Goal: Task Accomplishment & Management: Complete application form

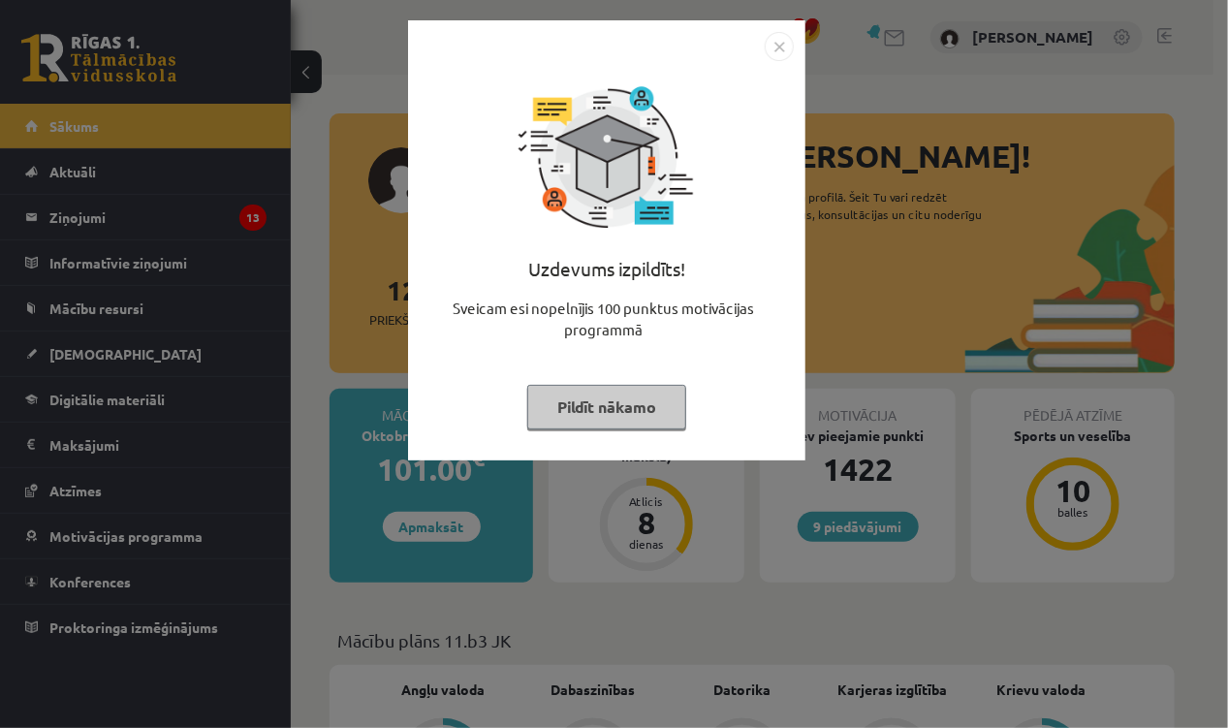
click at [609, 414] on button "Pildīt nākamo" at bounding box center [606, 407] width 159 height 45
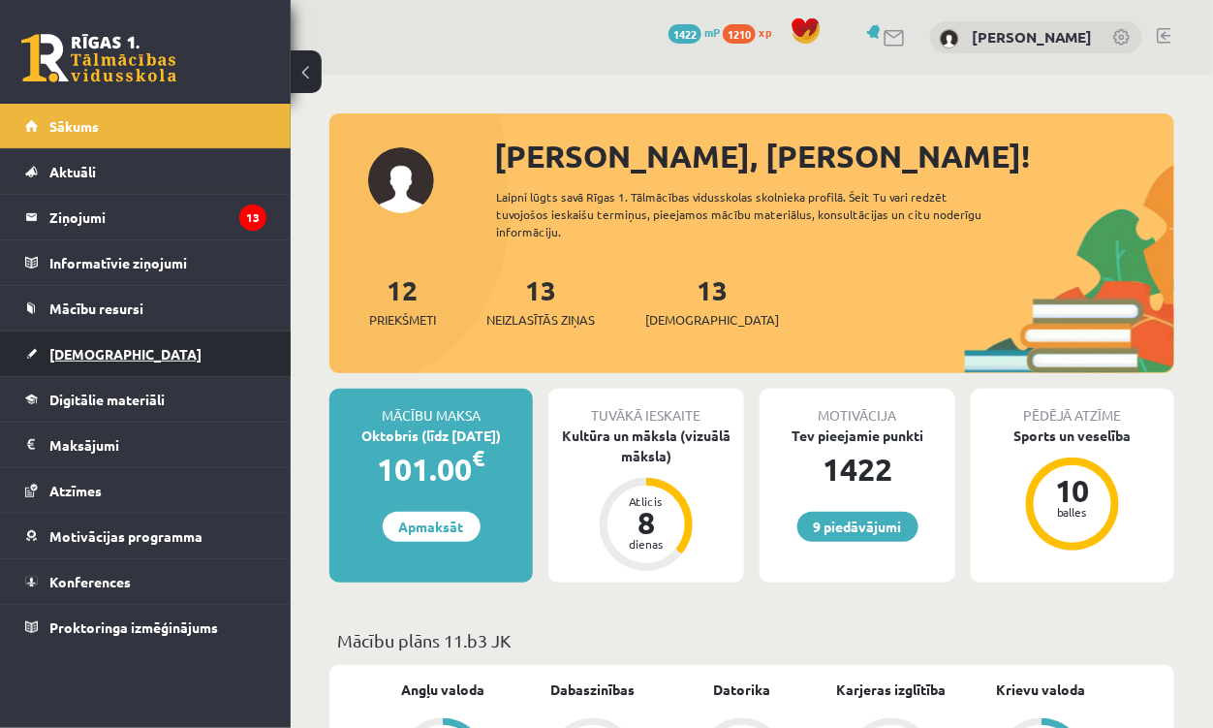
click at [74, 345] on span "[DEMOGRAPHIC_DATA]" at bounding box center [125, 353] width 152 height 17
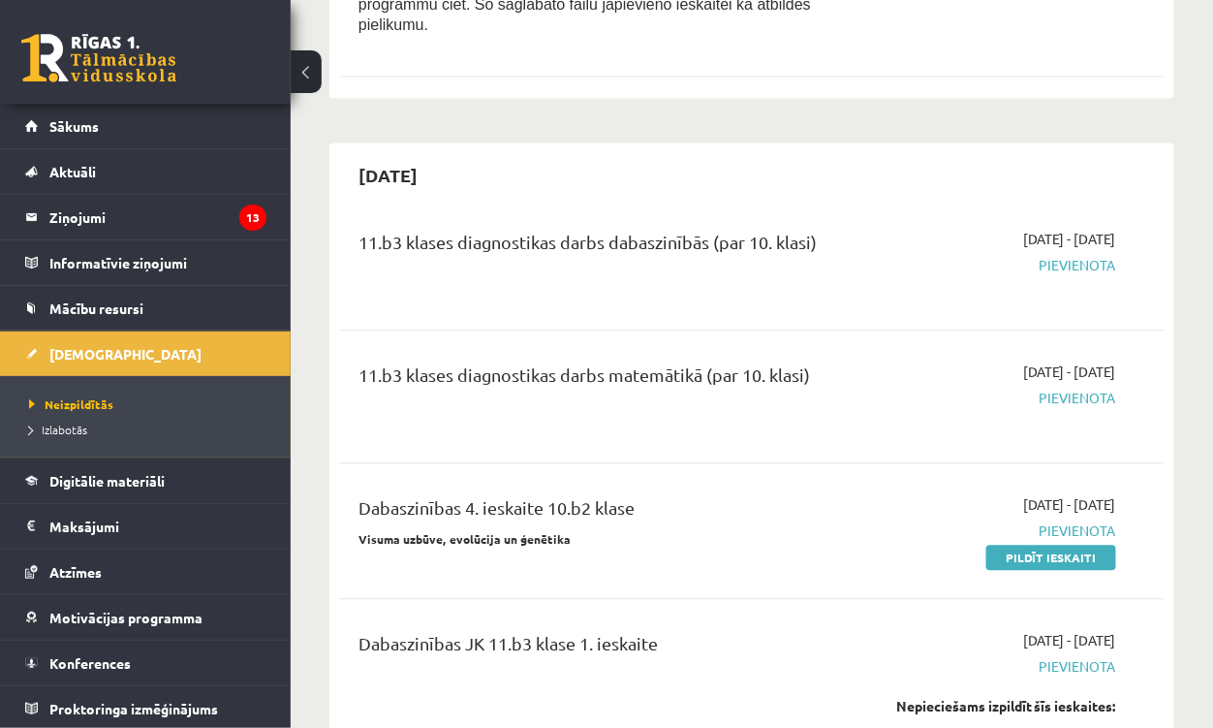
scroll to position [1076, 0]
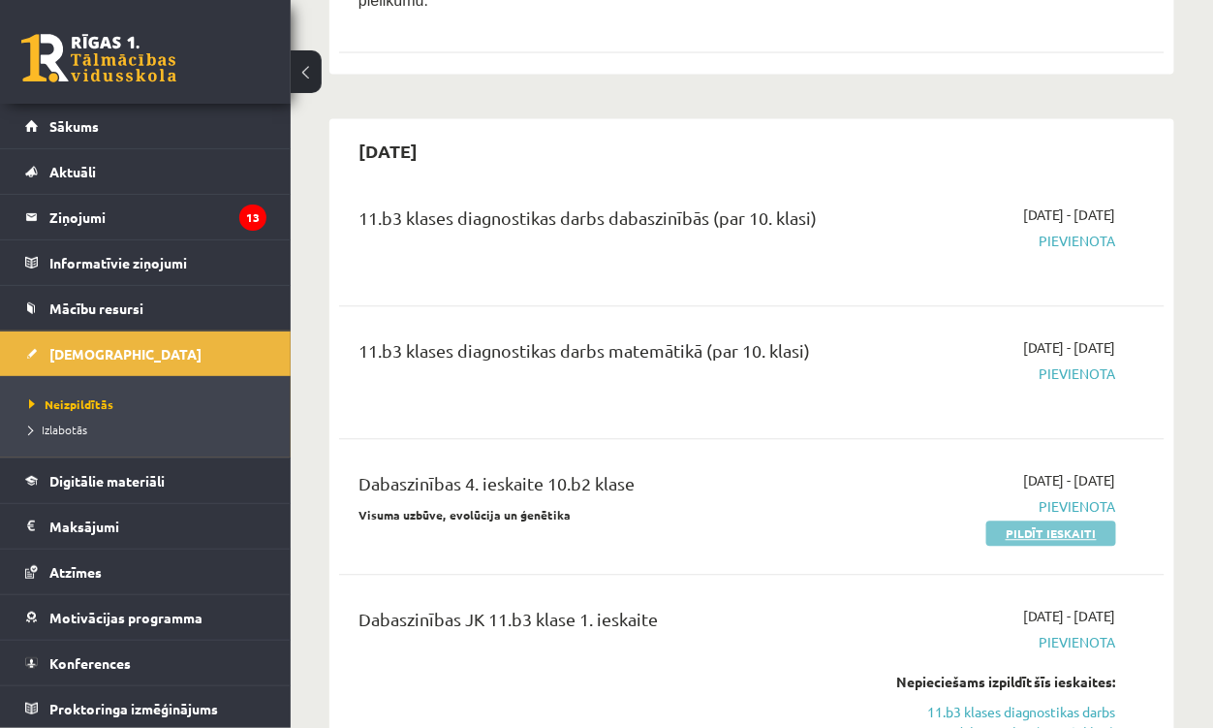
click at [1034, 520] on link "Pildīt ieskaiti" at bounding box center [1052, 532] width 130 height 25
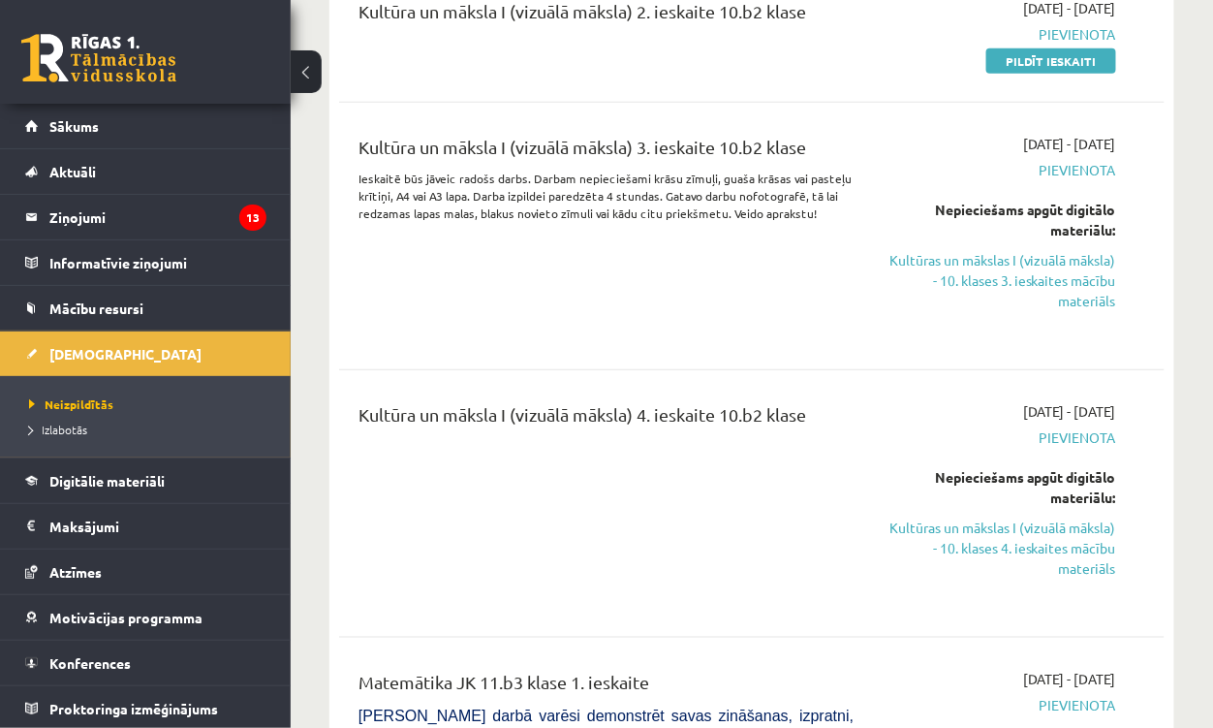
scroll to position [4274, 0]
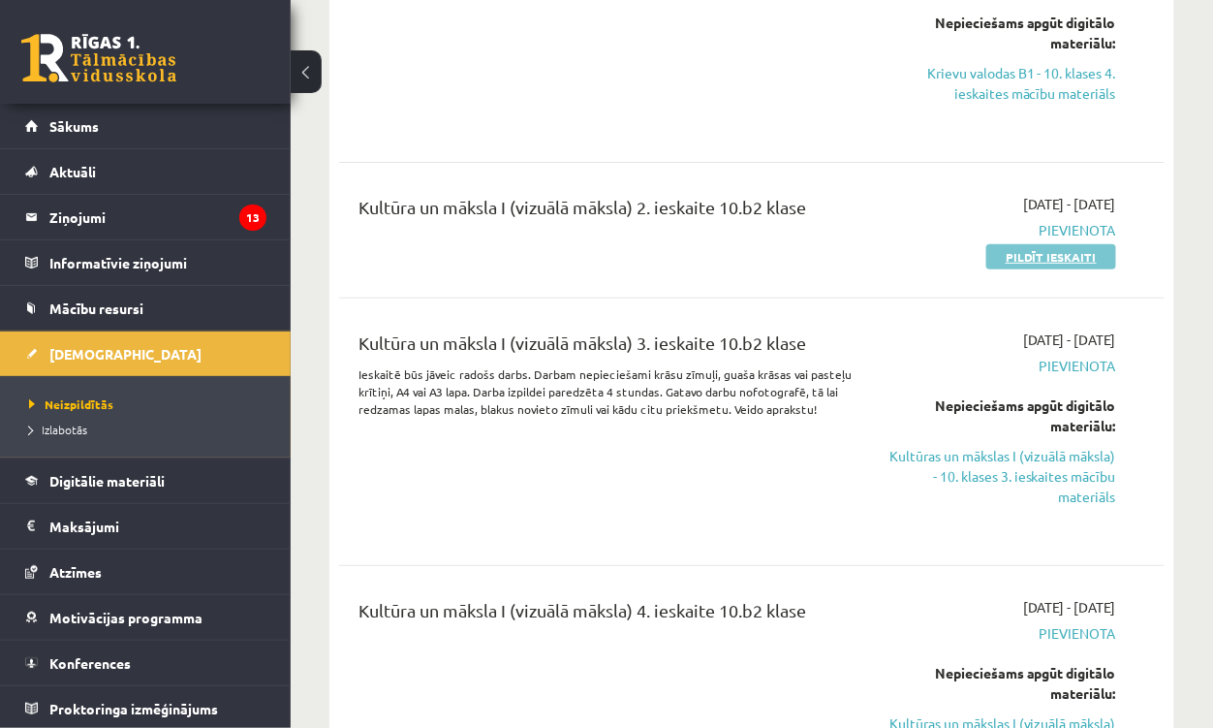
click at [1044, 244] on link "Pildīt ieskaiti" at bounding box center [1052, 256] width 130 height 25
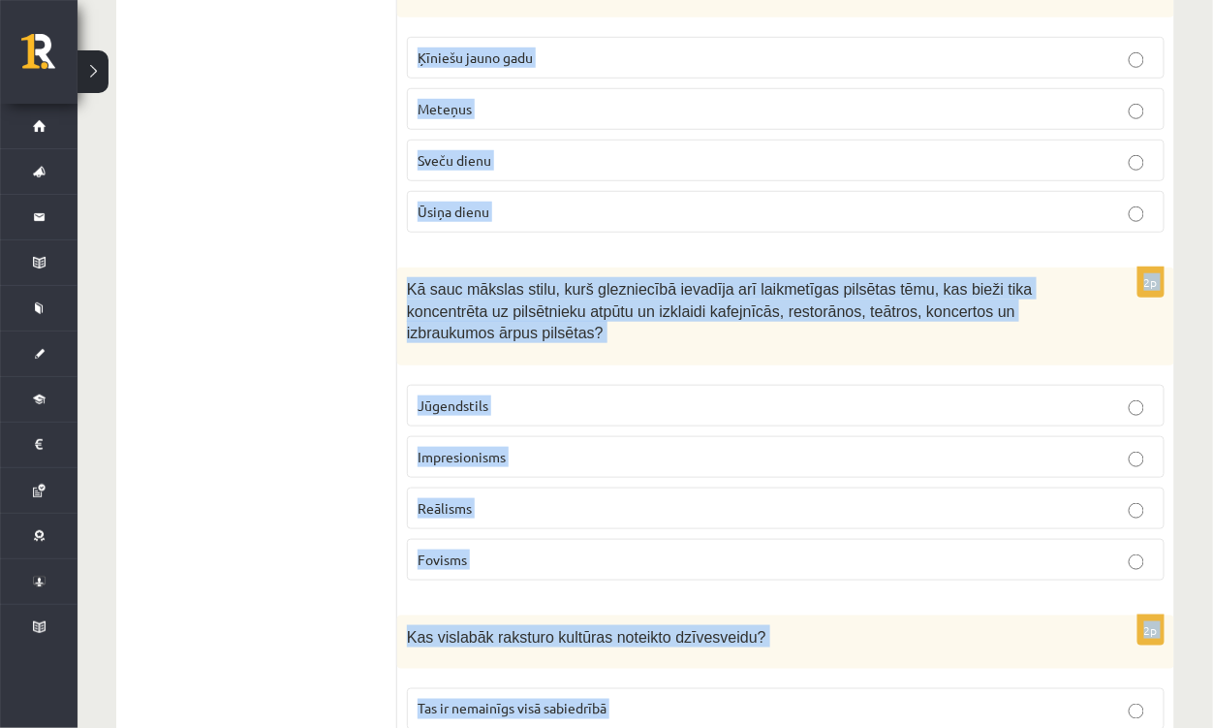
scroll to position [4708, 0]
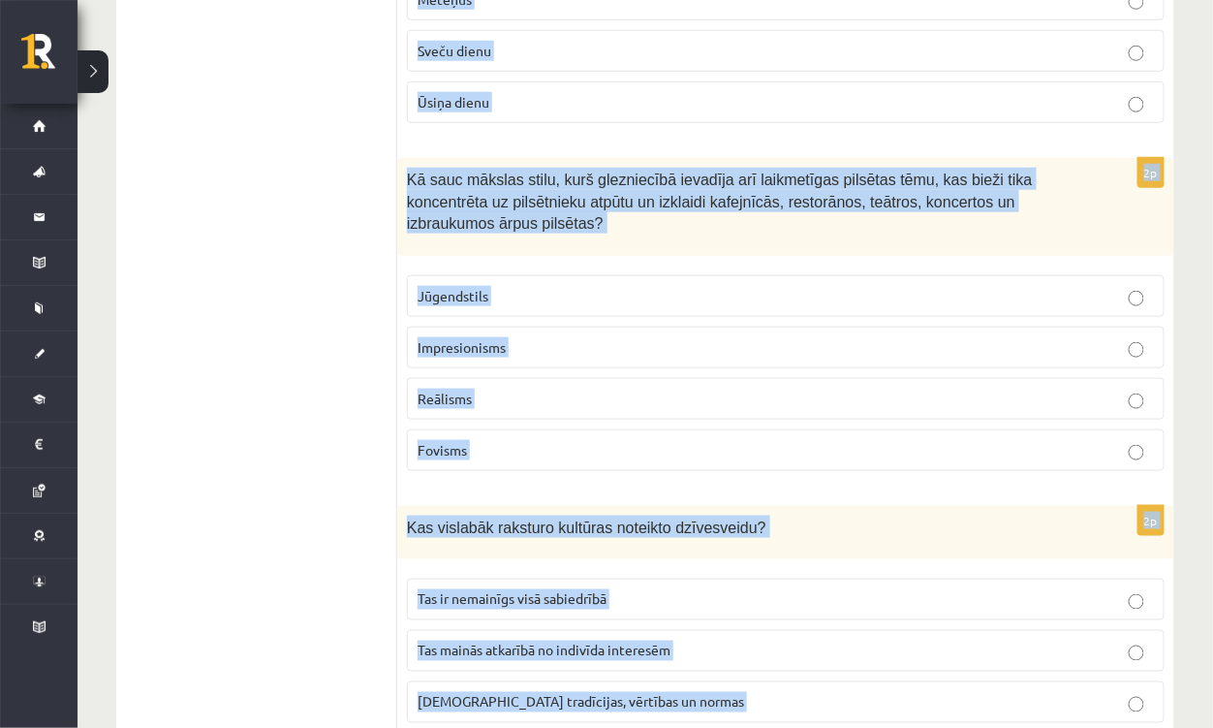
drag, startPoint x: 403, startPoint y: 191, endPoint x: 748, endPoint y: 547, distance: 495.6
copy form "Kā Viduslaikos Krusta kari ietekmēja arhitektūru? Feodālajām pilīm bija jākļūst…"
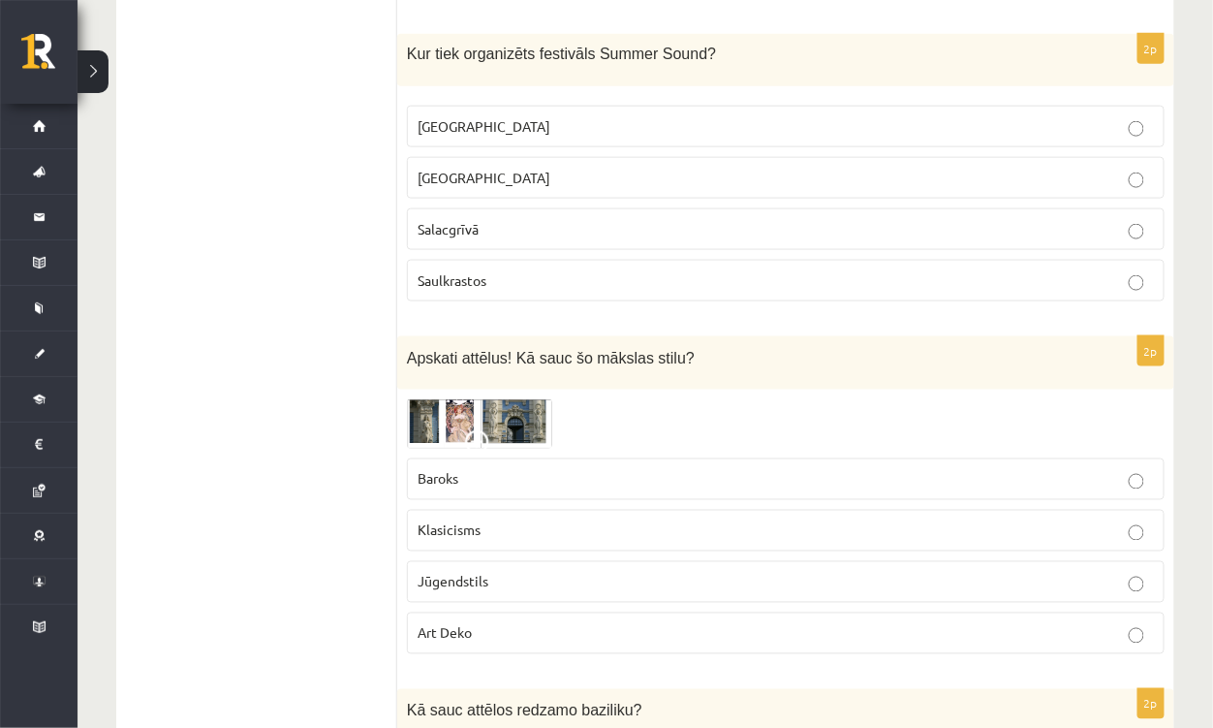
scroll to position [55, 0]
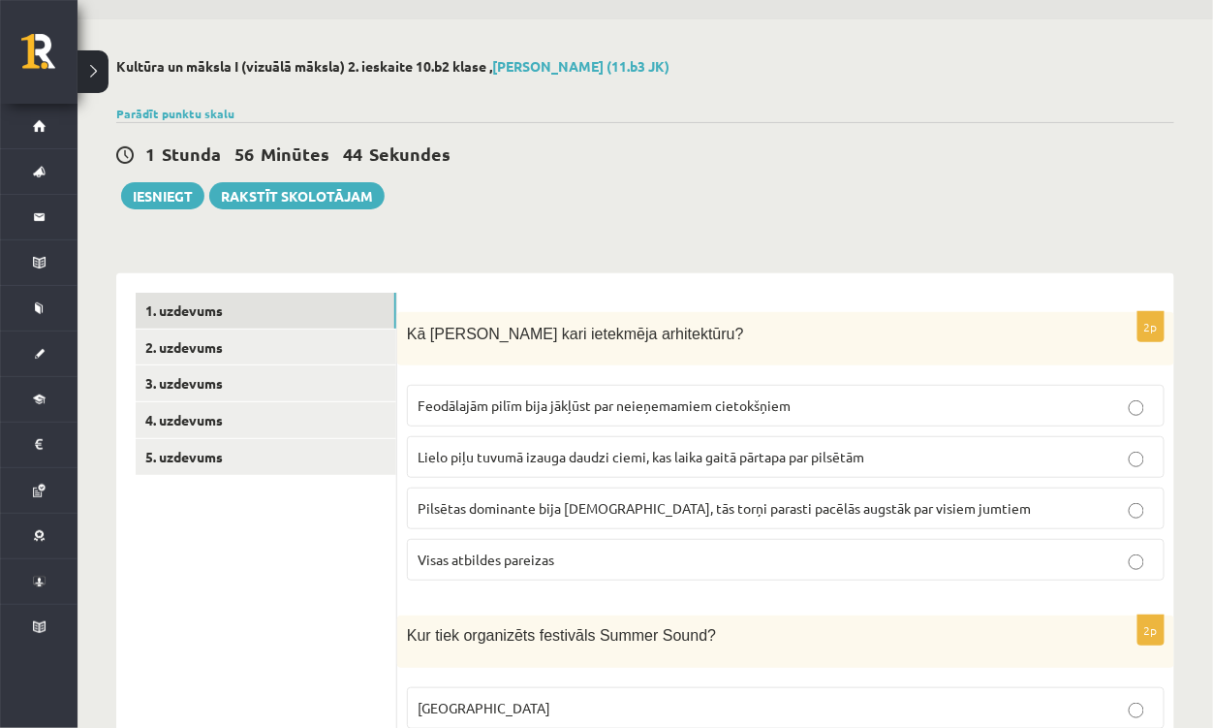
click at [540, 551] on span "Visas atbildes pareizas" at bounding box center [486, 559] width 137 height 17
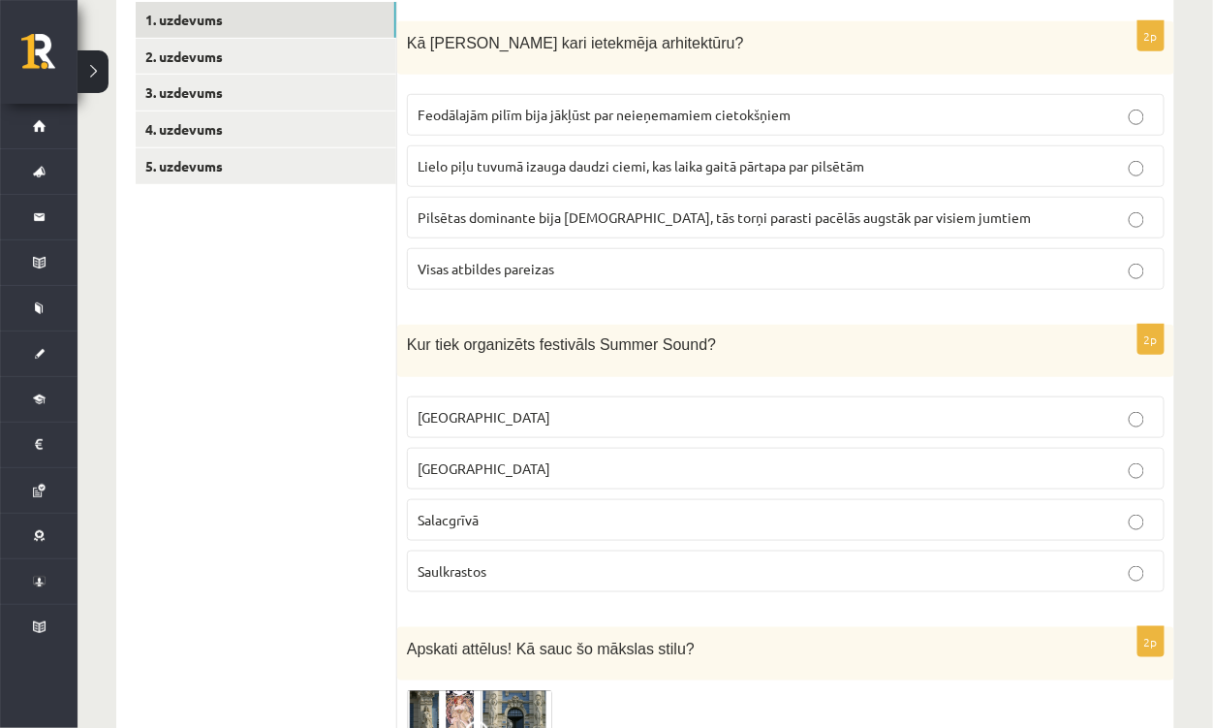
click at [509, 458] on p "Liepājā" at bounding box center [786, 468] width 737 height 20
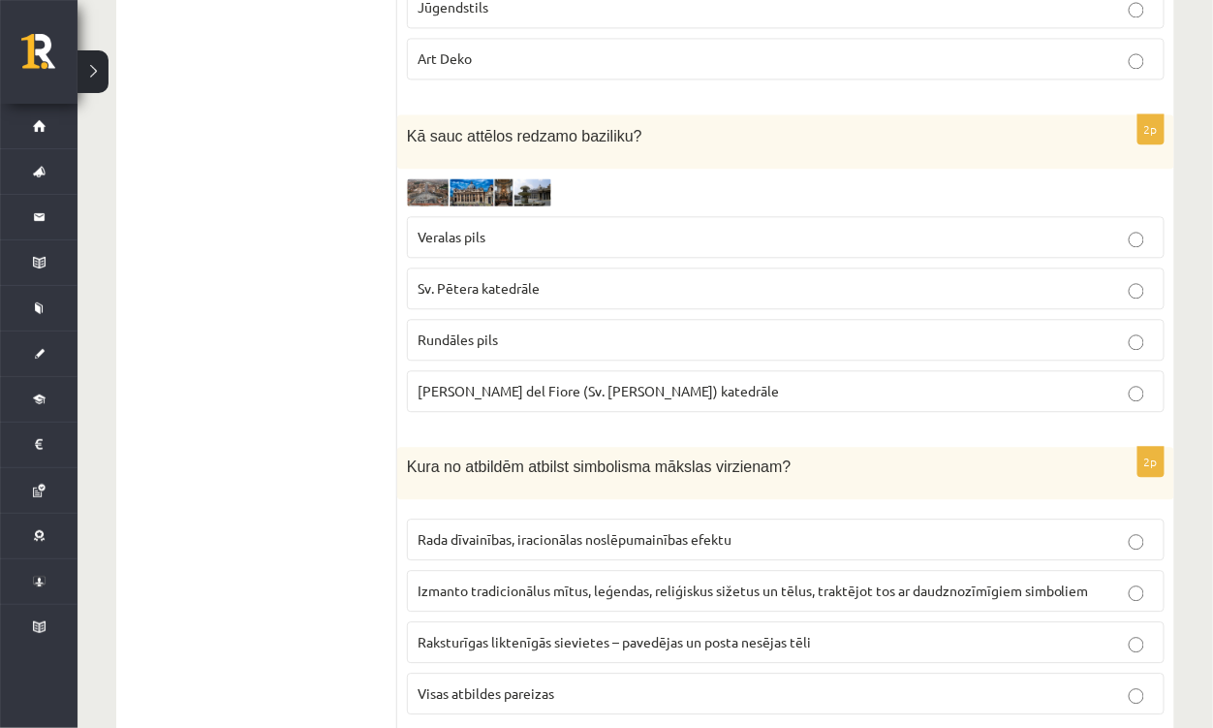
scroll to position [1218, 0]
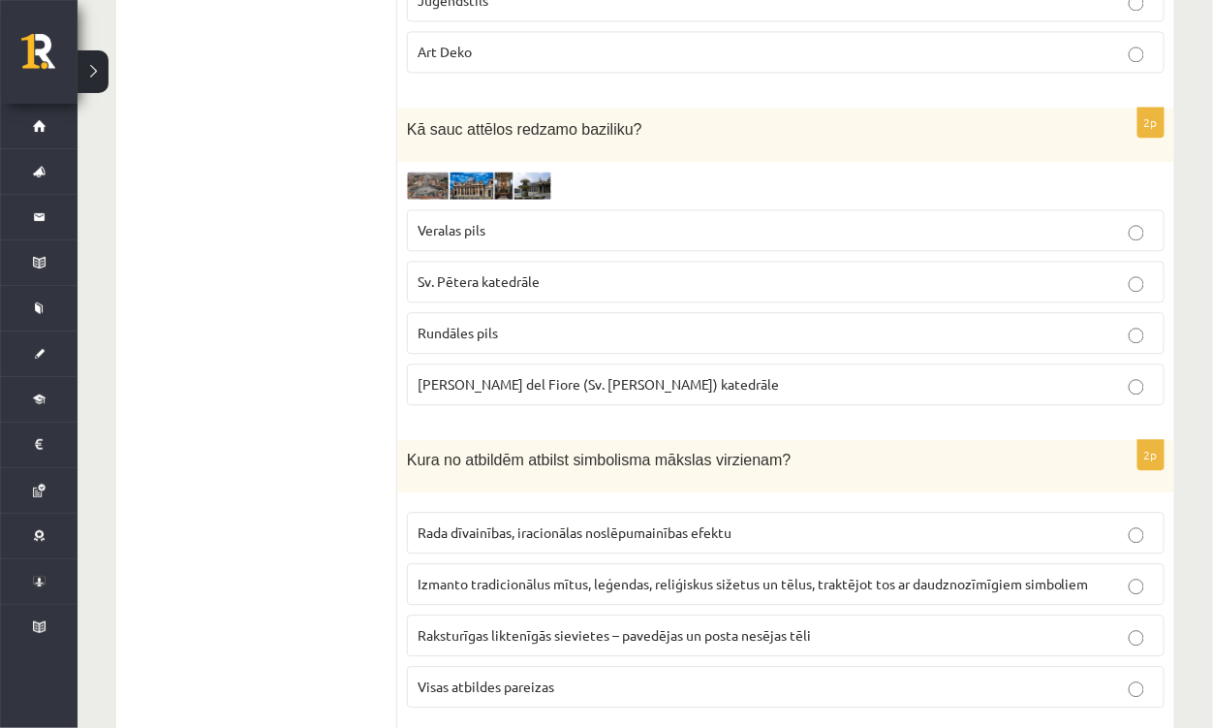
click at [501, 677] on span "Visas atbildes pareizas" at bounding box center [486, 685] width 137 height 17
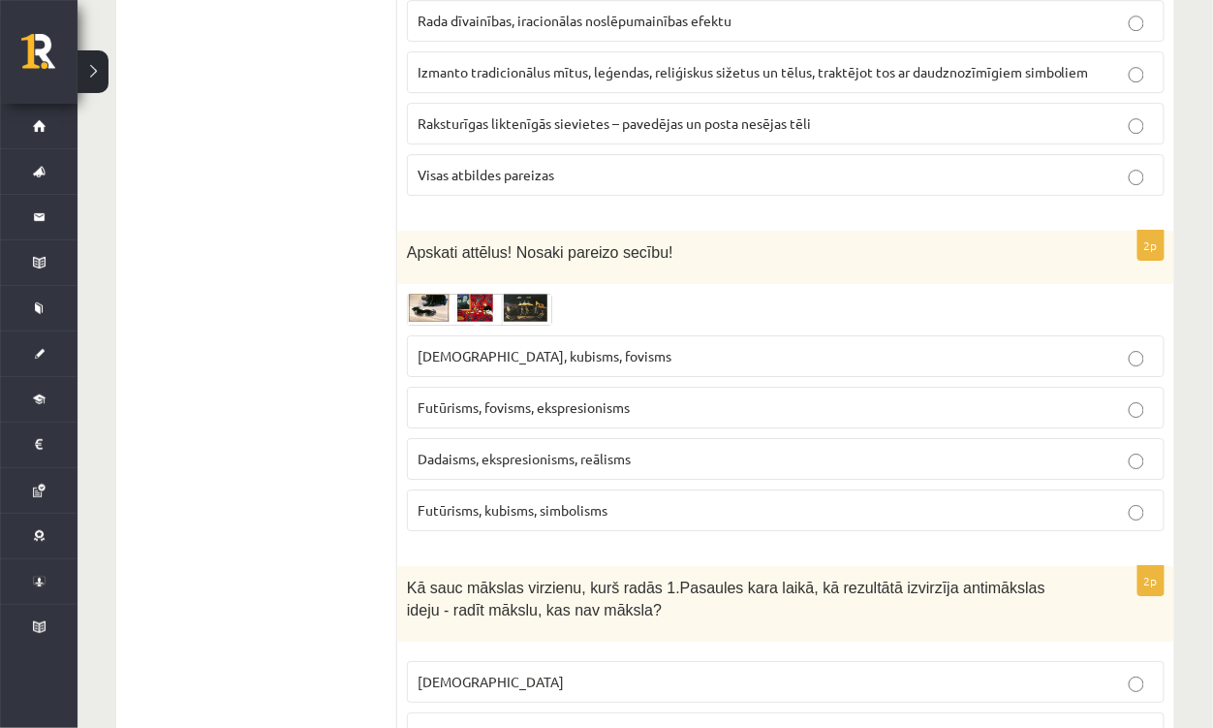
scroll to position [1897, 0]
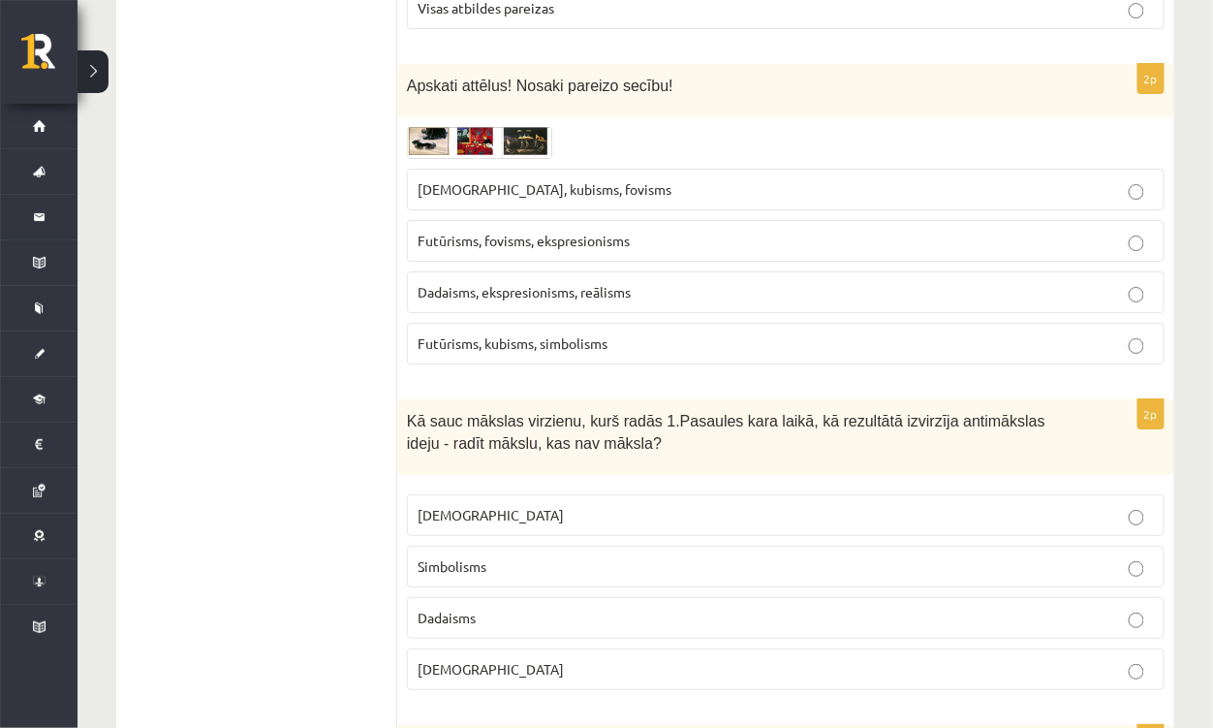
click at [525, 608] on p "Dadaisms" at bounding box center [786, 618] width 737 height 20
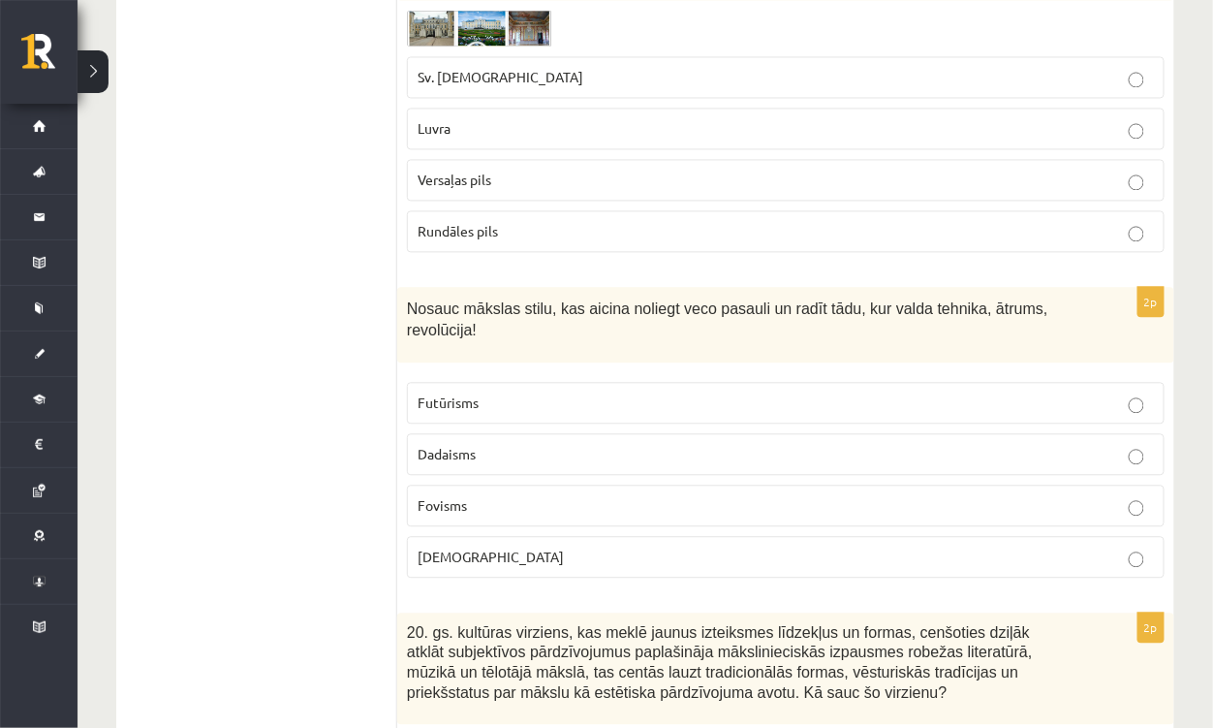
scroll to position [3254, 0]
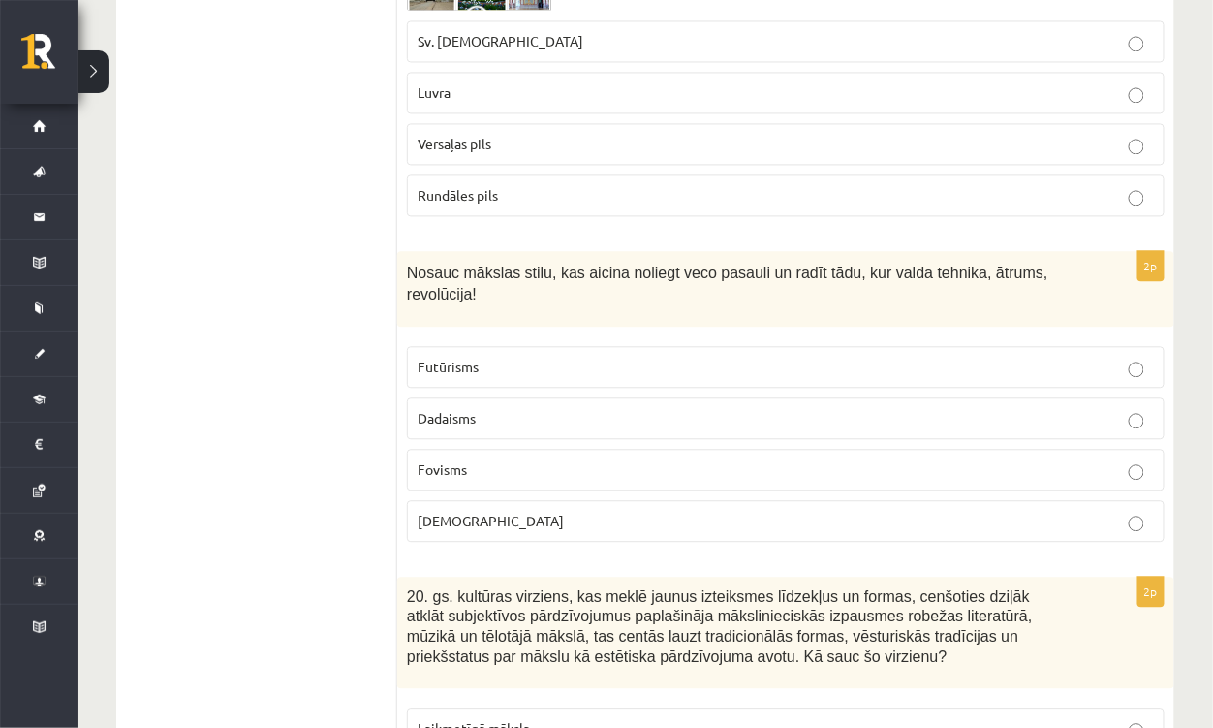
click at [506, 357] on p "Futūrisms" at bounding box center [786, 367] width 737 height 20
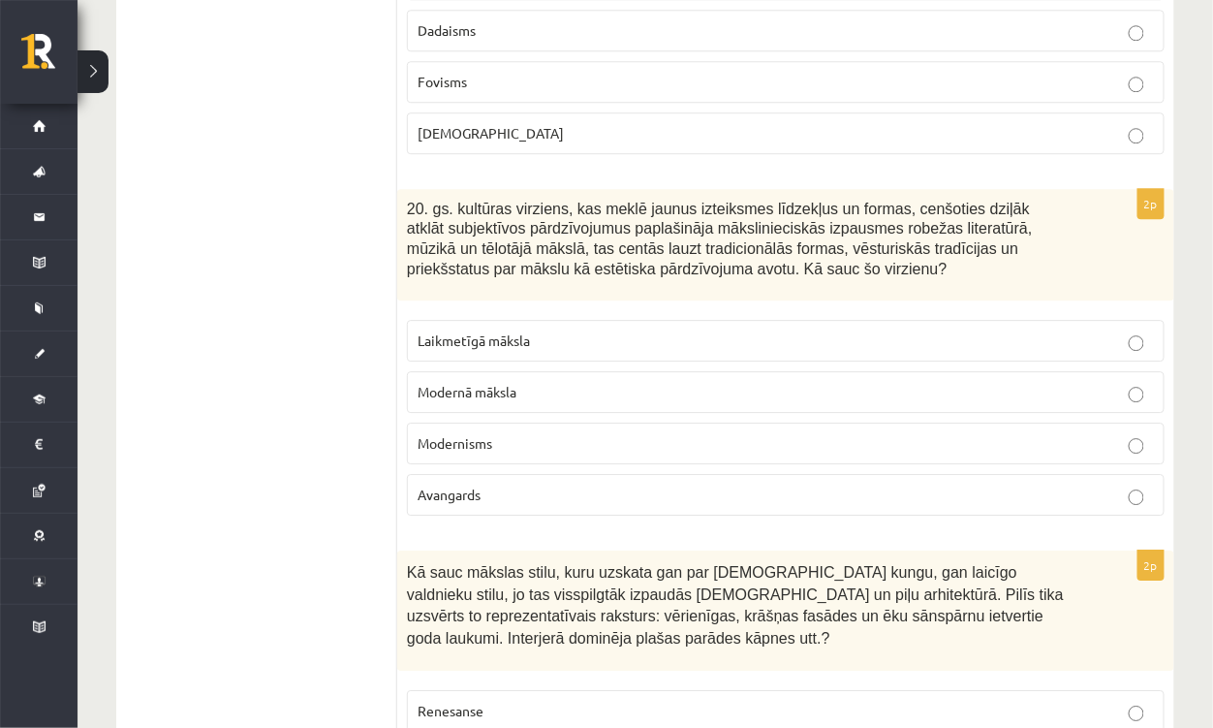
click at [511, 433] on p "Modernisms" at bounding box center [786, 443] width 737 height 20
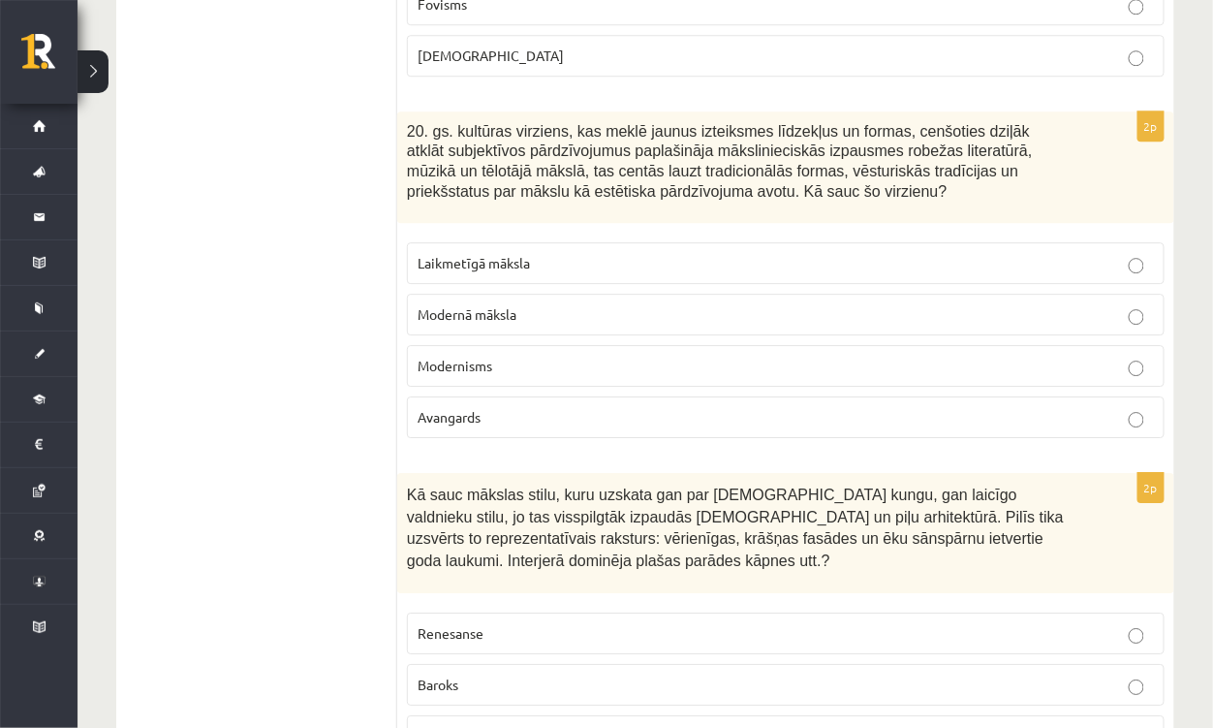
scroll to position [4029, 0]
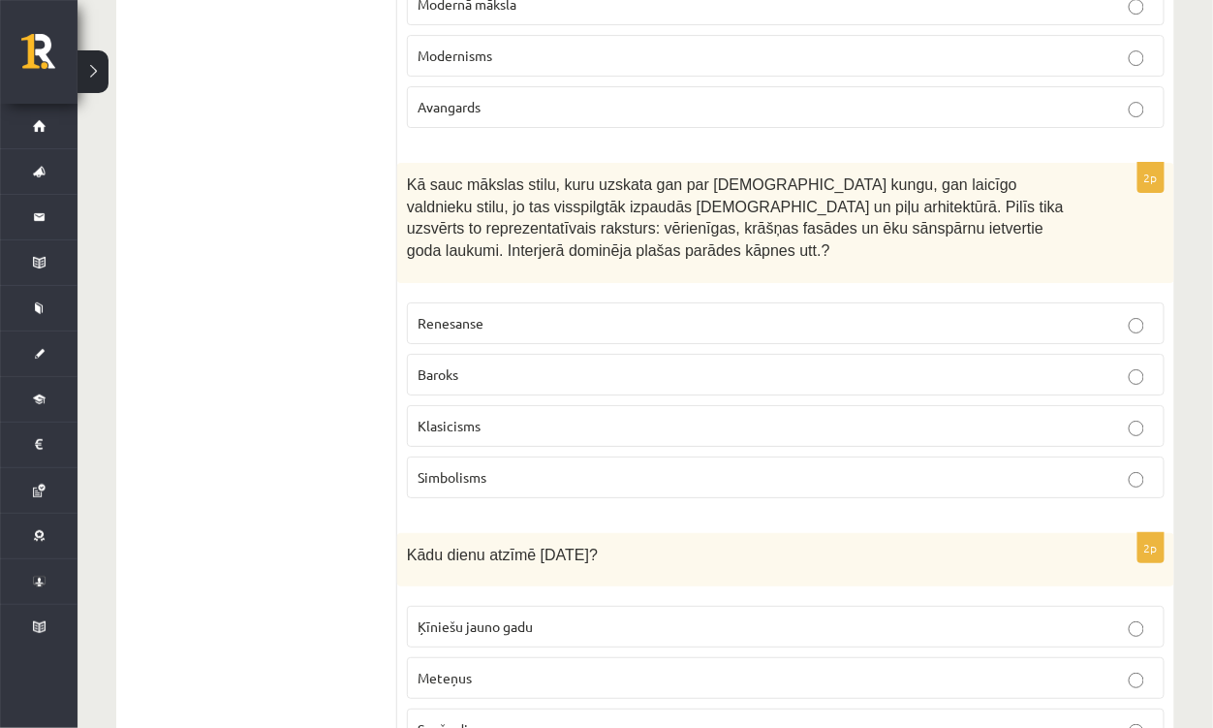
click at [463, 364] on p "Baroks" at bounding box center [786, 374] width 737 height 20
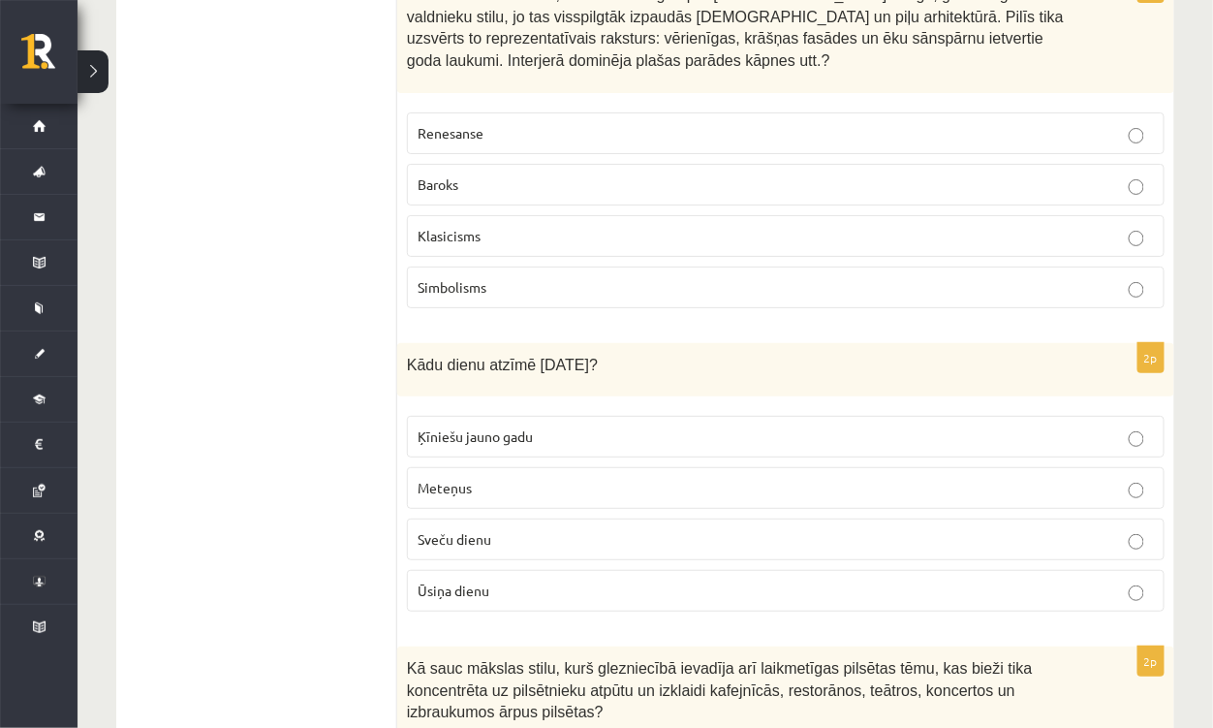
scroll to position [4223, 0]
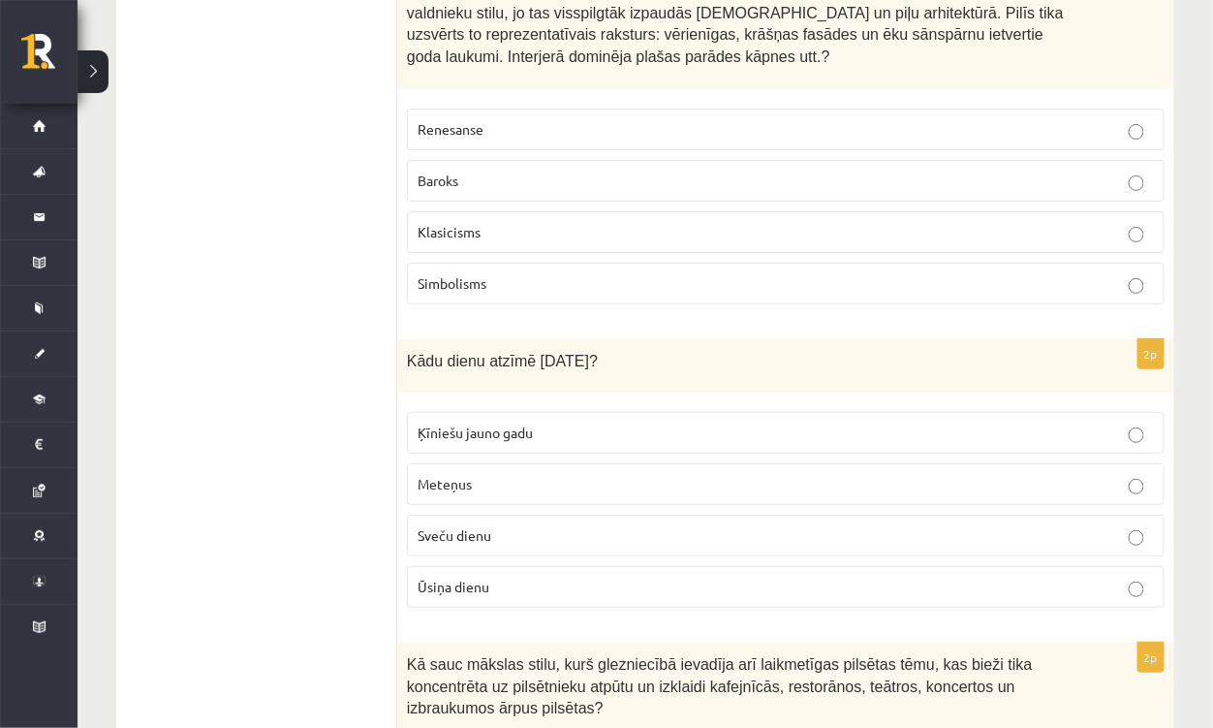
click at [477, 526] on span "Sveču dienu" at bounding box center [455, 534] width 74 height 17
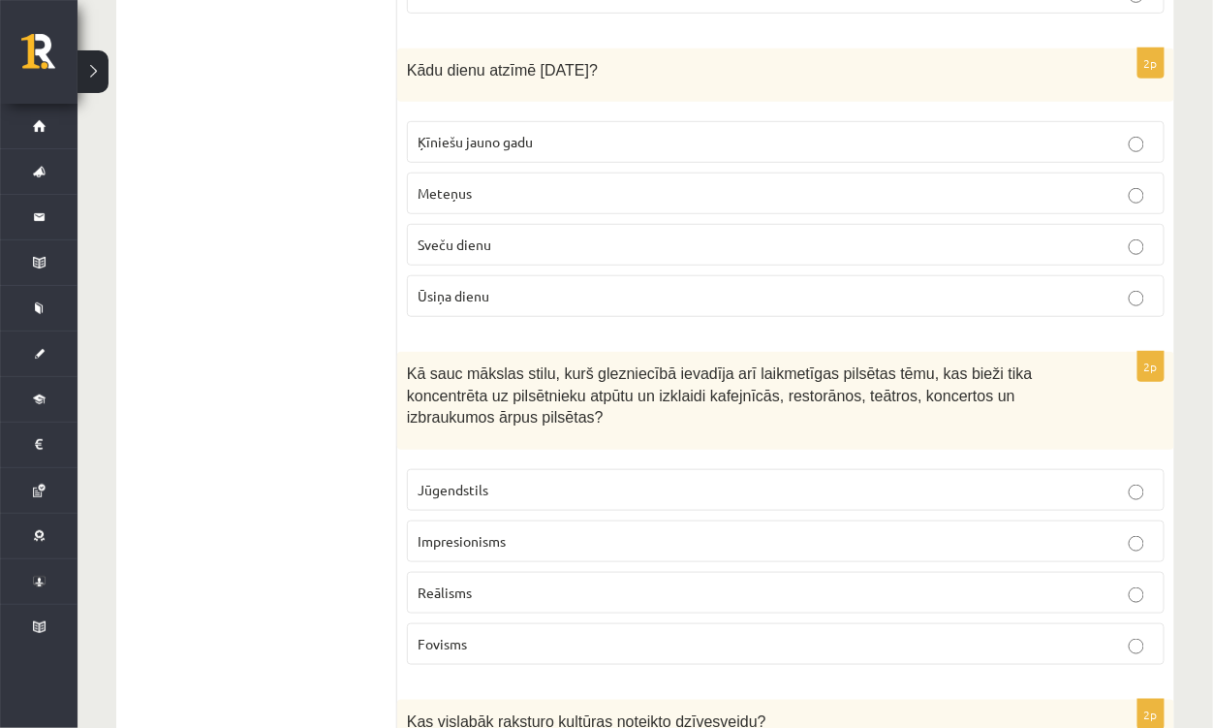
click at [547, 531] on p "Impresionisms" at bounding box center [786, 541] width 737 height 20
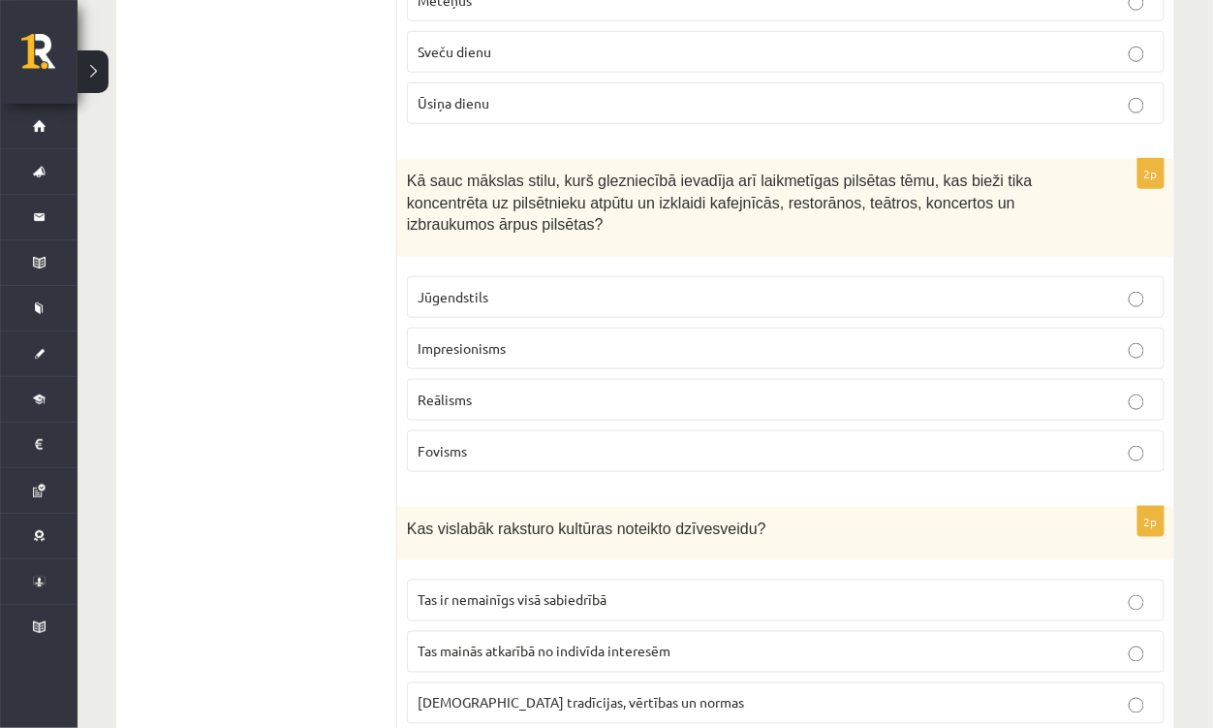
scroll to position [4708, 0]
click at [612, 693] on span "Sabiedrības tradīcijas, vērtības un normas" at bounding box center [581, 701] width 327 height 17
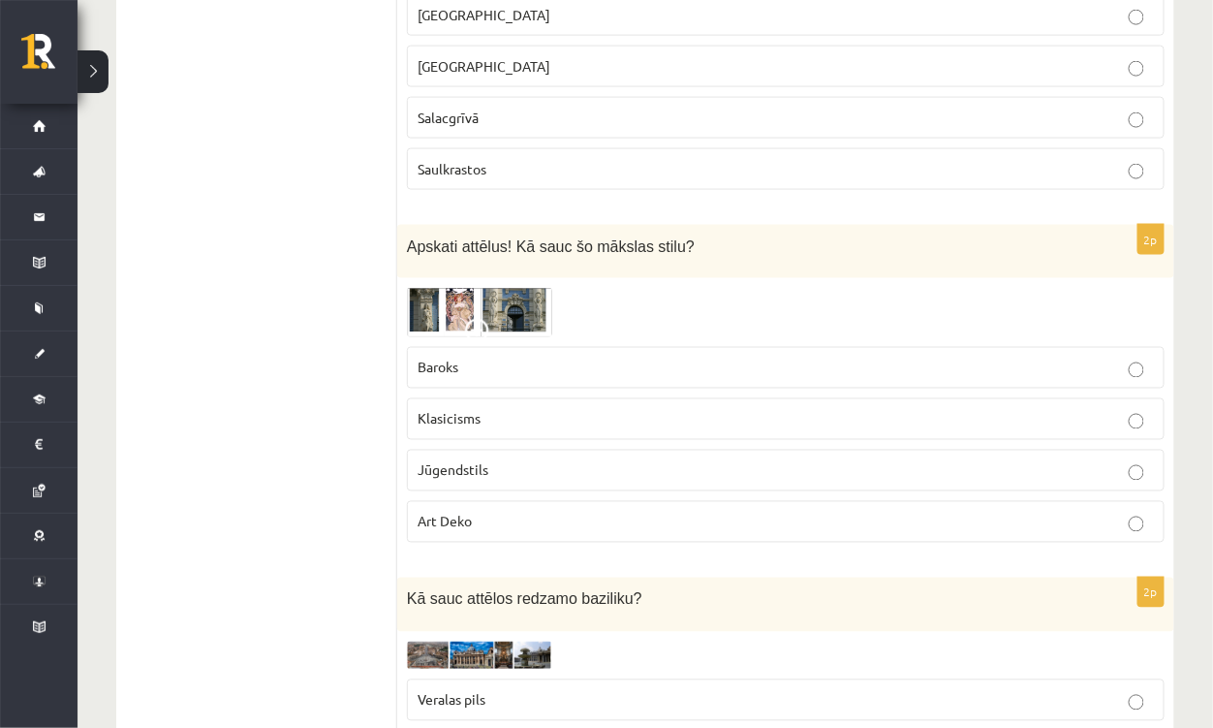
scroll to position [831, 0]
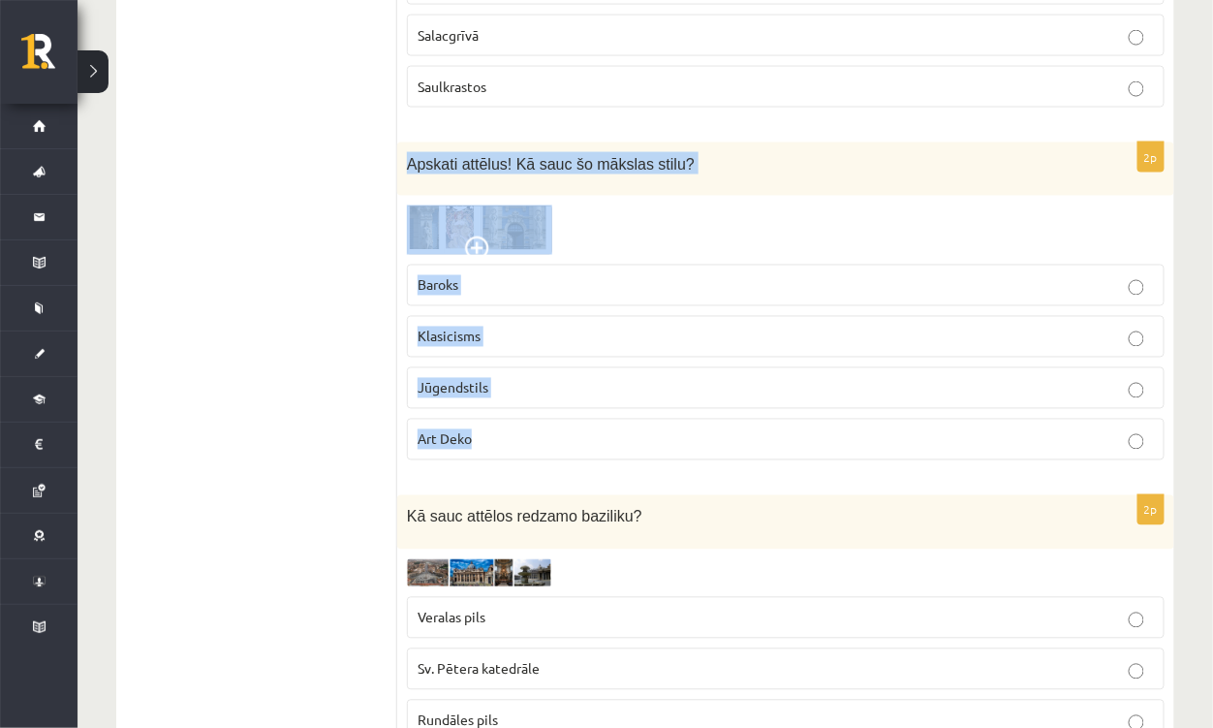
drag, startPoint x: 408, startPoint y: 156, endPoint x: 485, endPoint y: 391, distance: 246.7
click at [586, 416] on div "2p Apskati attēlus! Kā sauc šo mākslas stilu? Baroks Klasicisms Jūgendstils Art…" at bounding box center [785, 308] width 777 height 333
copy div "Apskati attēlus! Kā sauc šo mākslas stilu? Baroks Klasicisms Jūgendstils Art De…"
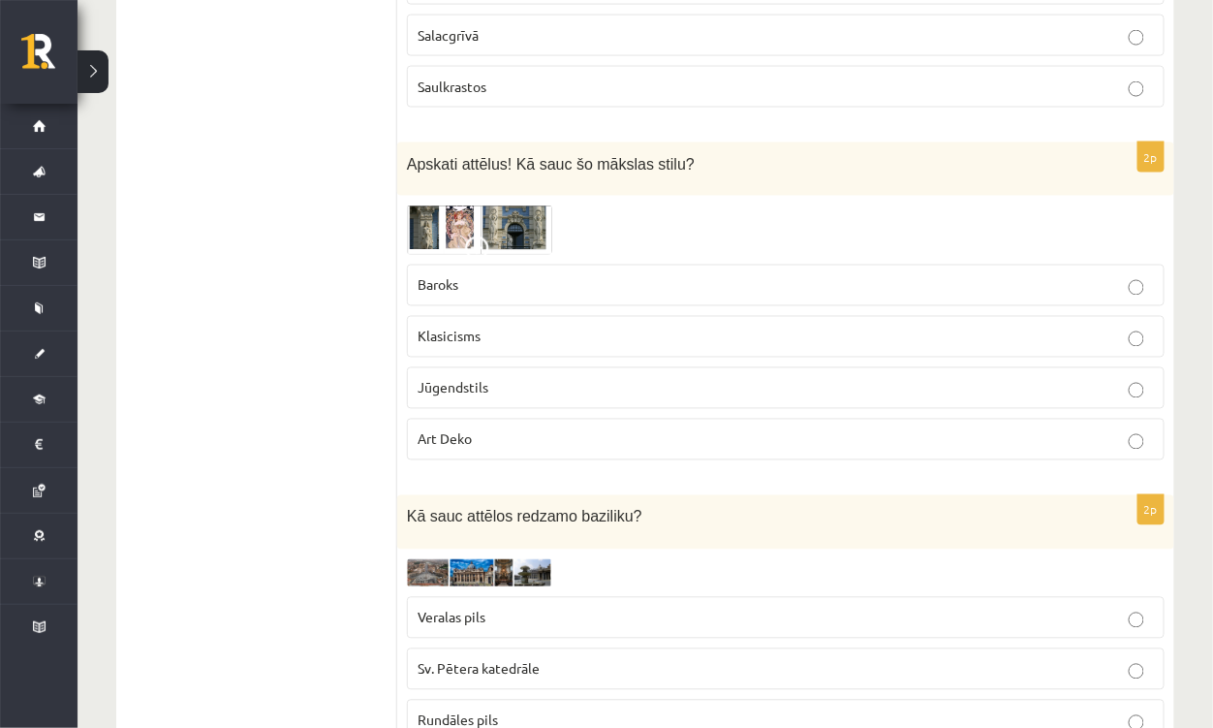
click at [455, 221] on img at bounding box center [479, 230] width 145 height 50
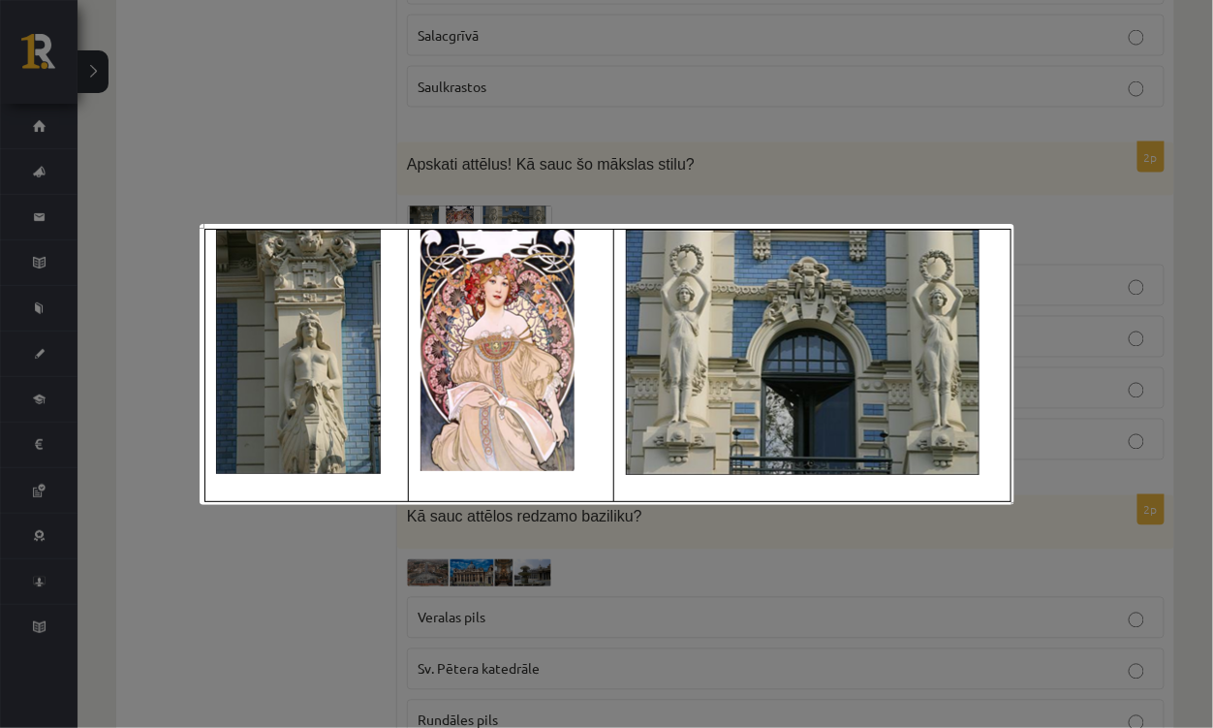
click at [310, 571] on div at bounding box center [606, 364] width 1213 height 728
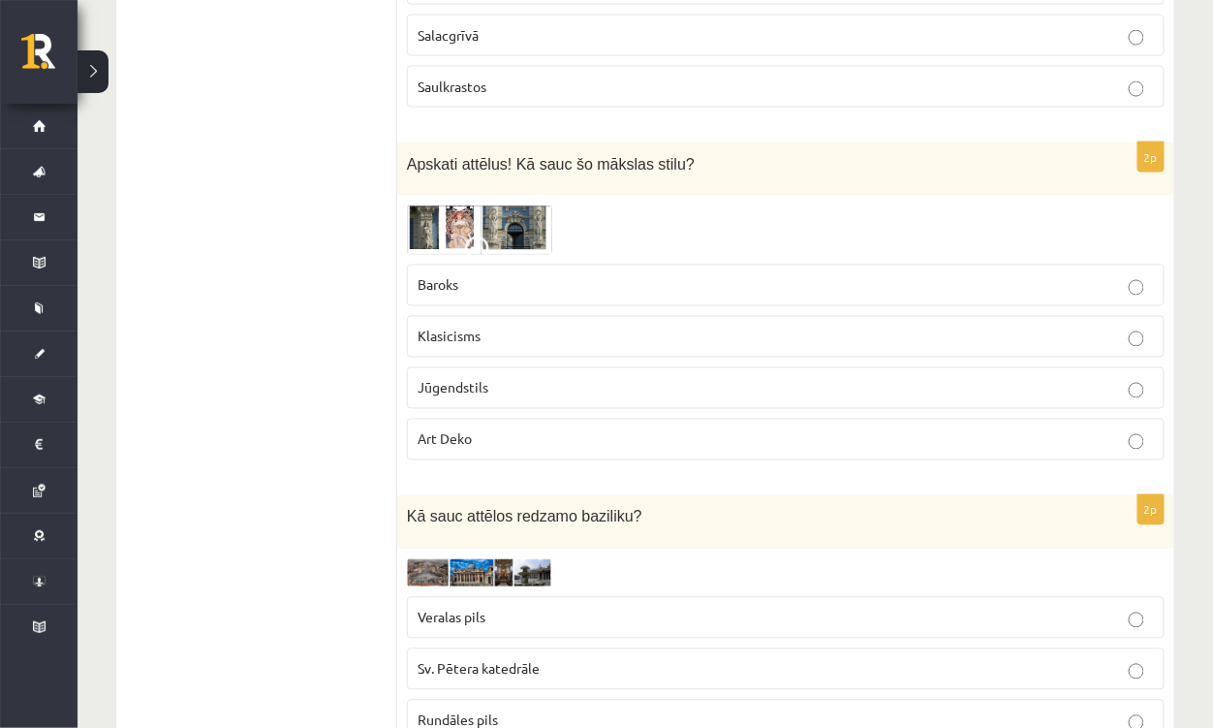
click at [470, 379] on span "Jūgendstils" at bounding box center [453, 387] width 71 height 17
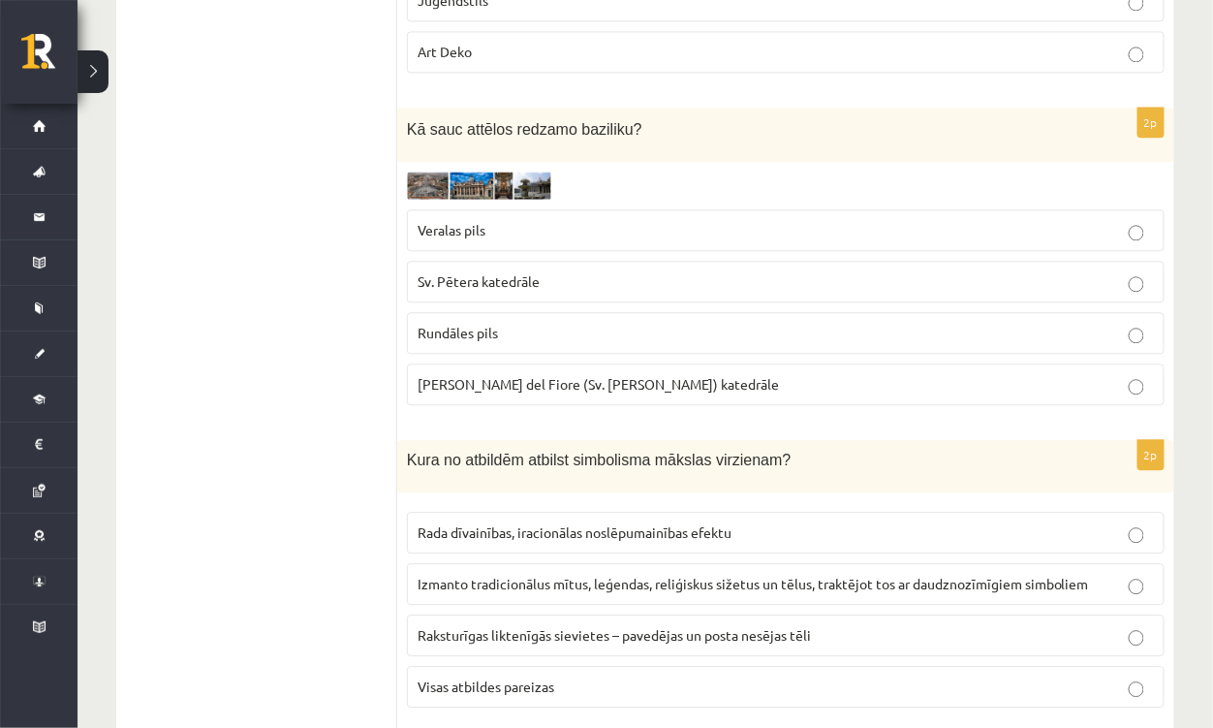
scroll to position [1218, 0]
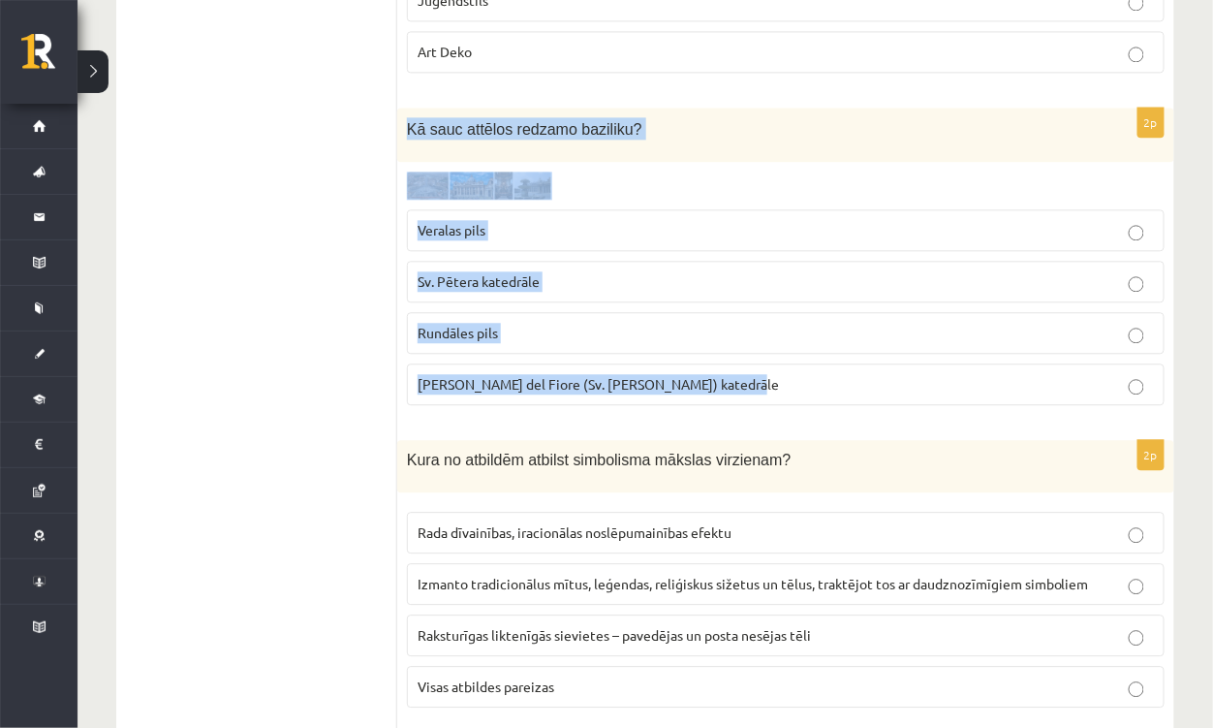
drag, startPoint x: 407, startPoint y: 111, endPoint x: 722, endPoint y: 362, distance: 402.2
click at [730, 361] on div "2p Kā sauc attēlos redzamo baziliku? Veralas pils Sv. Pētera katedrāle Rundāles…" at bounding box center [785, 264] width 777 height 313
copy div "Kā sauc attēlos redzamo baziliku? Veralas pils Sv. Pētera katedrāle Rundāles pi…"
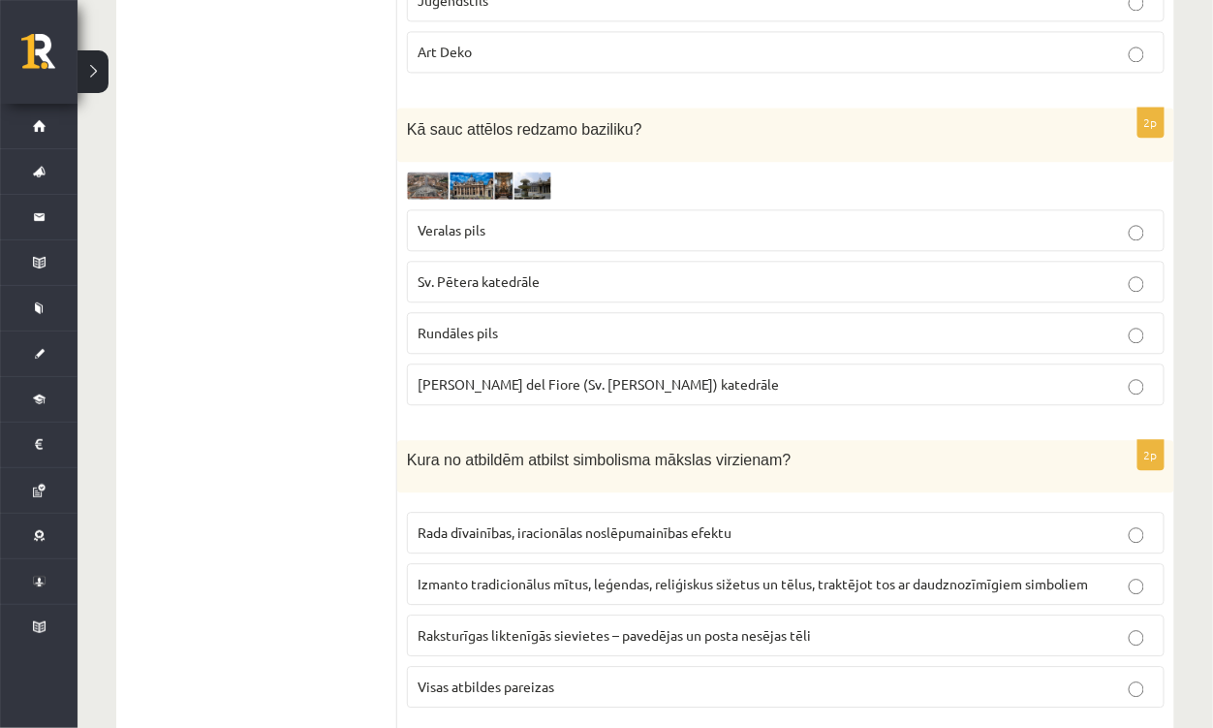
click at [477, 172] on img at bounding box center [479, 186] width 145 height 28
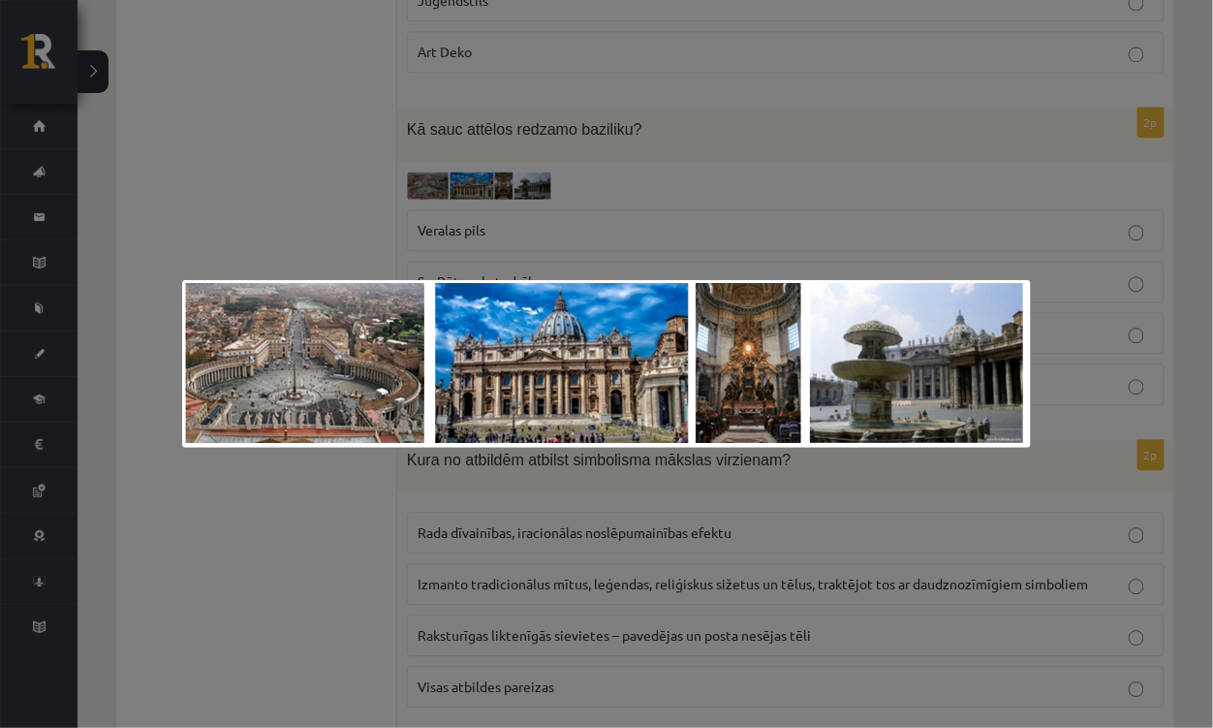
click at [199, 140] on div at bounding box center [606, 364] width 1213 height 728
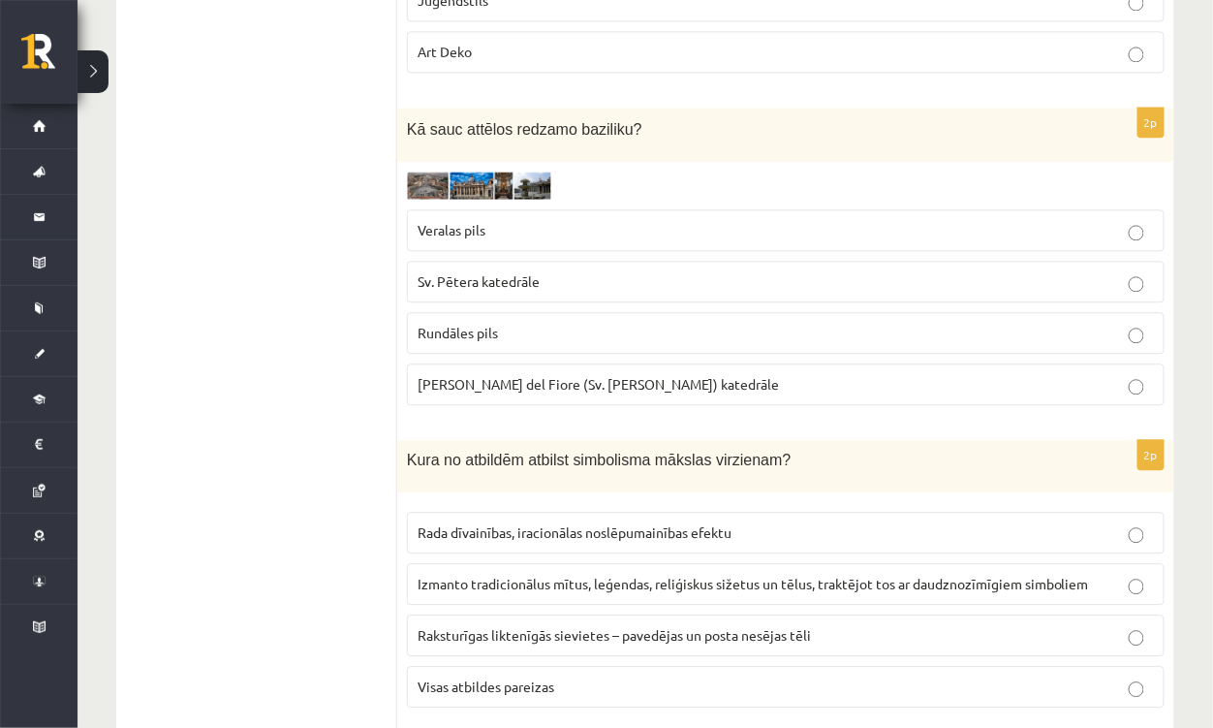
click at [487, 271] on p "Sv. Pētera katedrāle" at bounding box center [786, 281] width 737 height 20
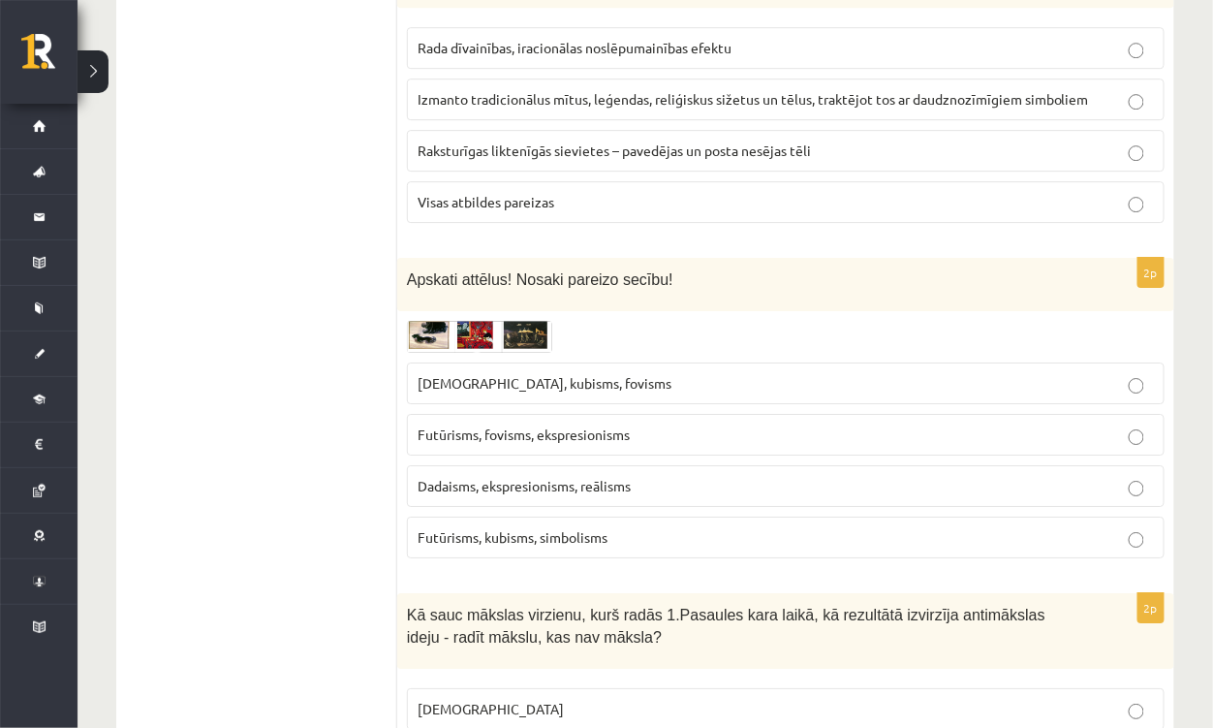
scroll to position [1703, 0]
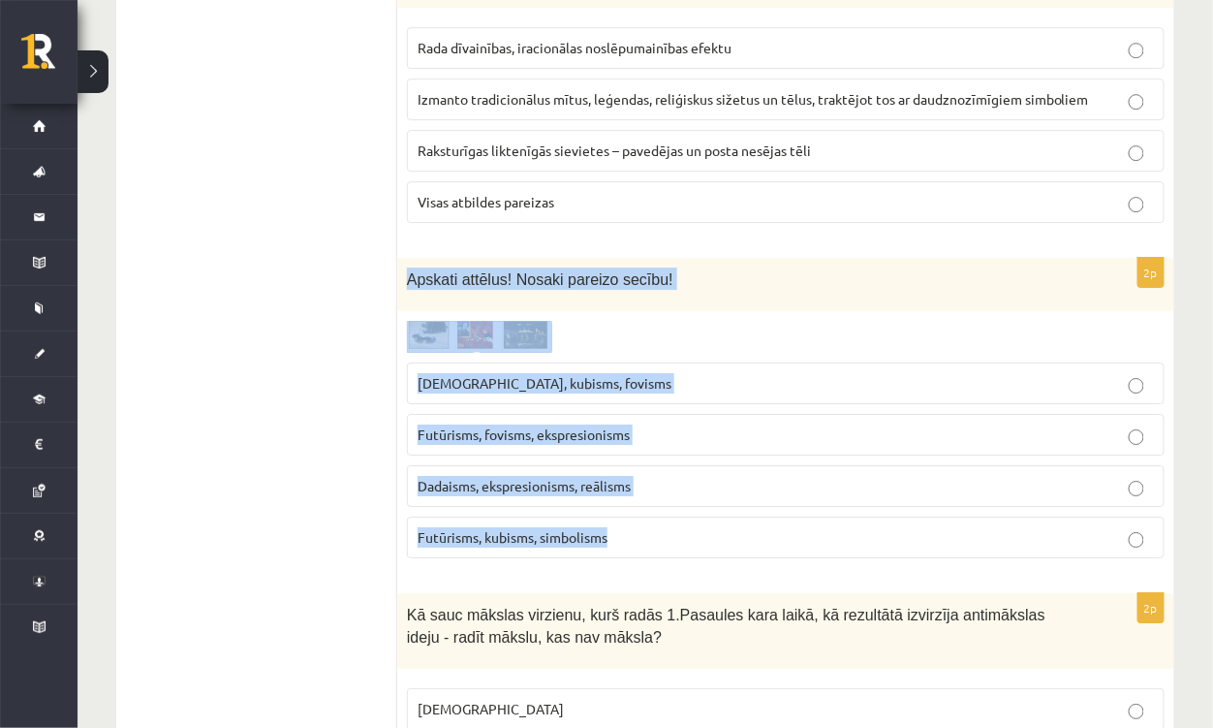
drag, startPoint x: 407, startPoint y: 255, endPoint x: 671, endPoint y: 512, distance: 368.1
click at [671, 512] on div "2p Apskati attēlus! Nosaki pareizo secību! Sirreālisms, kubisms, fovisms Futūri…" at bounding box center [785, 416] width 777 height 316
copy div "Apskati attēlus! Nosaki pareizo secību! Sirreālisms, kubisms, fovisms Futūrisms…"
click at [425, 321] on img at bounding box center [479, 337] width 145 height 33
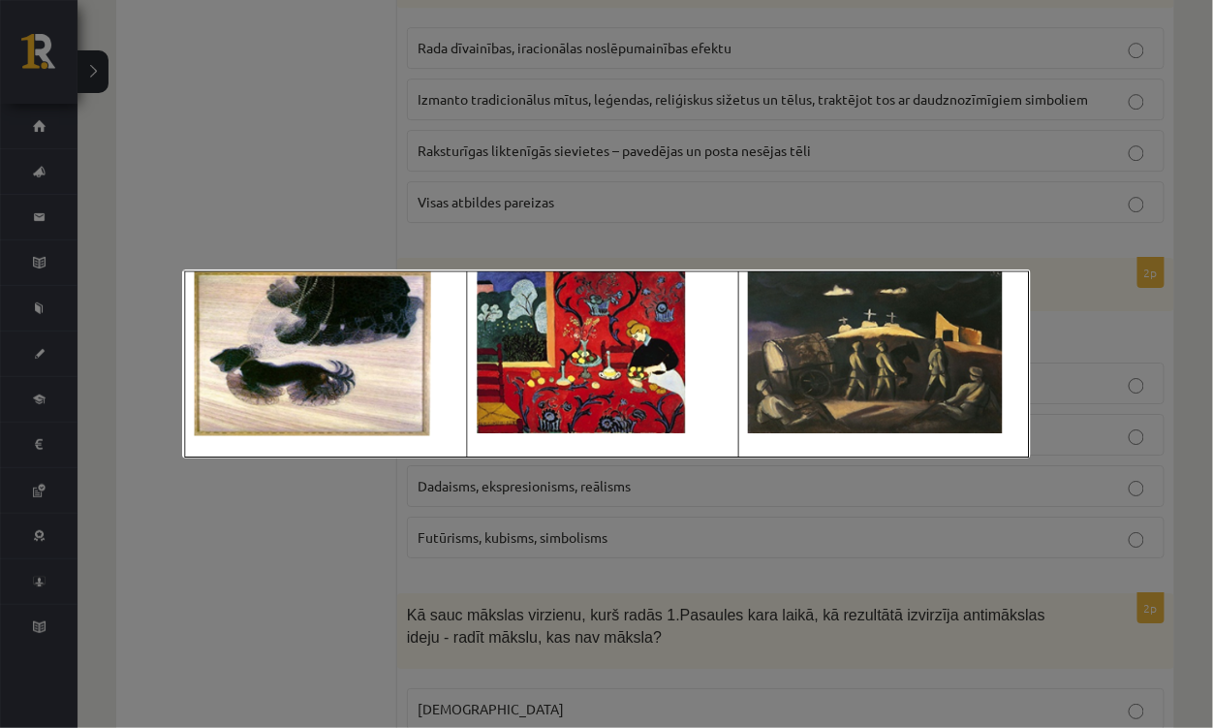
click at [276, 43] on div at bounding box center [606, 364] width 1213 height 728
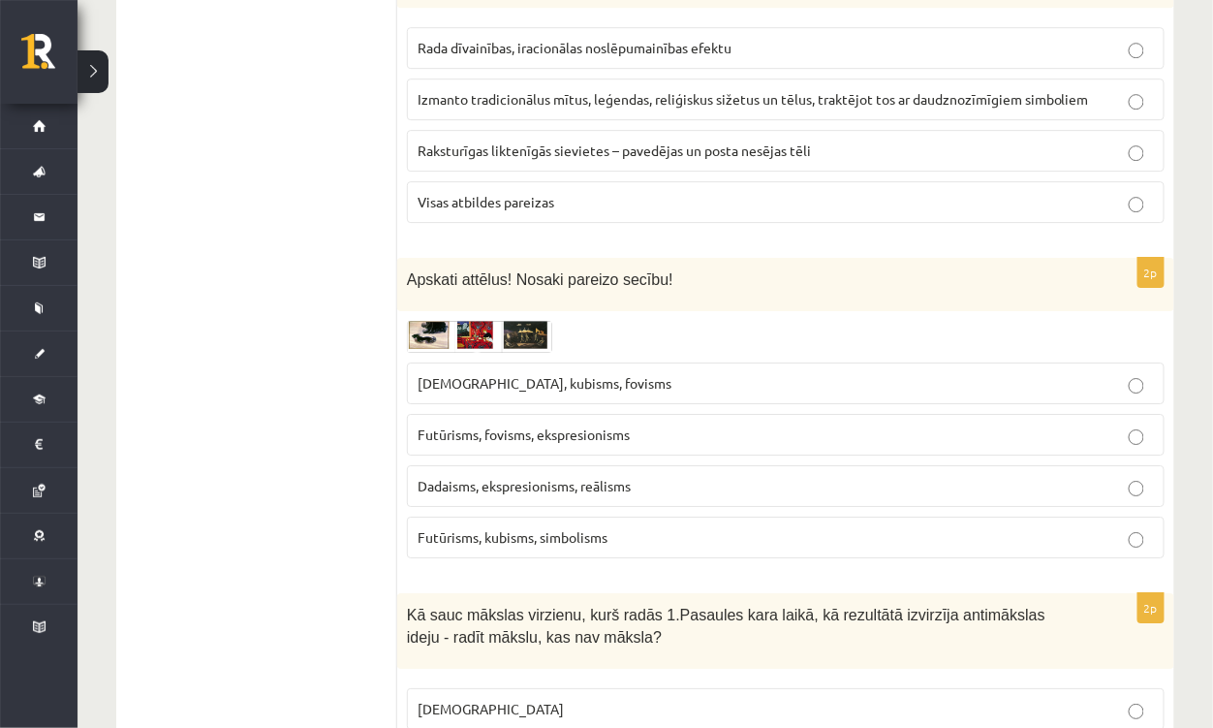
drag, startPoint x: 502, startPoint y: 419, endPoint x: 463, endPoint y: 189, distance: 233.0
click at [503, 425] on span "Futūrisms, fovisms, ekspresionisms" at bounding box center [524, 433] width 212 height 17
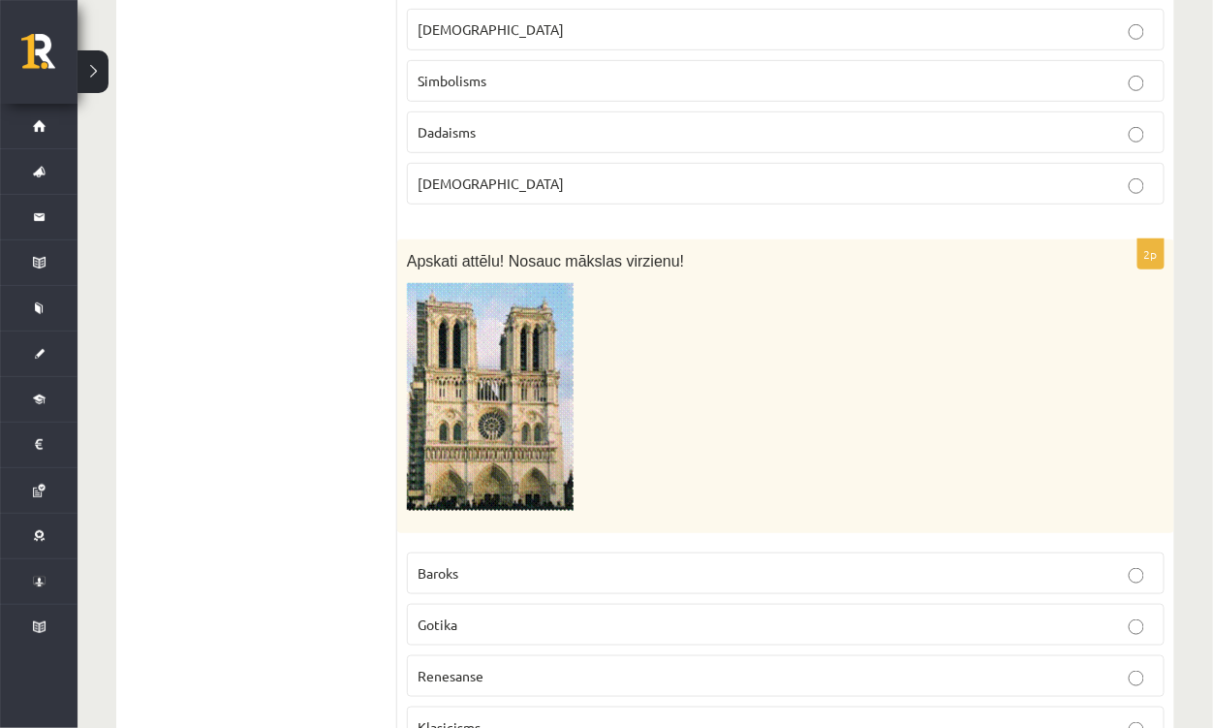
scroll to position [2381, 0]
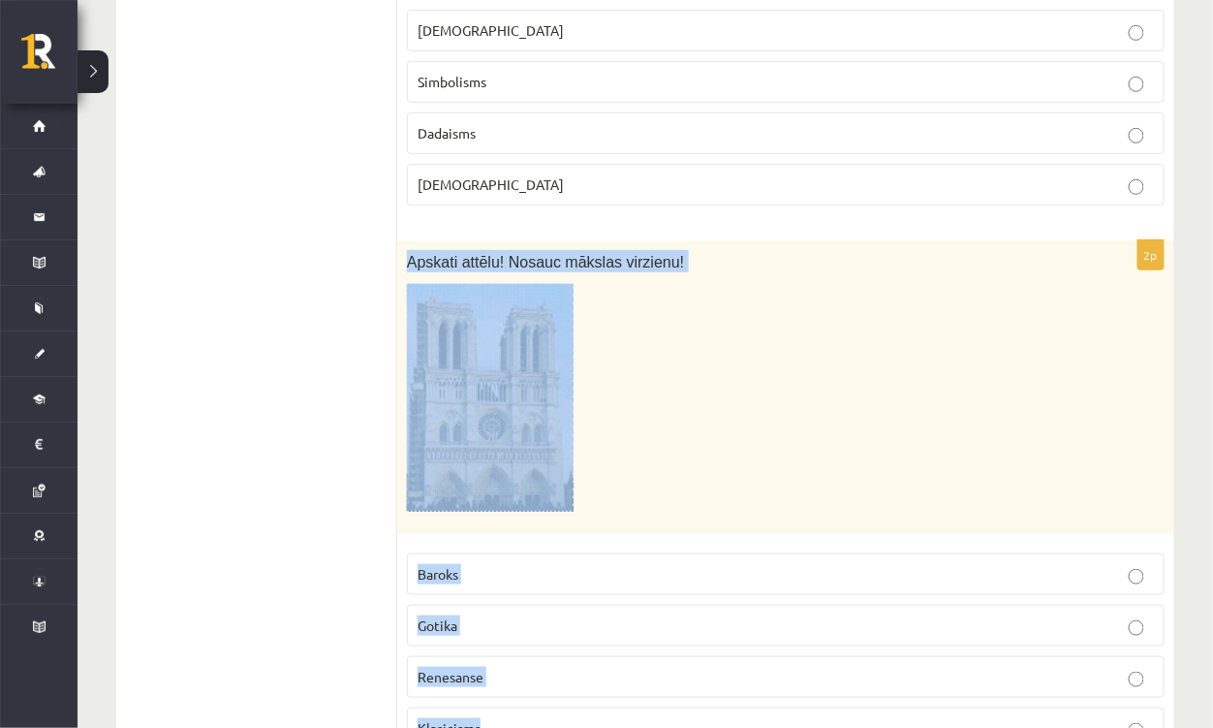
drag, startPoint x: 407, startPoint y: 234, endPoint x: 573, endPoint y: 560, distance: 366.3
click at [690, 695] on div "2p Apskati attēlu! Nosauc mākslas virzienu! Baroks Gotika Renesanse Klasicisms" at bounding box center [785, 502] width 777 height 524
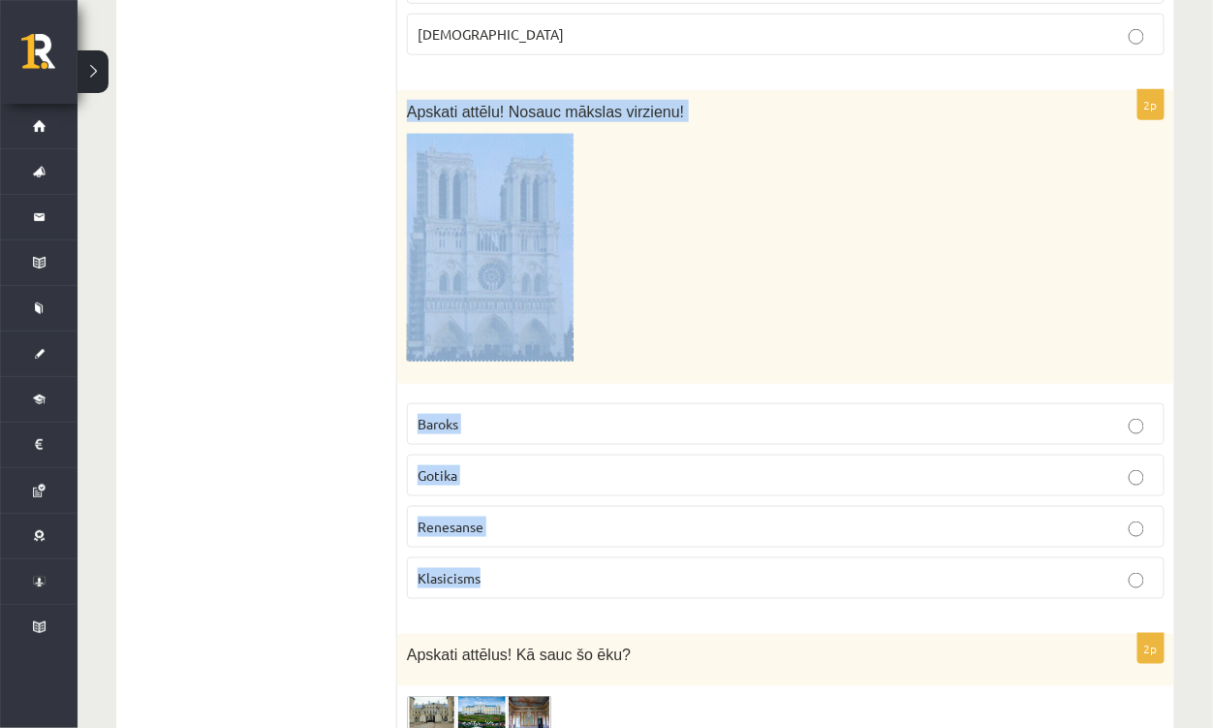
scroll to position [2575, 0]
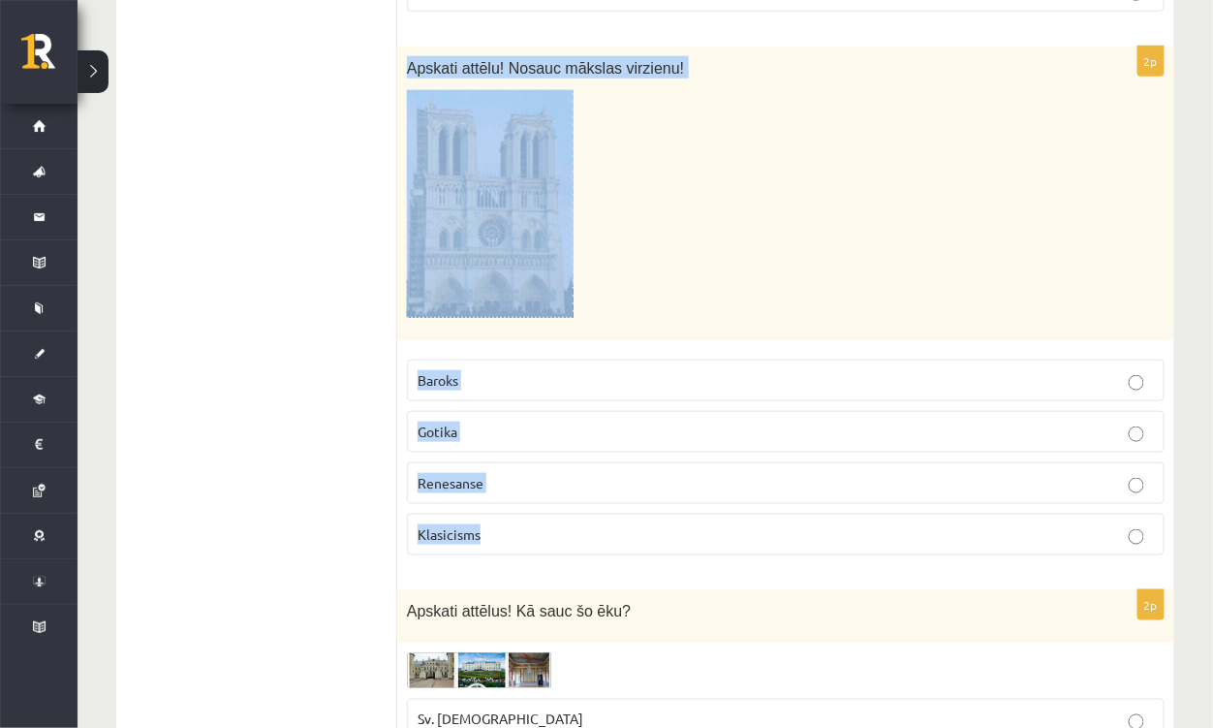
copy div "Apskati attēlu! Nosauc mākslas virzienu! Baroks Gotika Renesanse Klasicisms"
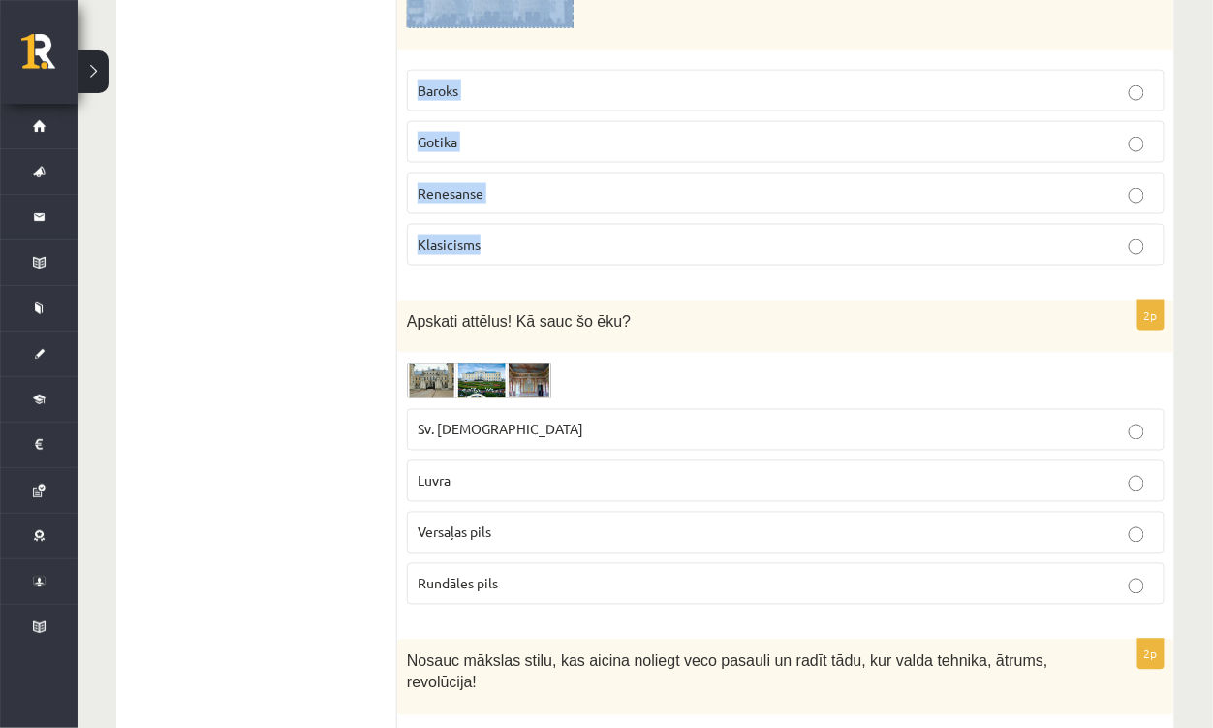
scroll to position [2866, 0]
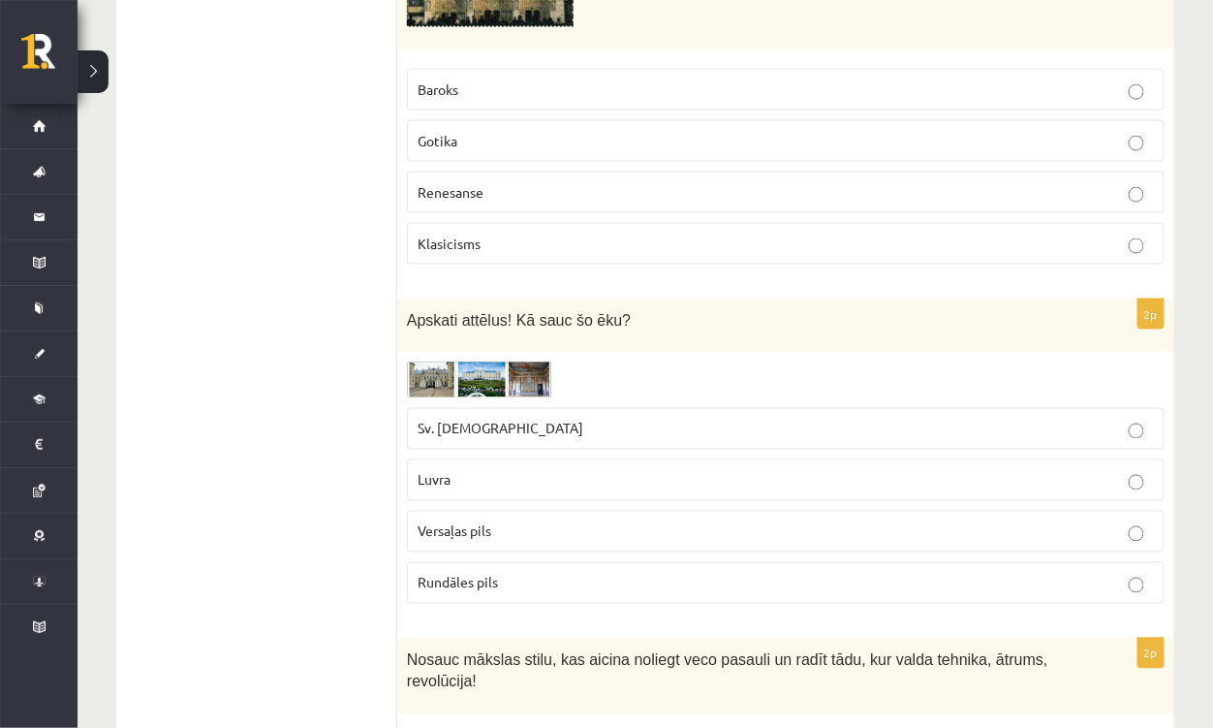
drag, startPoint x: 307, startPoint y: 213, endPoint x: 335, endPoint y: 0, distance: 215.1
click at [307, 212] on ul "1. uzdevums 2. uzdevums 3. uzdevums 4. uzdevums 5. uzdevums" at bounding box center [267, 57] width 262 height 5151
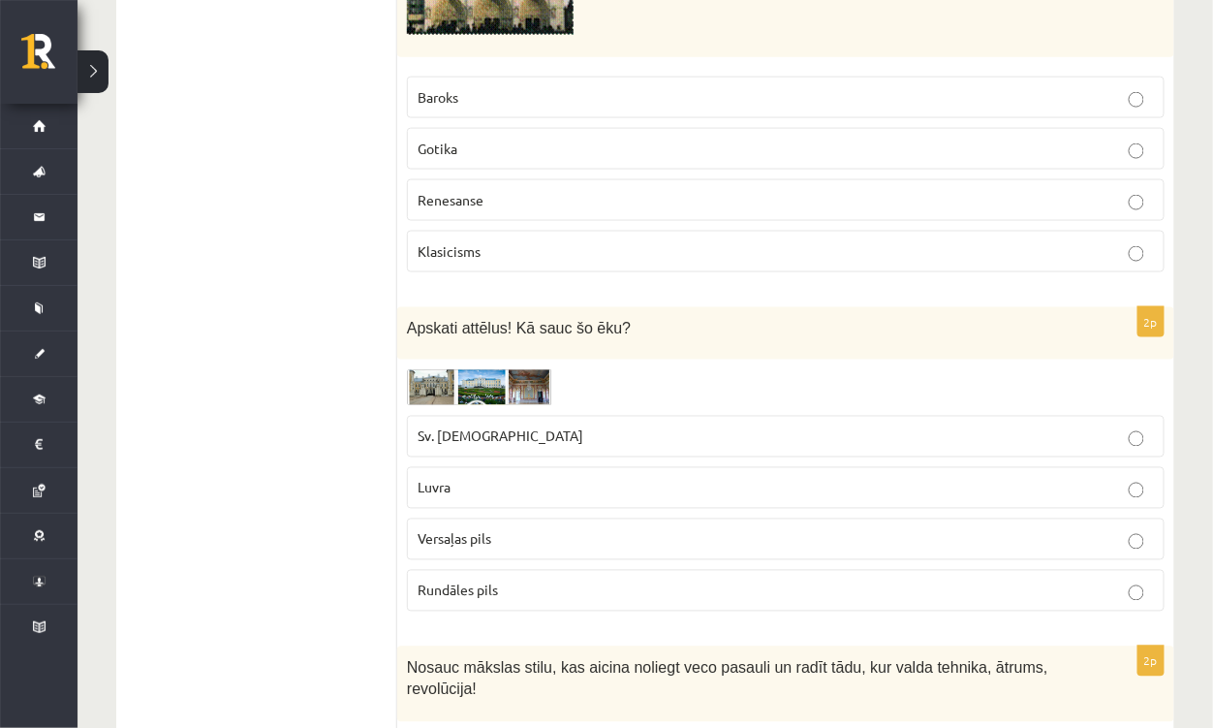
scroll to position [2769, 0]
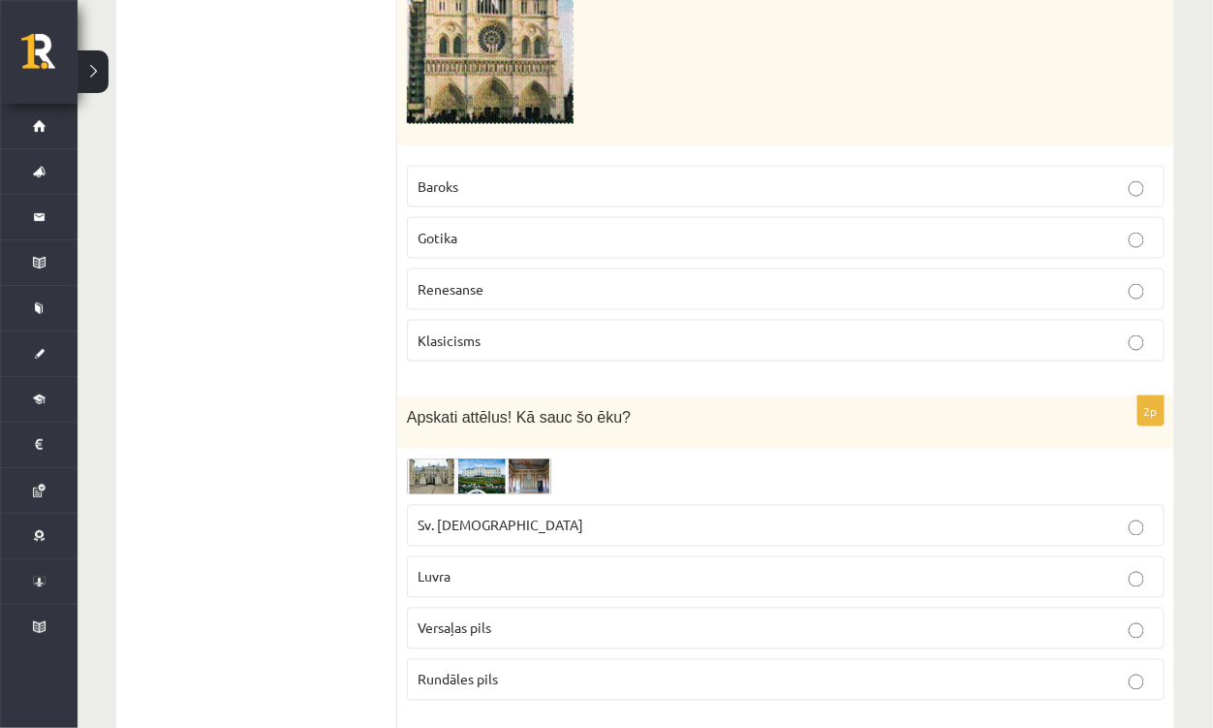
click at [457, 228] on p "Gotika" at bounding box center [786, 238] width 737 height 20
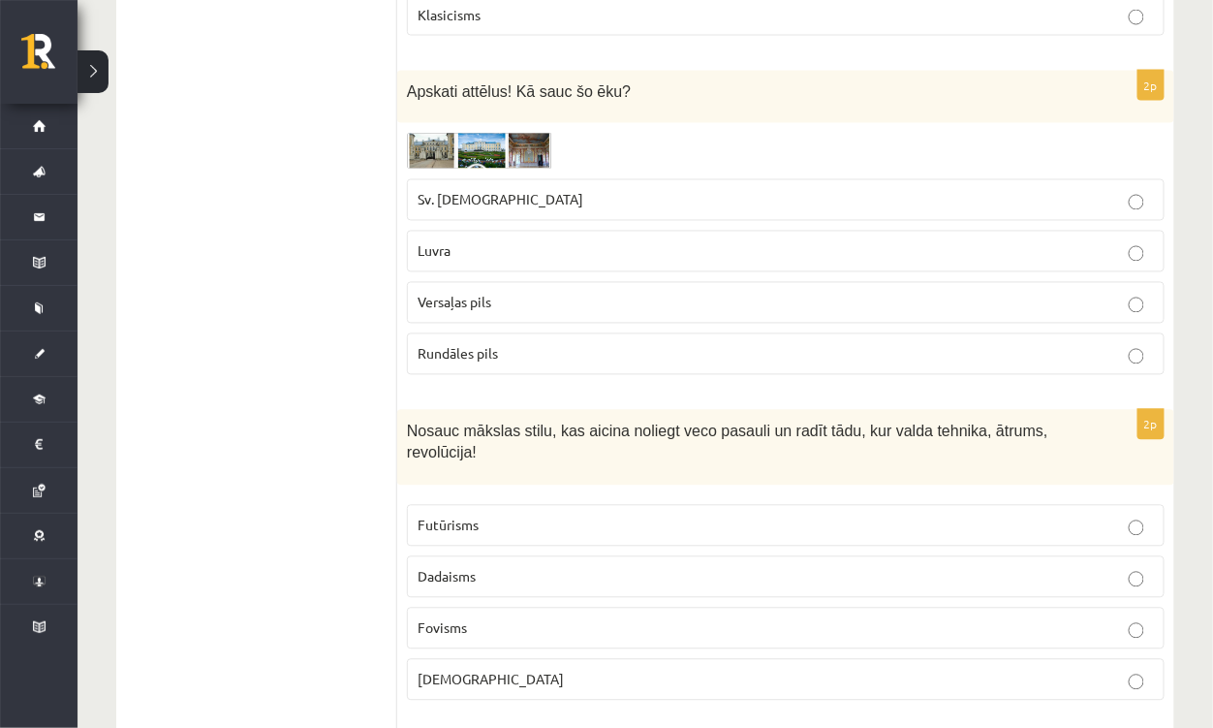
scroll to position [2963, 0]
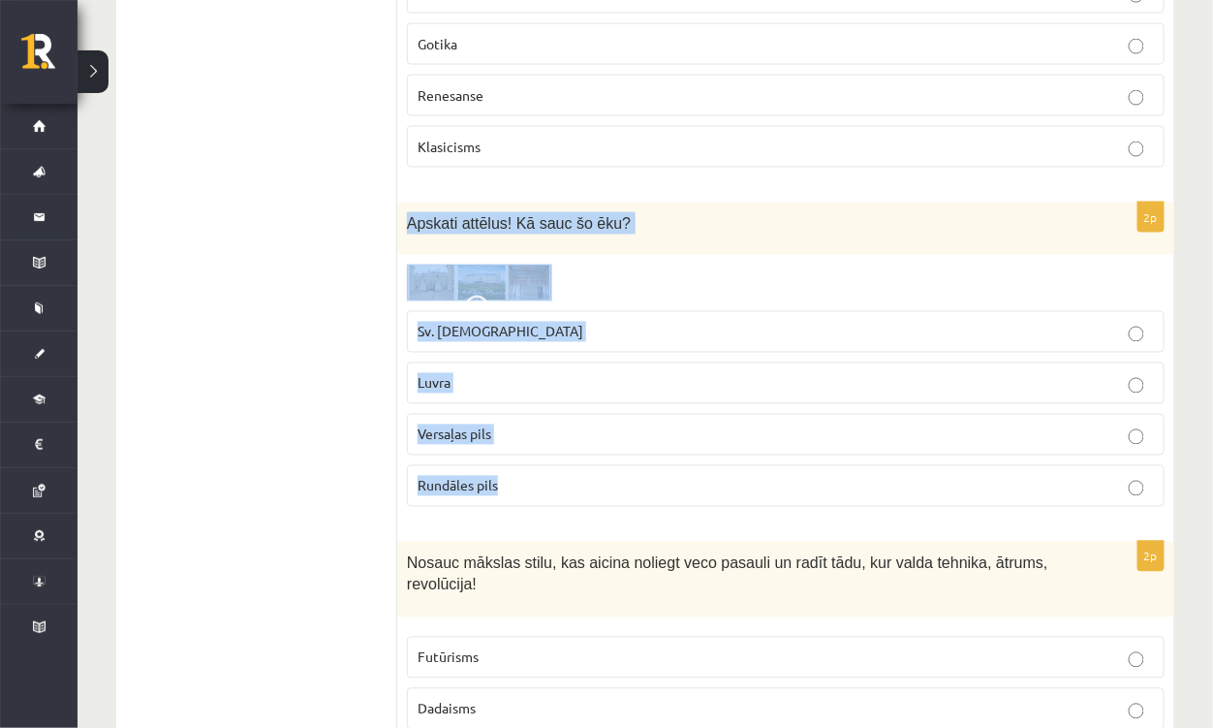
drag, startPoint x: 408, startPoint y: 192, endPoint x: 543, endPoint y: 427, distance: 271.3
click at [580, 444] on div "2p Apskati attēlus! Kā sauc šo ēku? Sv. Pētera baznīca Luvra Versaļas pils Rund…" at bounding box center [785, 363] width 777 height 320
copy div "Apskati attēlus! Kā sauc šo ēku? Sv. Pētera baznīca Luvra Versaļas pils Rundāle…"
click at [469, 265] on img at bounding box center [479, 283] width 145 height 36
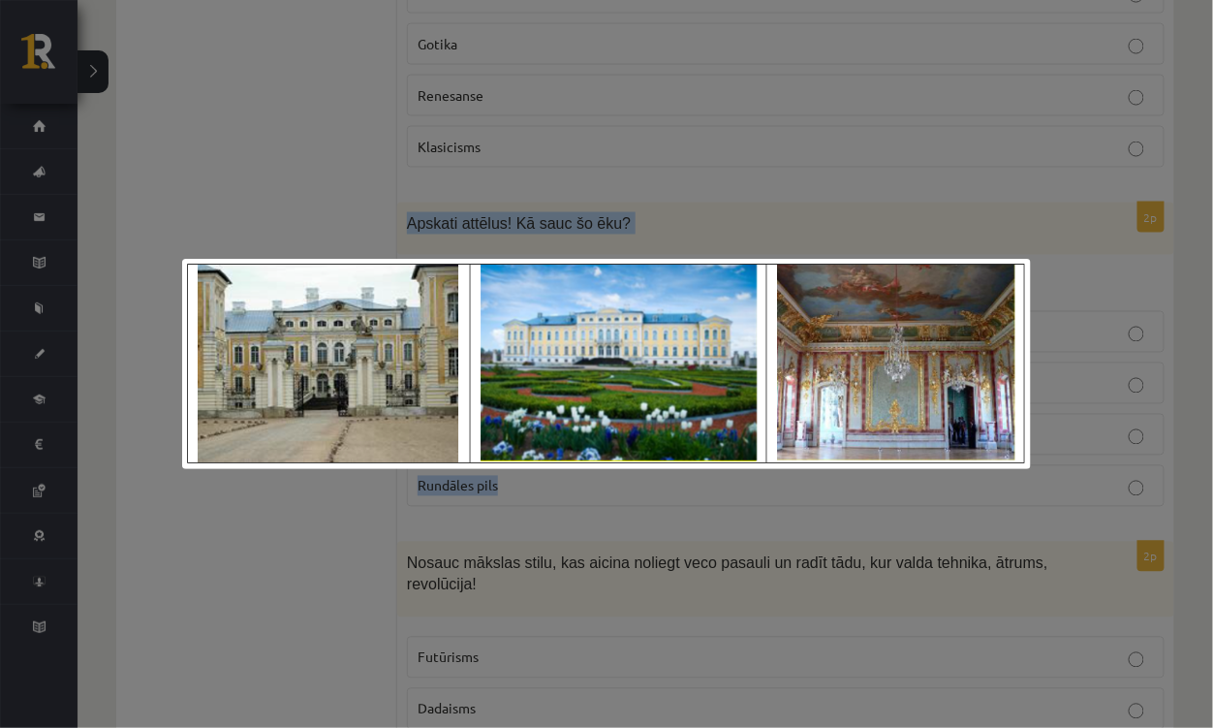
click at [407, 521] on div at bounding box center [606, 364] width 1213 height 728
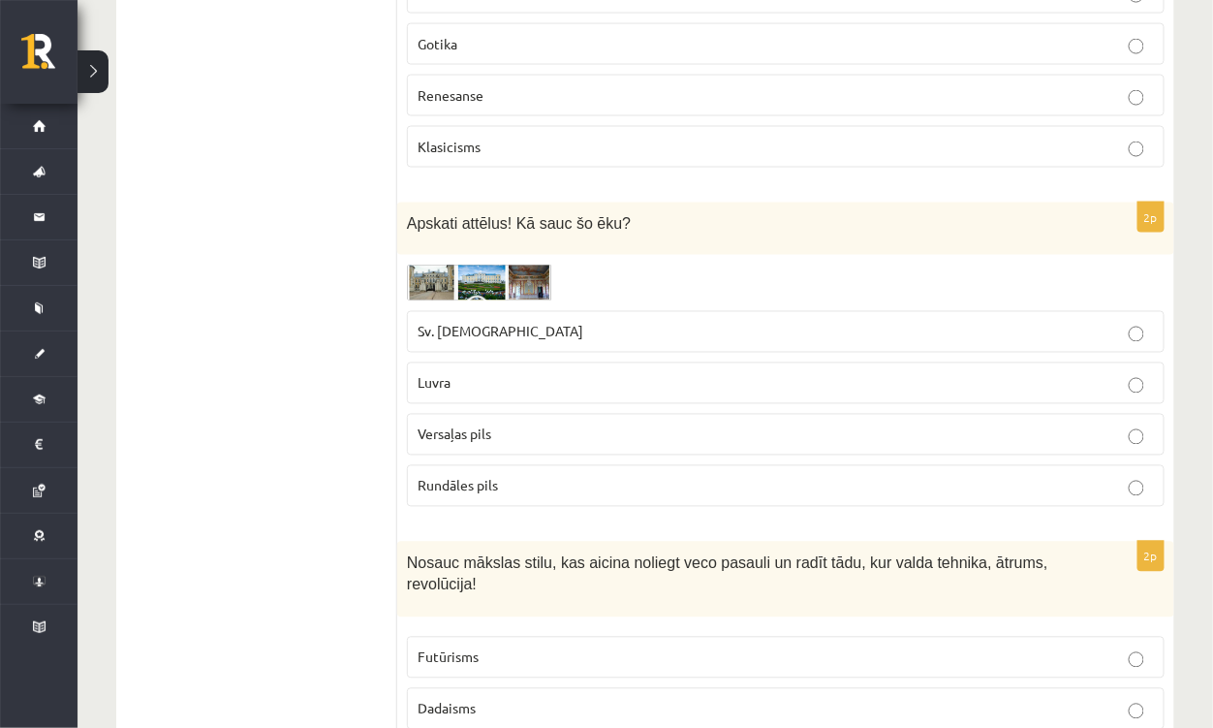
click at [460, 477] on span "Rundāles pils" at bounding box center [458, 485] width 80 height 17
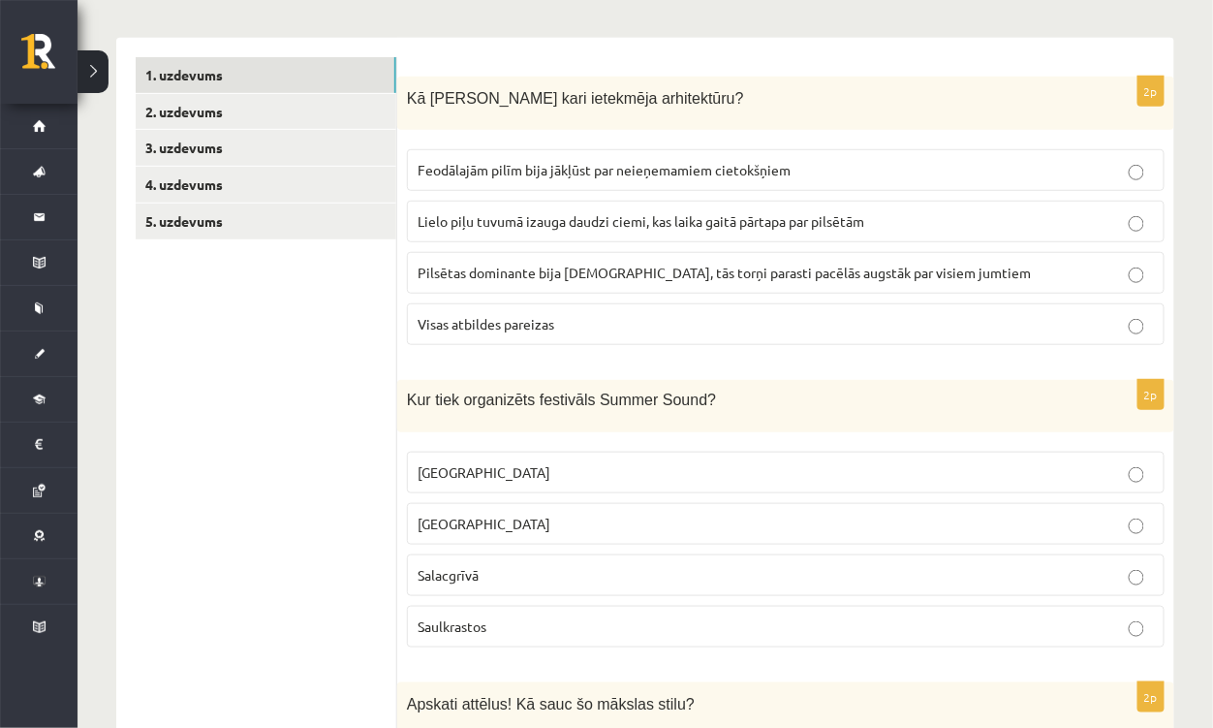
scroll to position [0, 0]
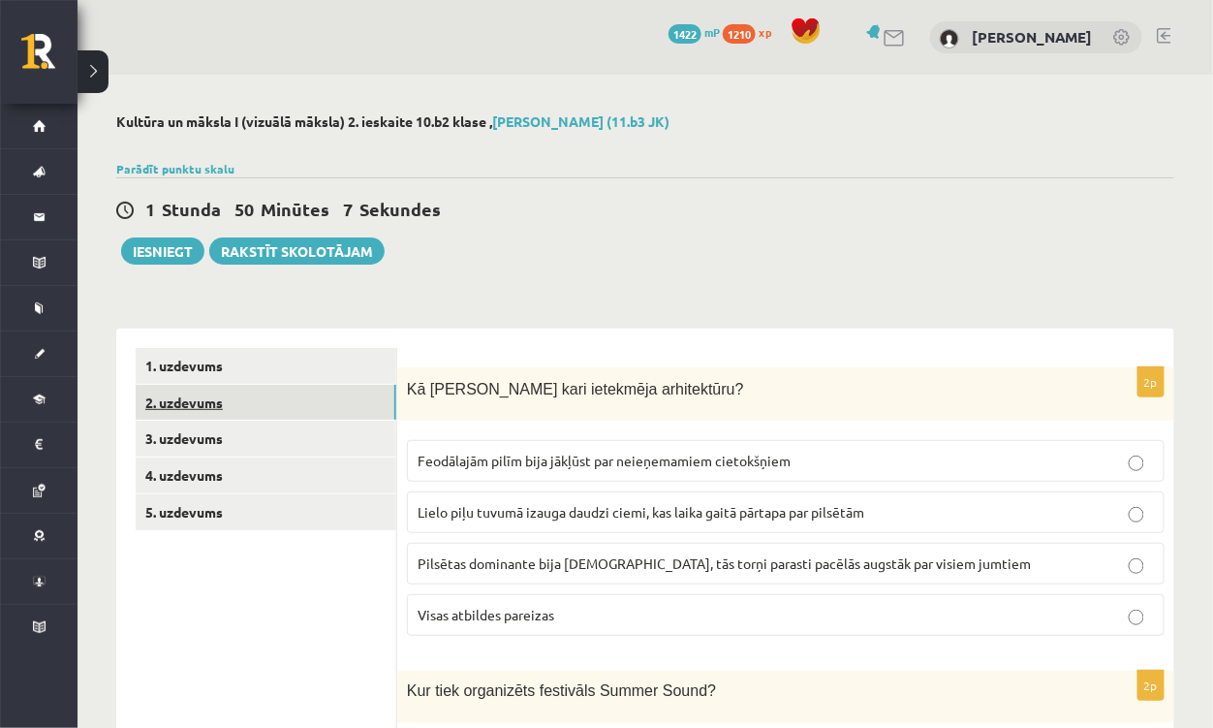
click at [220, 394] on link "2. uzdevums" at bounding box center [266, 403] width 261 height 36
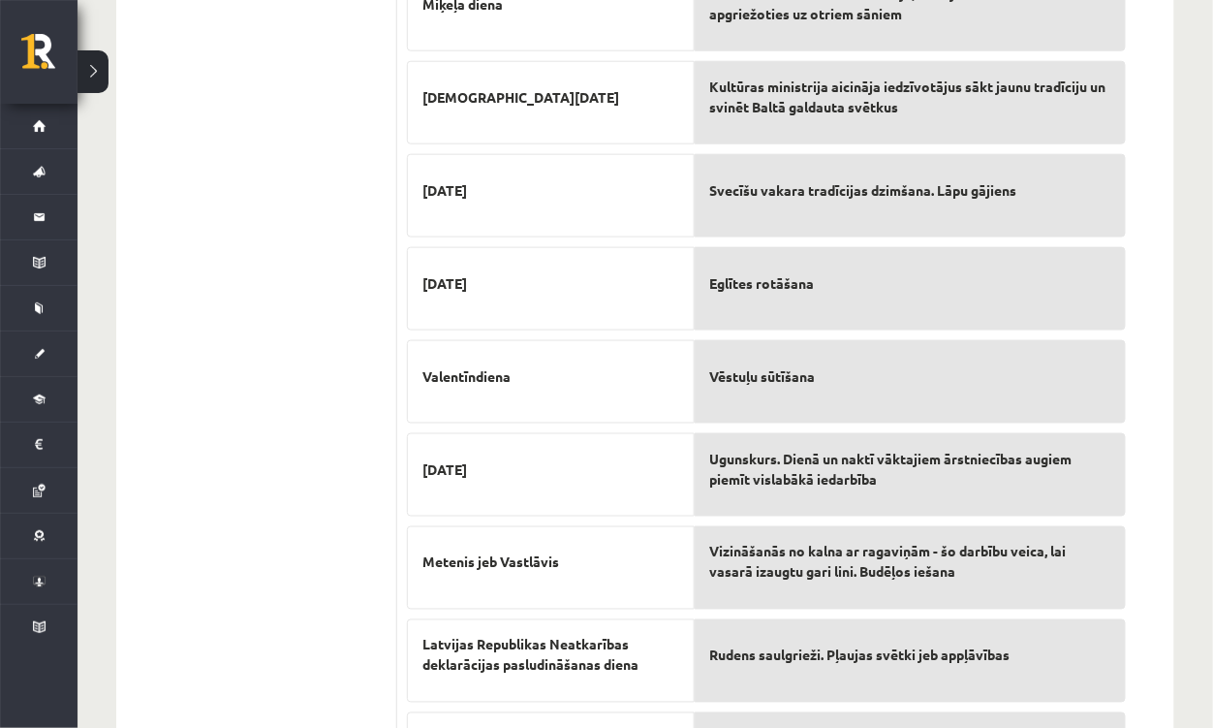
scroll to position [690, 0]
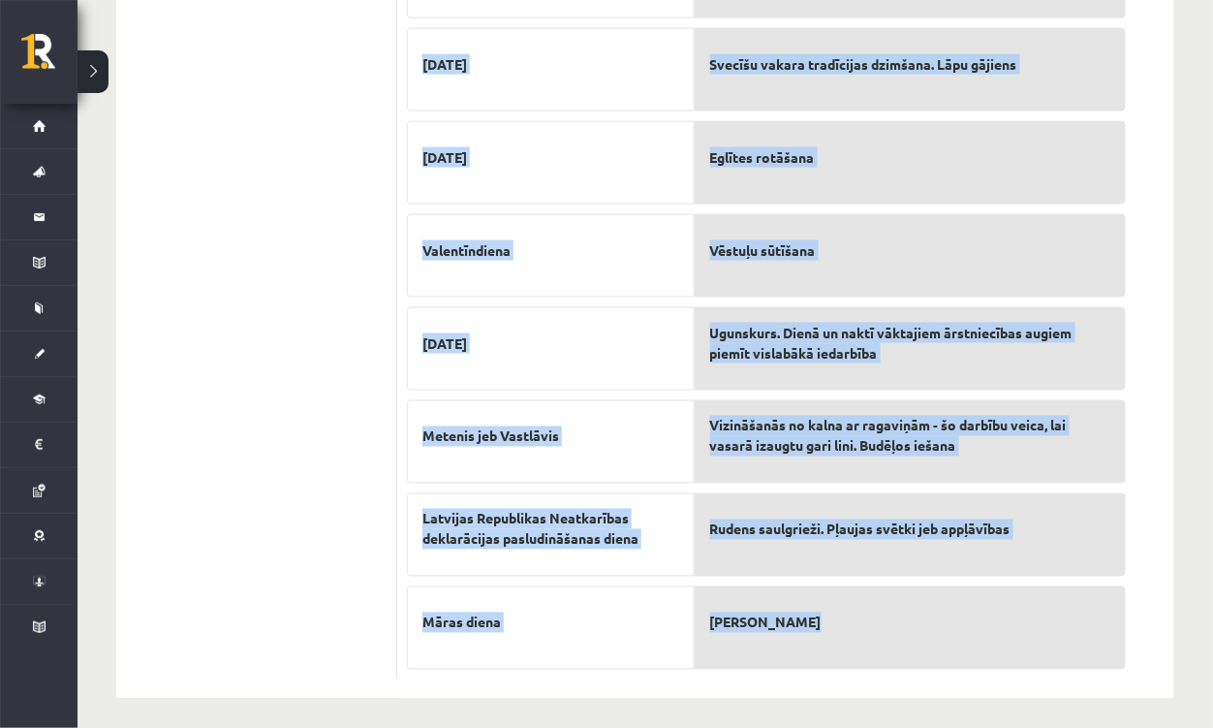
drag, startPoint x: 408, startPoint y: 385, endPoint x: 804, endPoint y: 626, distance: 464.1
click at [806, 626] on div "10p Savieno tradīciju ar svētkiem! 18. novembris Miķeļa diena Jāņu diena Ziemas…" at bounding box center [766, 178] width 739 height 1003
copy div "Savieno tradīciju ar svētkiem! 18. novembris Miķeļa diena Jāņu diena Ziemassvēt…"
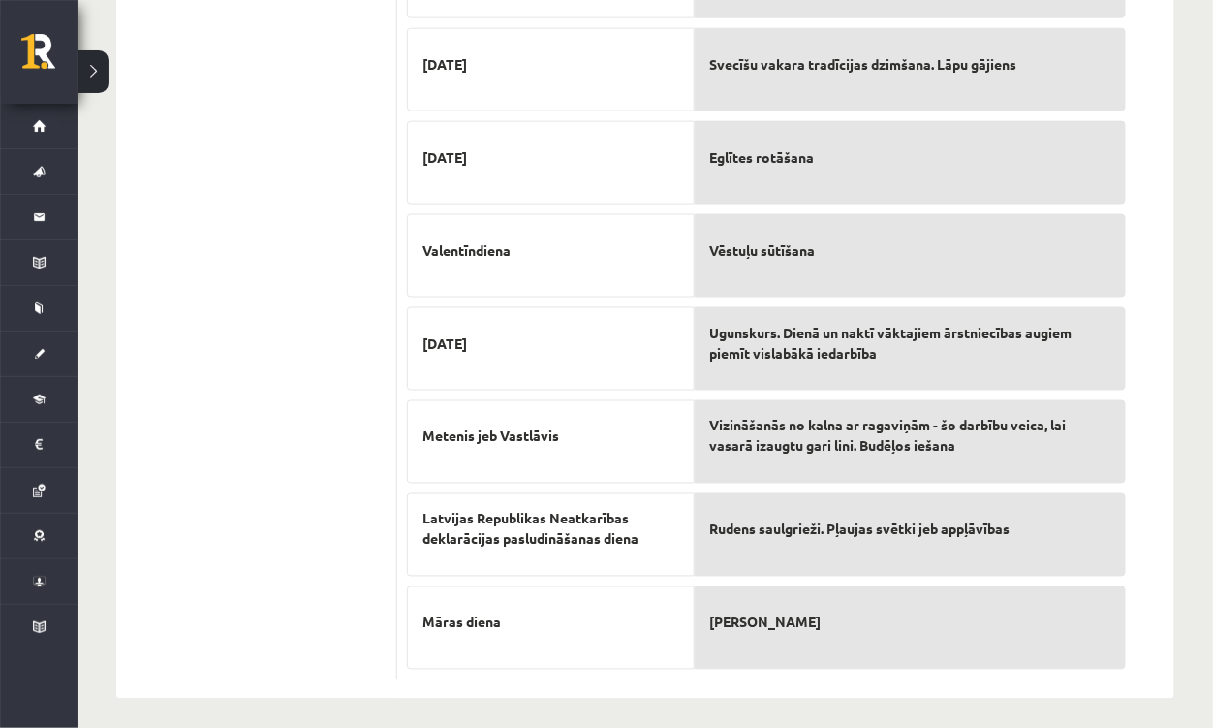
drag, startPoint x: 312, startPoint y: 158, endPoint x: 322, endPoint y: 162, distance: 10.4
click at [318, 158] on ul "1. uzdevums 2. uzdevums 3. uzdevums 4. uzdevums 5. uzdevums" at bounding box center [267, 169] width 262 height 1023
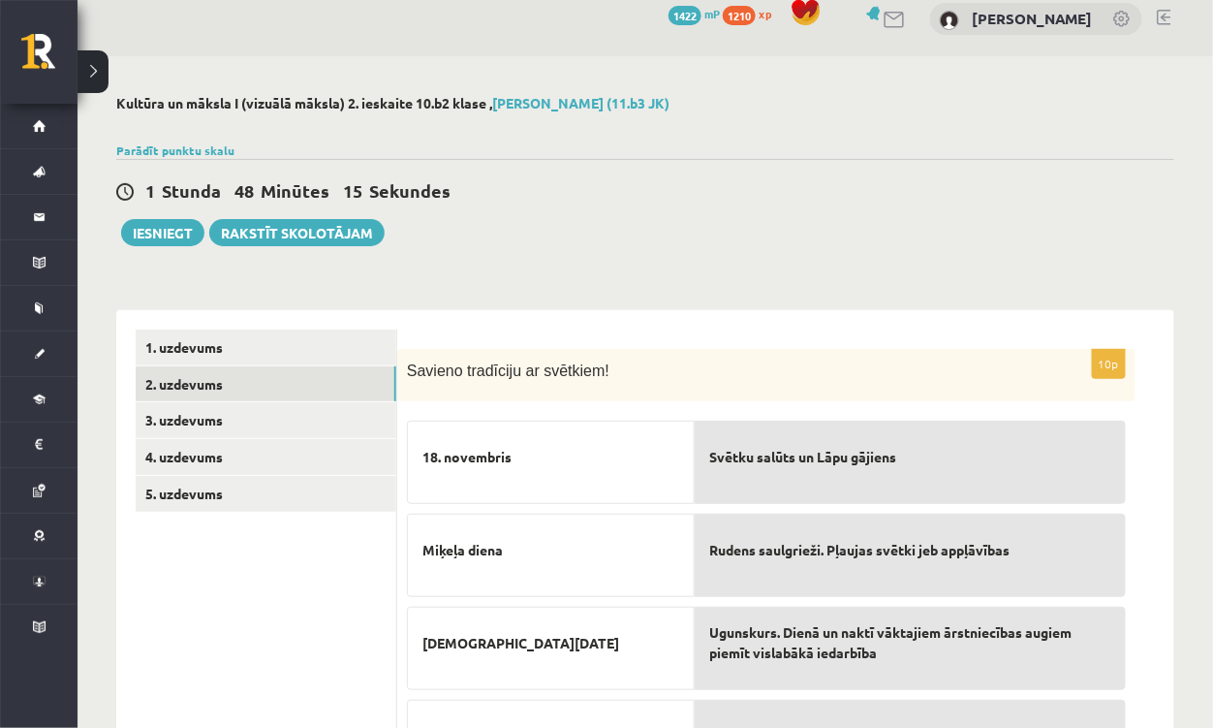
scroll to position [0, 0]
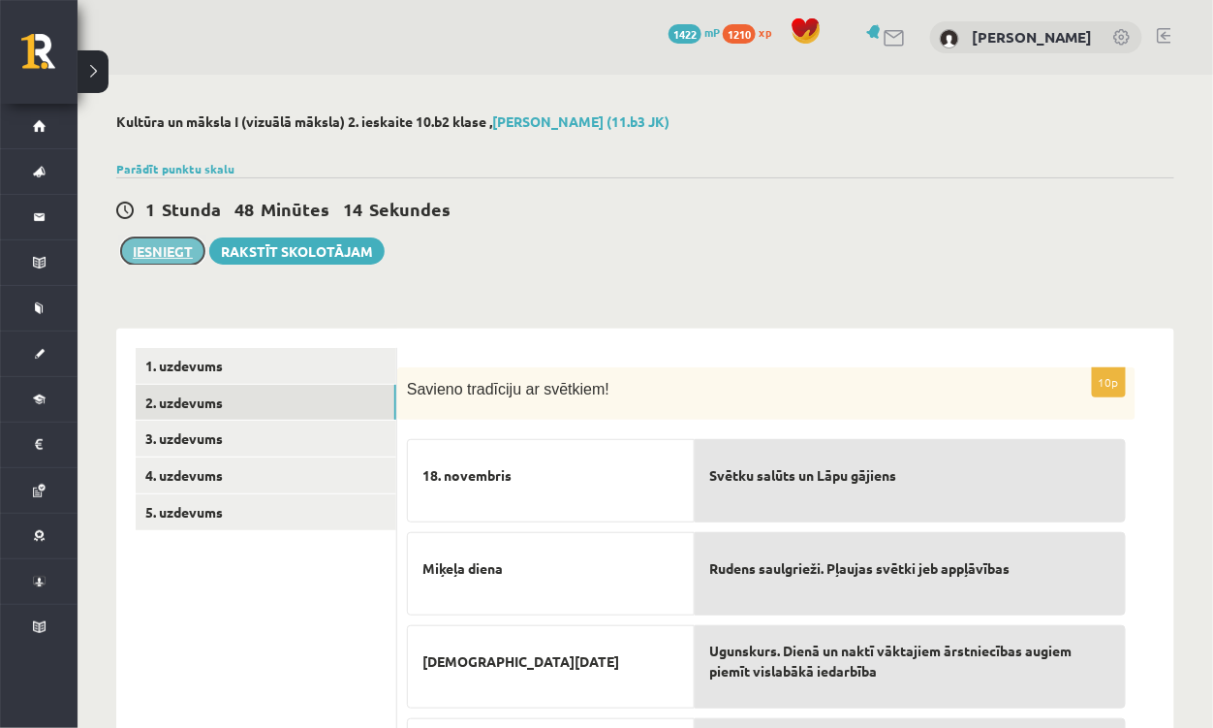
click at [188, 241] on button "Iesniegt" at bounding box center [162, 250] width 83 height 27
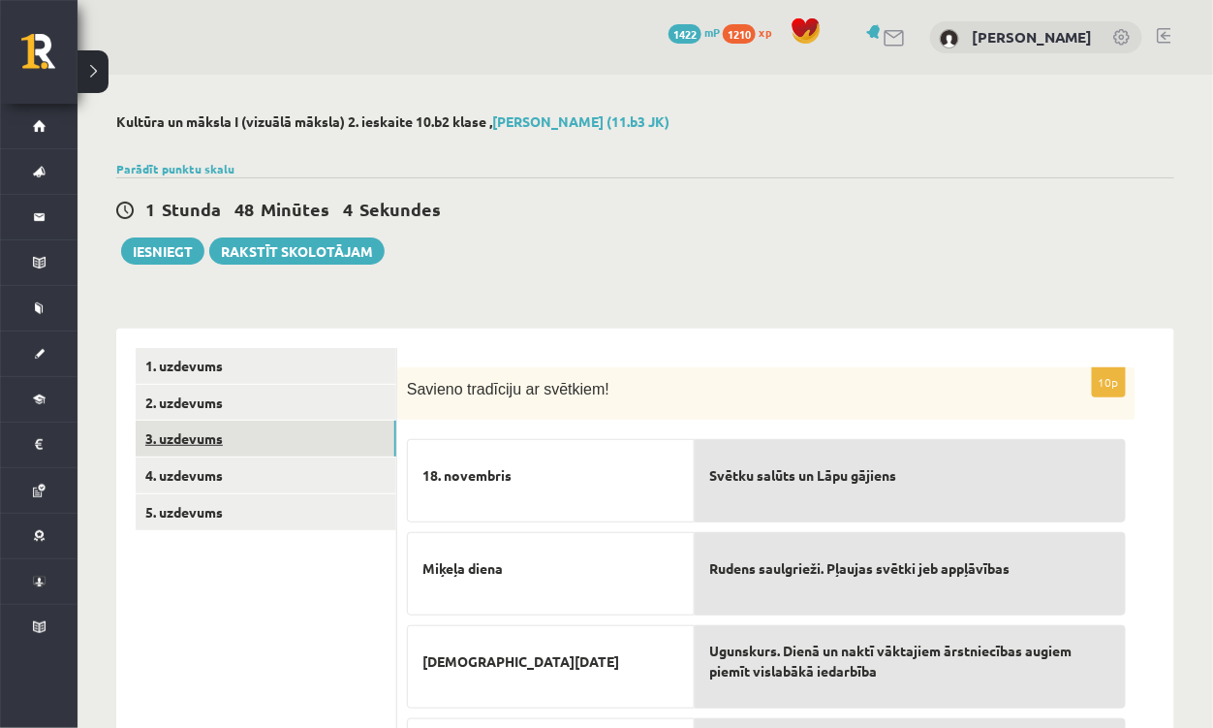
click at [195, 435] on link "3. uzdevums" at bounding box center [266, 439] width 261 height 36
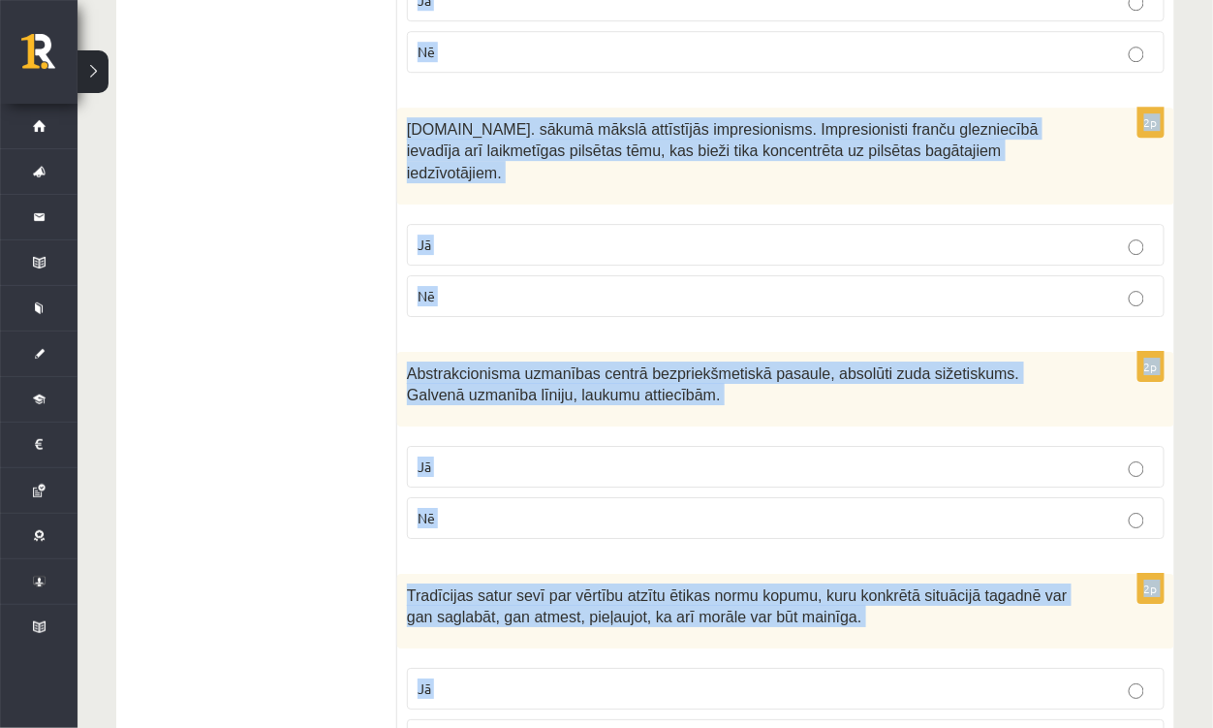
scroll to position [3827, 0]
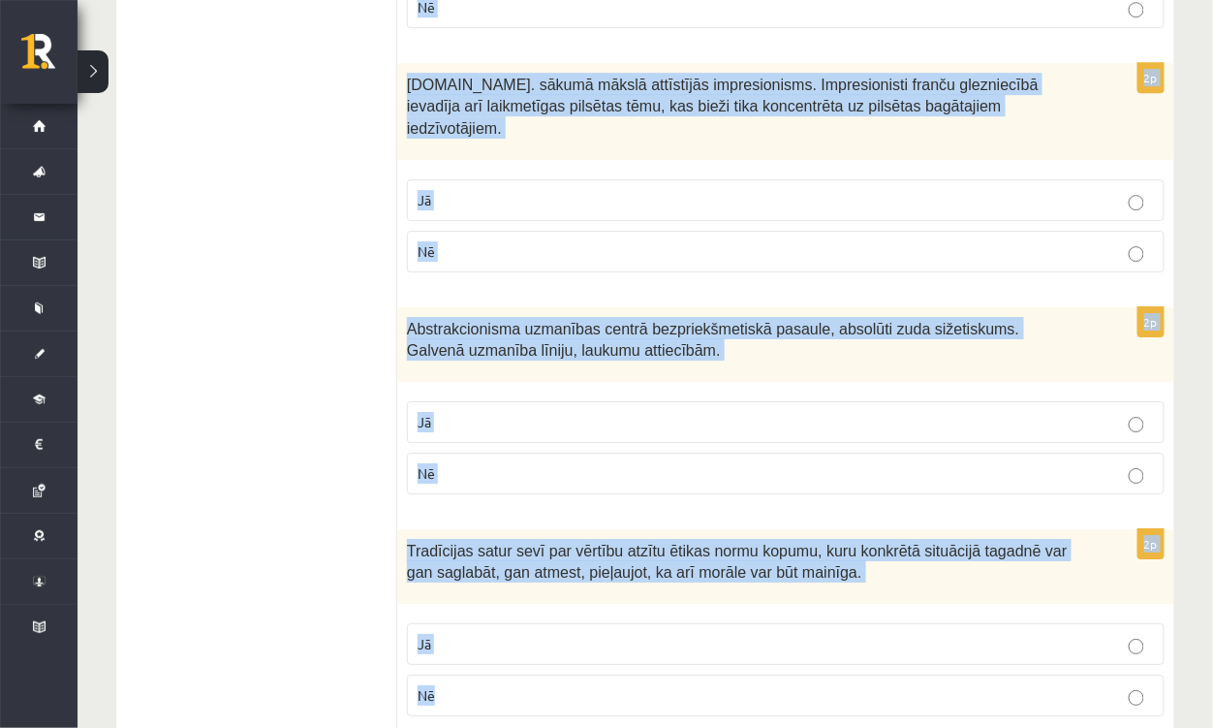
drag, startPoint x: 1018, startPoint y: 753, endPoint x: 638, endPoint y: 491, distance: 461.3
copy form "Jā Nē 2p Lai tradīcija izdzīvotu, tai ir jāmainās, bet ir svarīgi izjust, ko dr…"
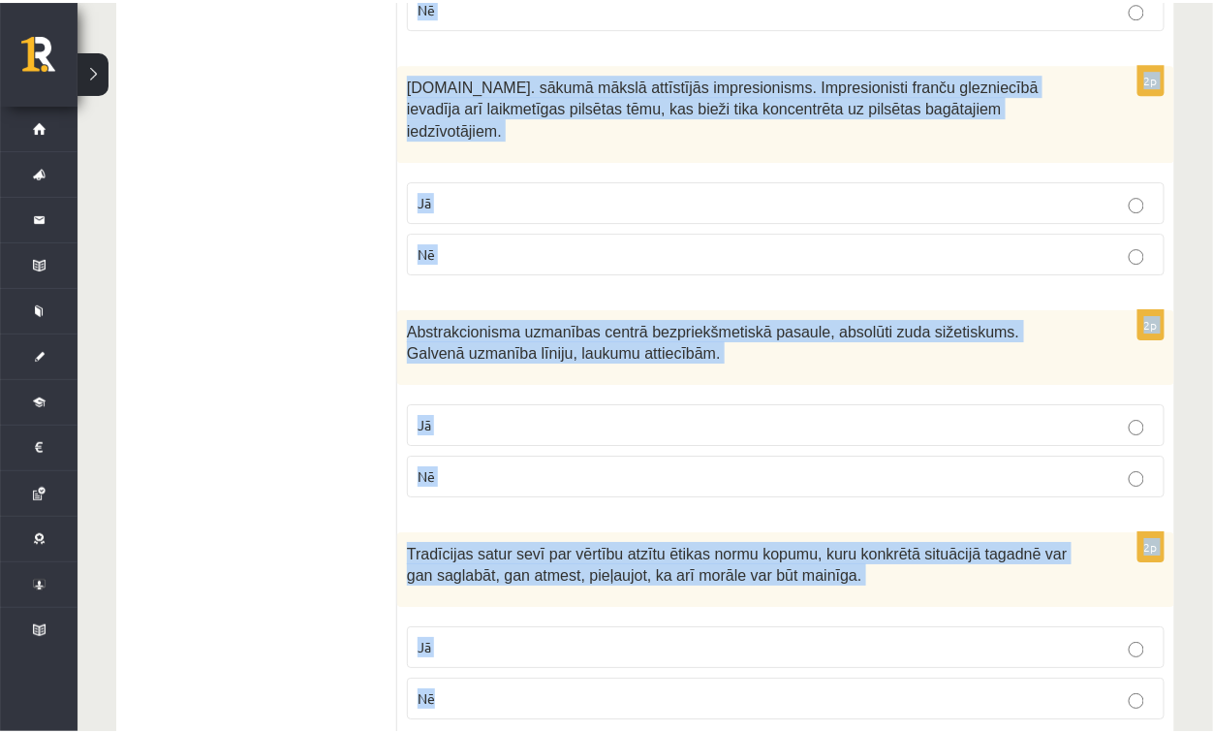
scroll to position [3823, 0]
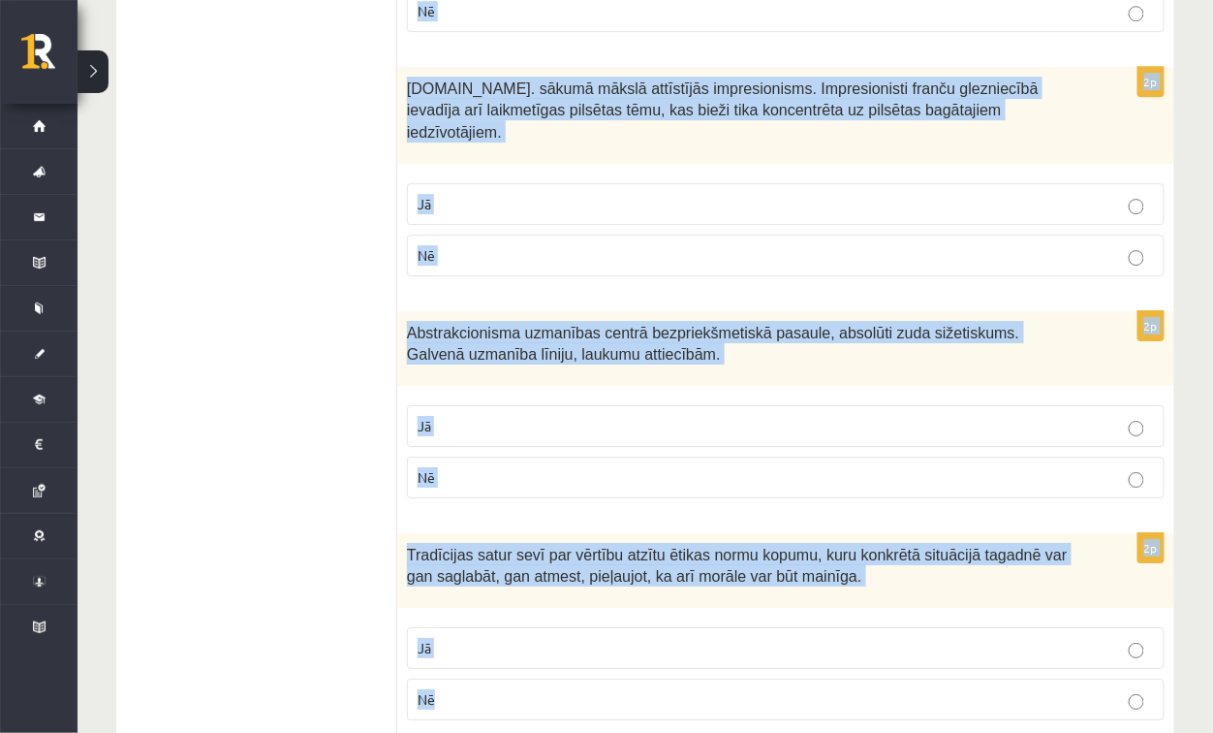
drag, startPoint x: 419, startPoint y: 353, endPoint x: 467, endPoint y: 533, distance: 186.7
copy form "Vai apgalvojumi ir pareizi? 2p Revolucionārais klasicisms rodas 18.gs. beigās F…"
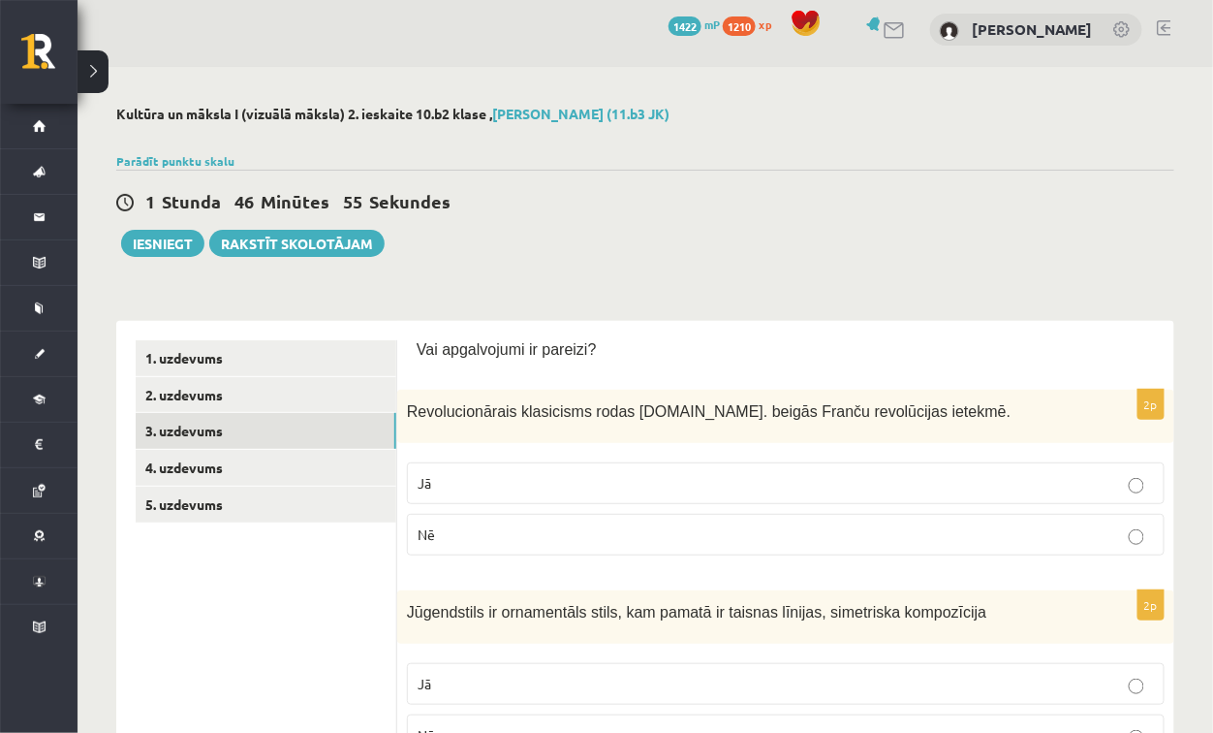
scroll to position [97, 0]
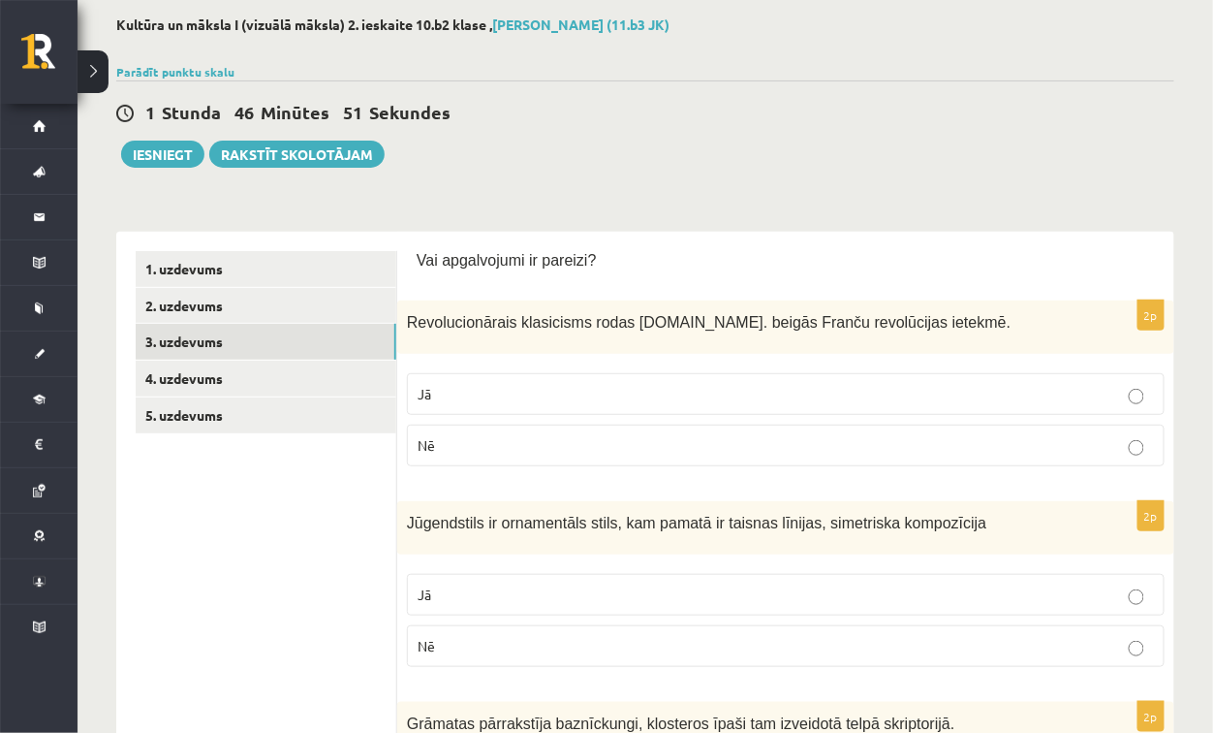
click at [484, 390] on p "Jā" at bounding box center [786, 394] width 737 height 20
drag, startPoint x: 486, startPoint y: 634, endPoint x: 483, endPoint y: 598, distance: 36.0
click at [486, 636] on p "Nē" at bounding box center [786, 646] width 737 height 20
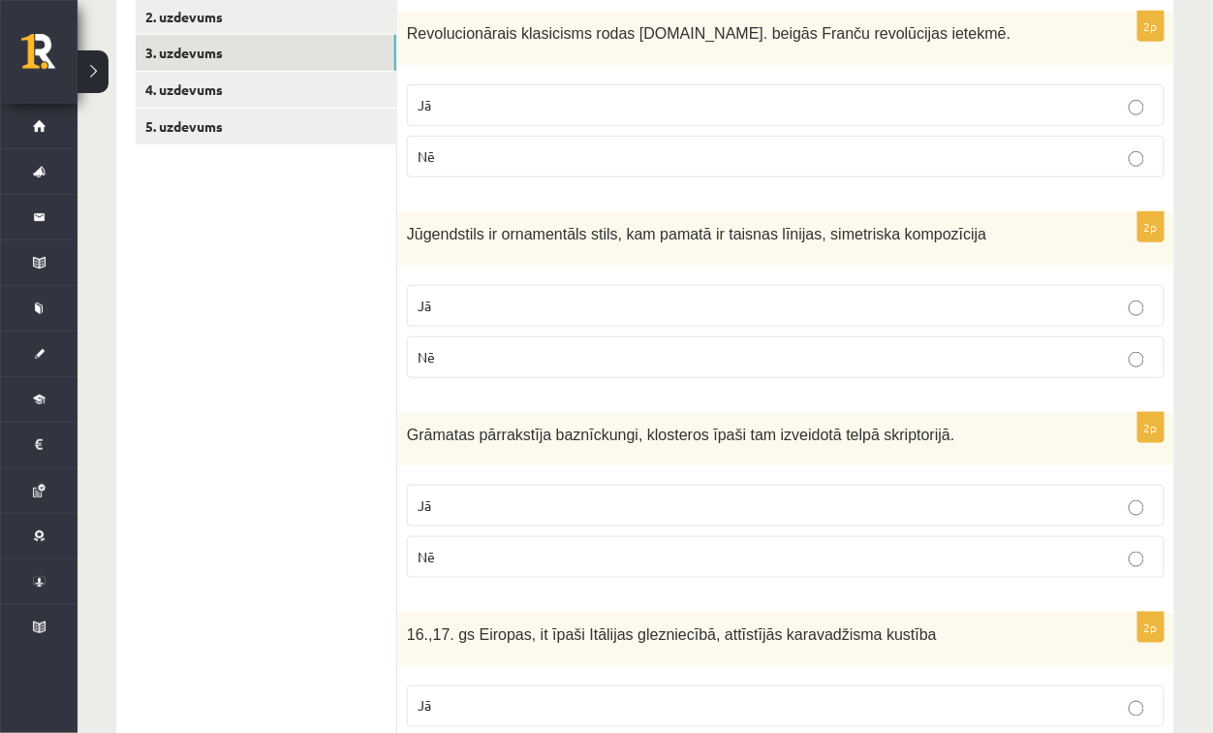
scroll to position [388, 0]
drag, startPoint x: 489, startPoint y: 508, endPoint x: 509, endPoint y: 561, distance: 56.7
click at [493, 508] on p "Jā" at bounding box center [786, 503] width 737 height 20
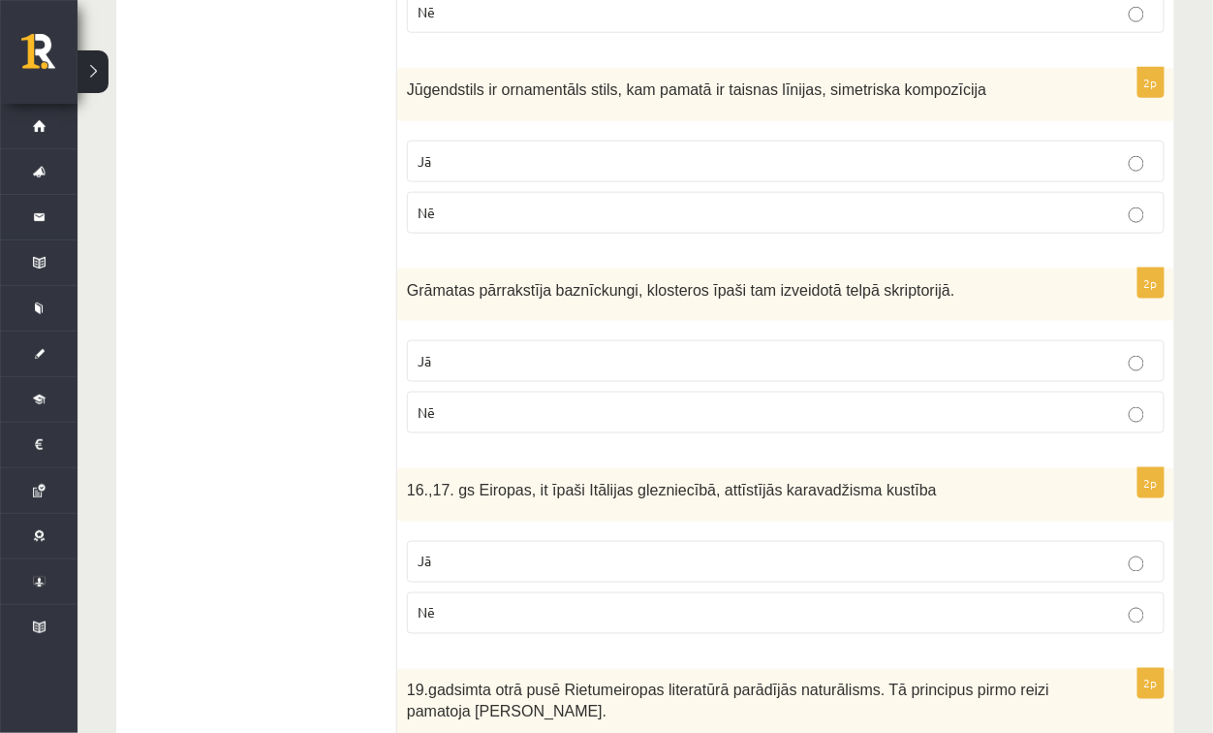
scroll to position [582, 0]
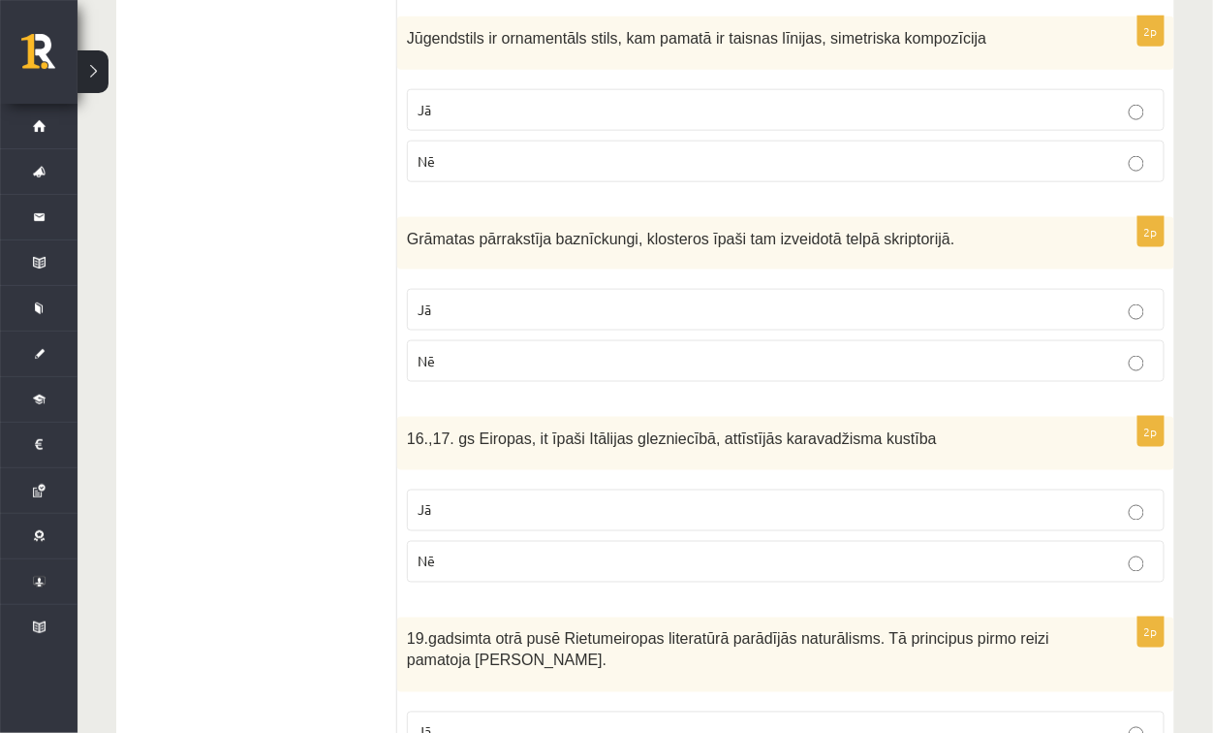
click at [517, 519] on label "Jā" at bounding box center [786, 510] width 758 height 42
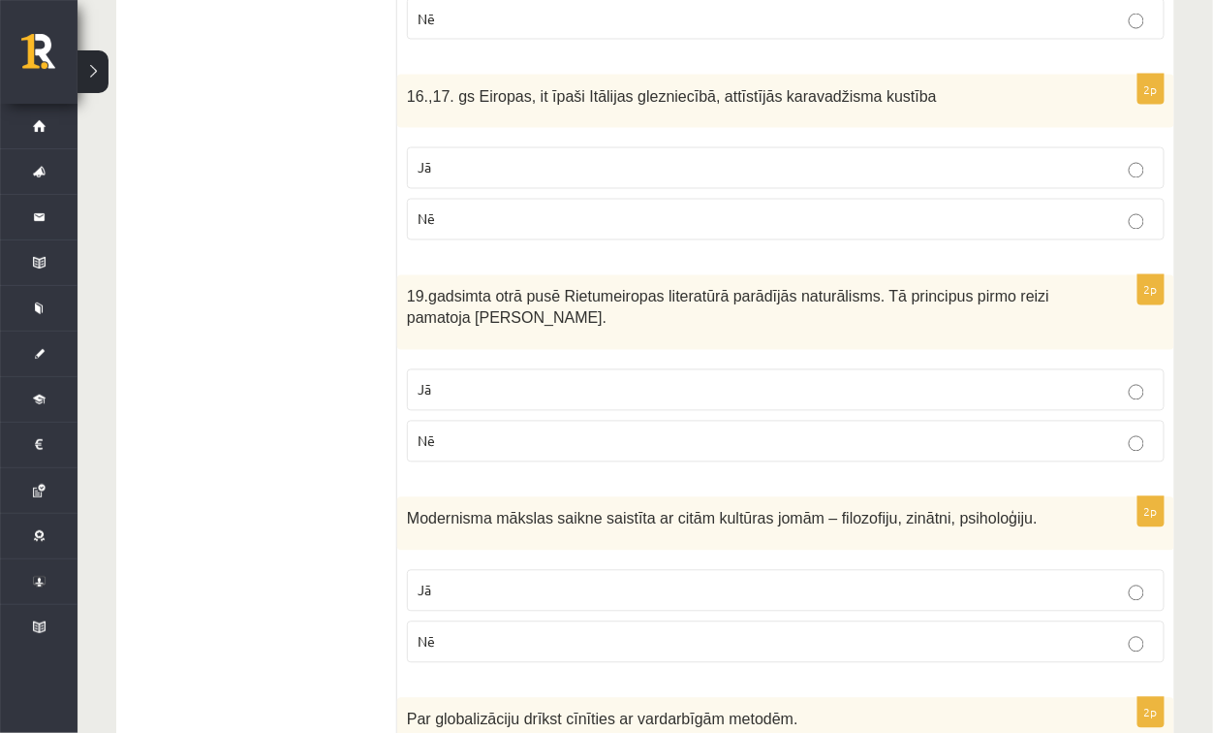
scroll to position [969, 0]
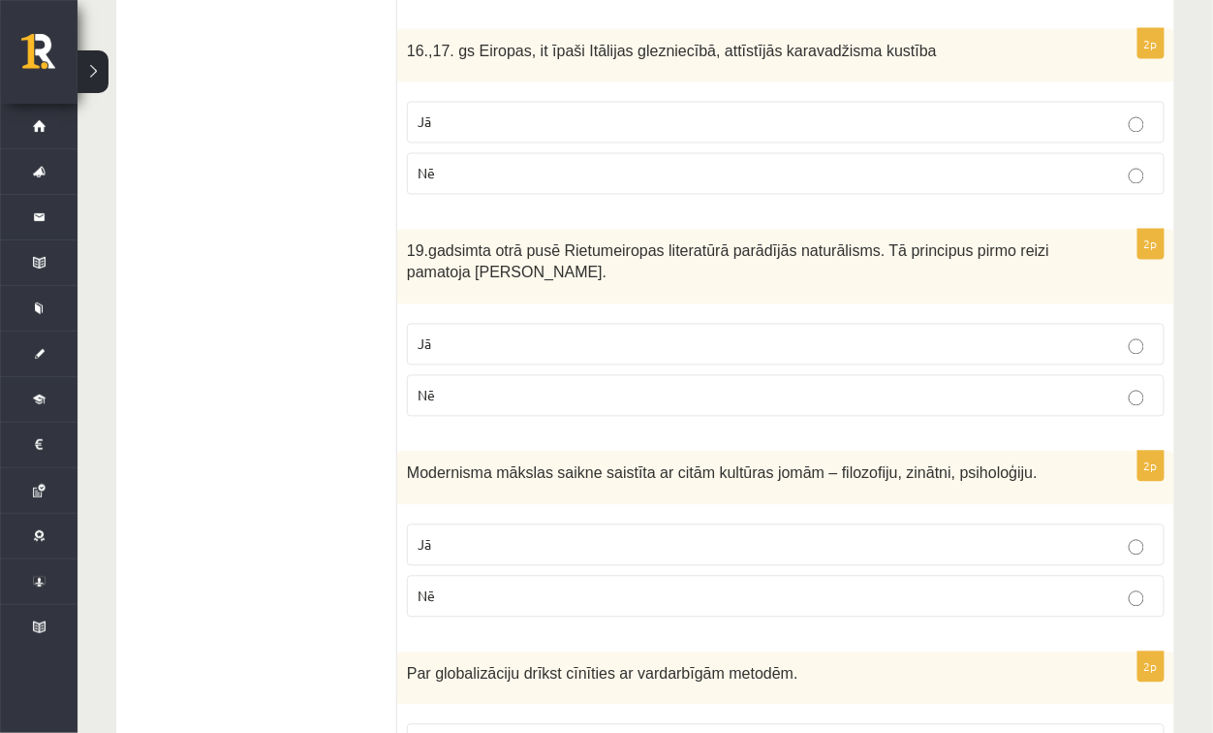
click at [513, 334] on p "Jā" at bounding box center [786, 344] width 737 height 20
click at [509, 535] on p "Jā" at bounding box center [786, 545] width 737 height 20
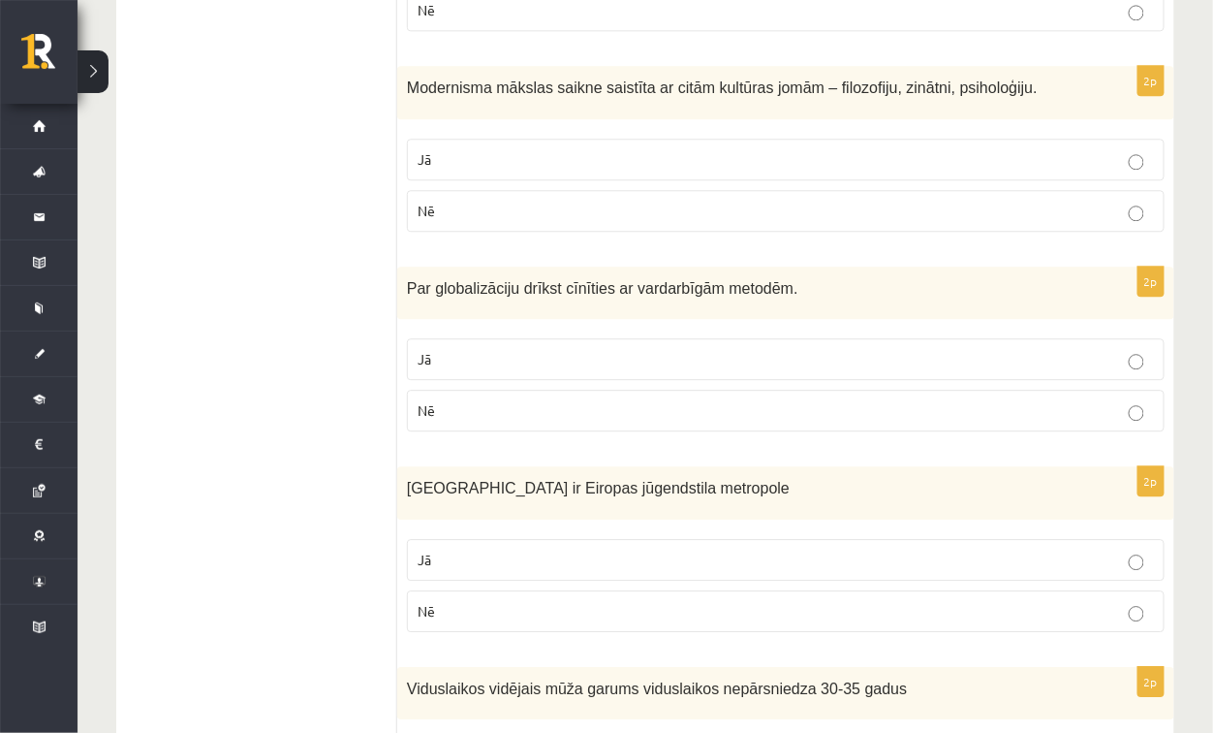
scroll to position [1357, 0]
click at [564, 398] on p "Nē" at bounding box center [786, 408] width 737 height 20
click at [565, 548] on p "Jā" at bounding box center [786, 558] width 737 height 20
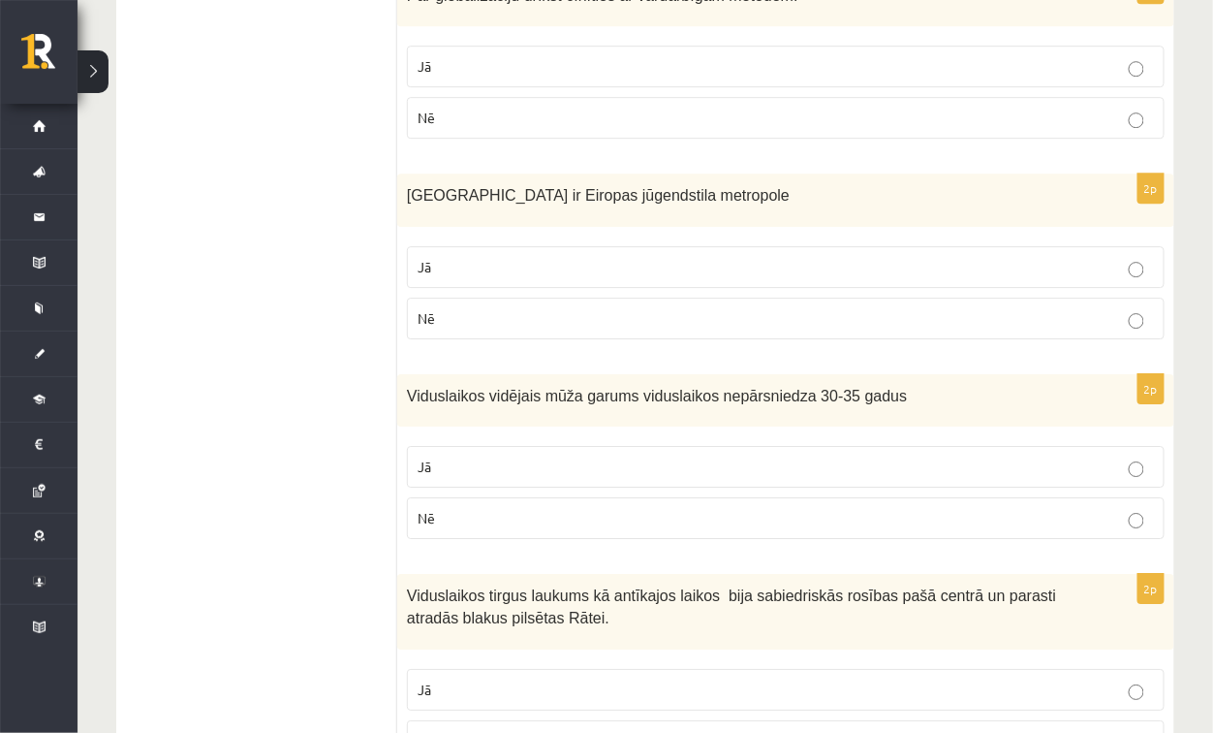
click at [556, 457] on p "Jā" at bounding box center [786, 467] width 737 height 20
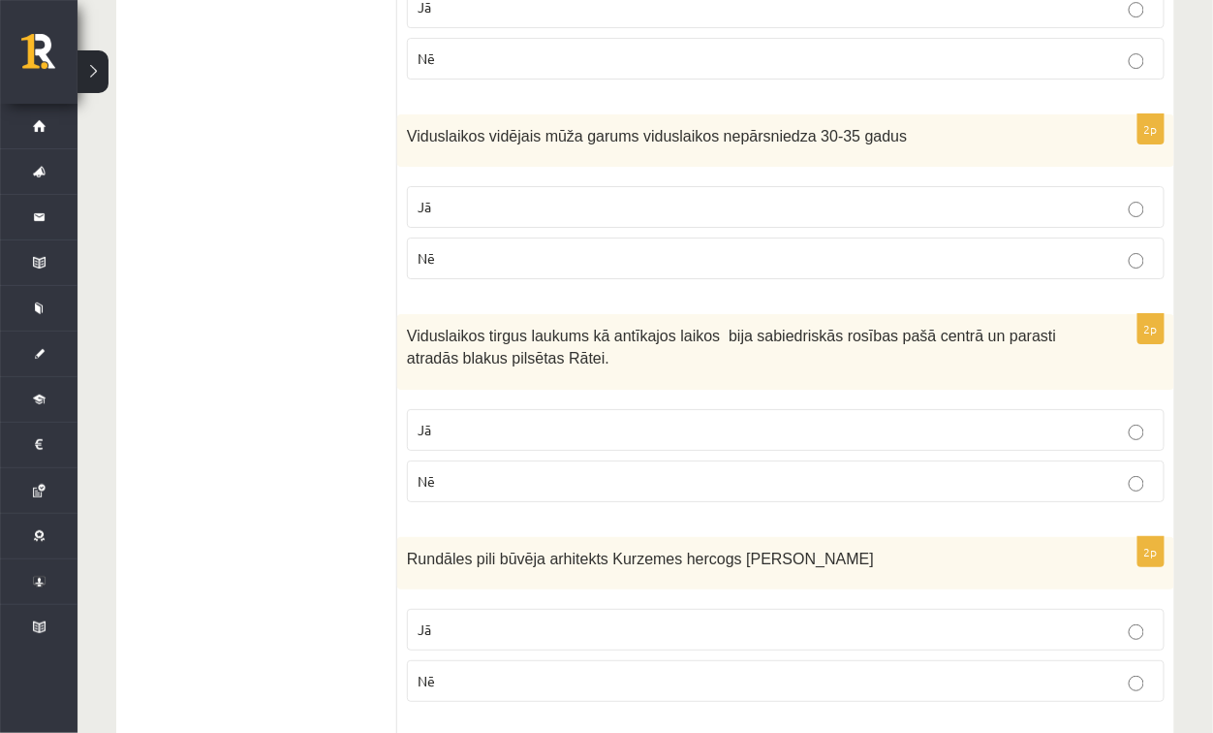
scroll to position [1938, 0]
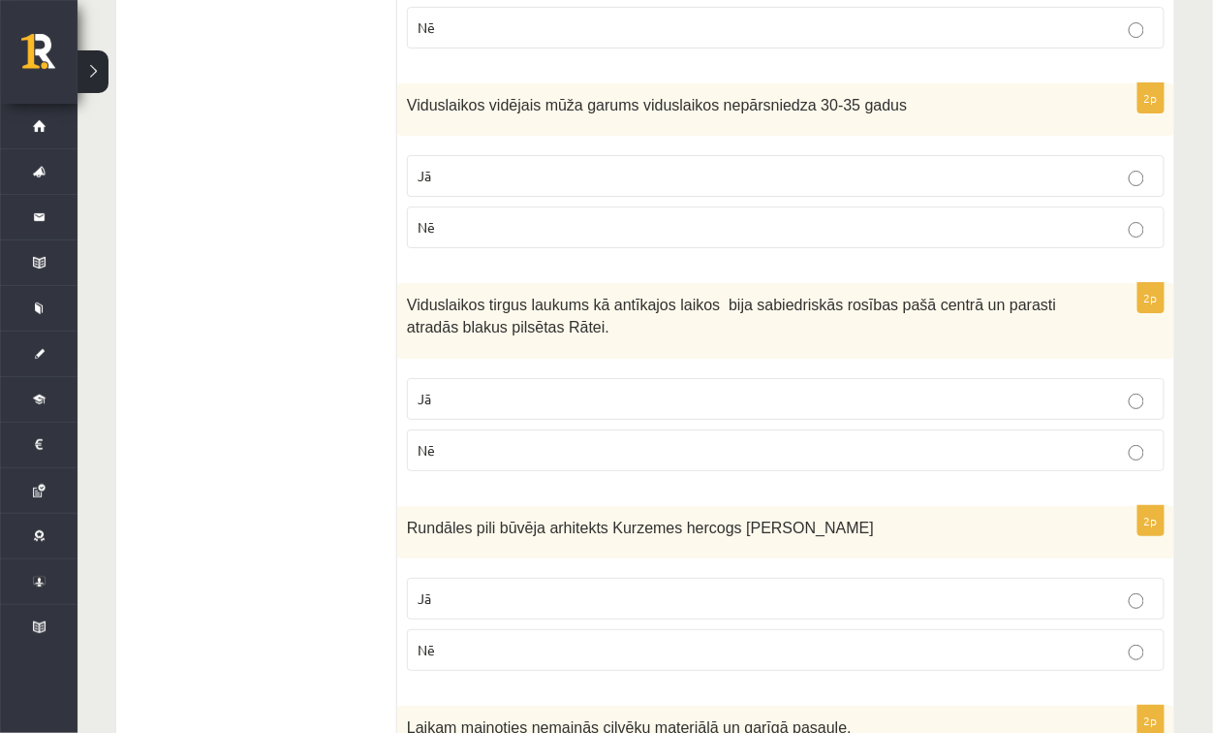
click at [555, 391] on label "Jā" at bounding box center [786, 399] width 758 height 42
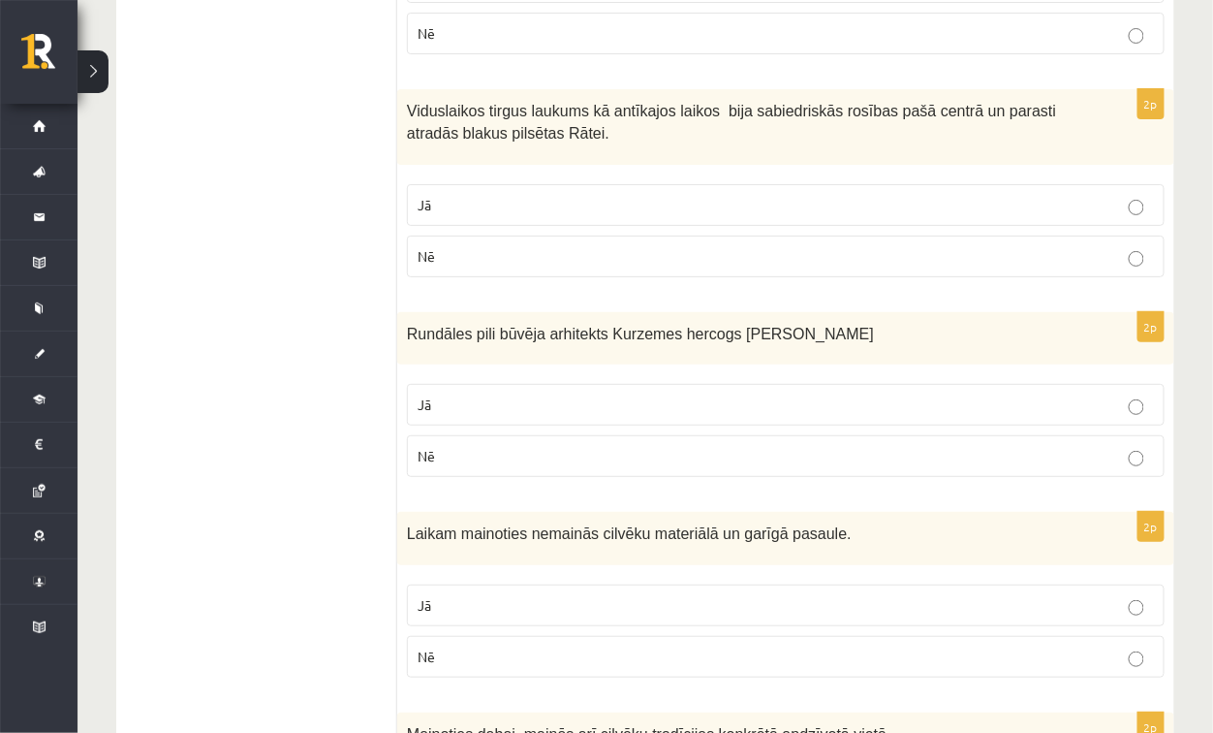
click at [483, 446] on p "Nē" at bounding box center [786, 456] width 737 height 20
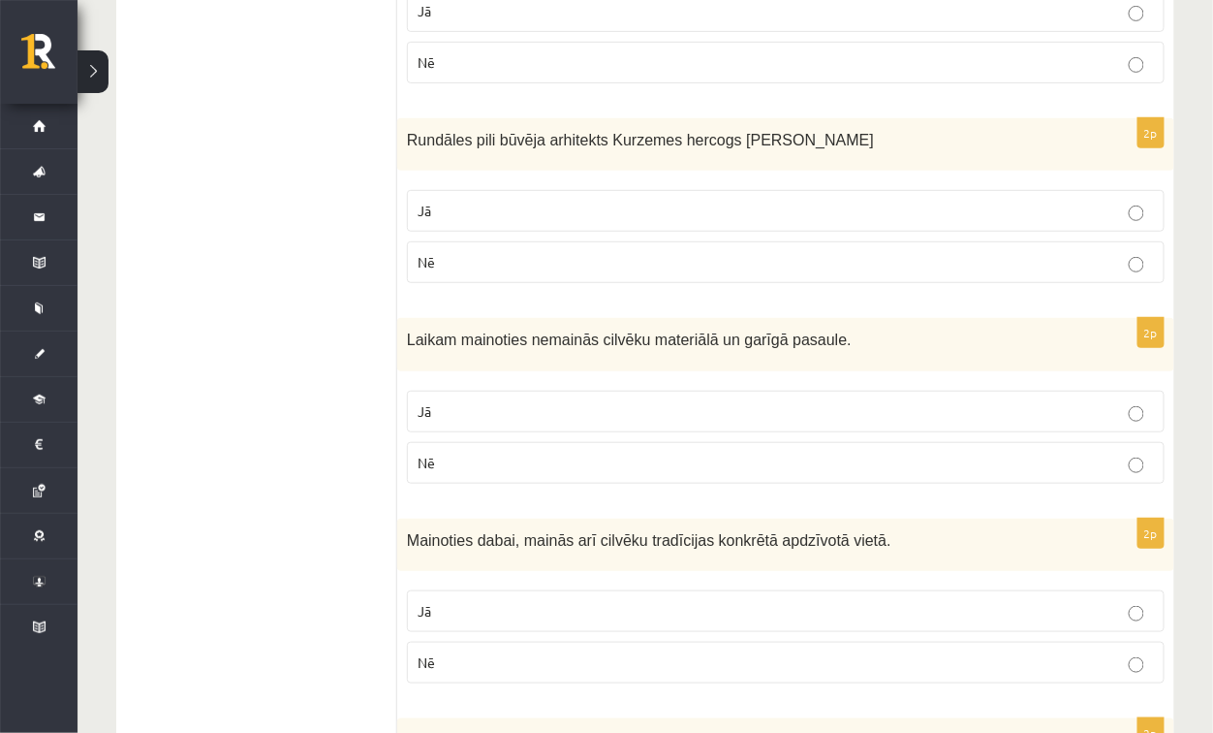
click at [475, 453] on p "Nē" at bounding box center [786, 463] width 737 height 20
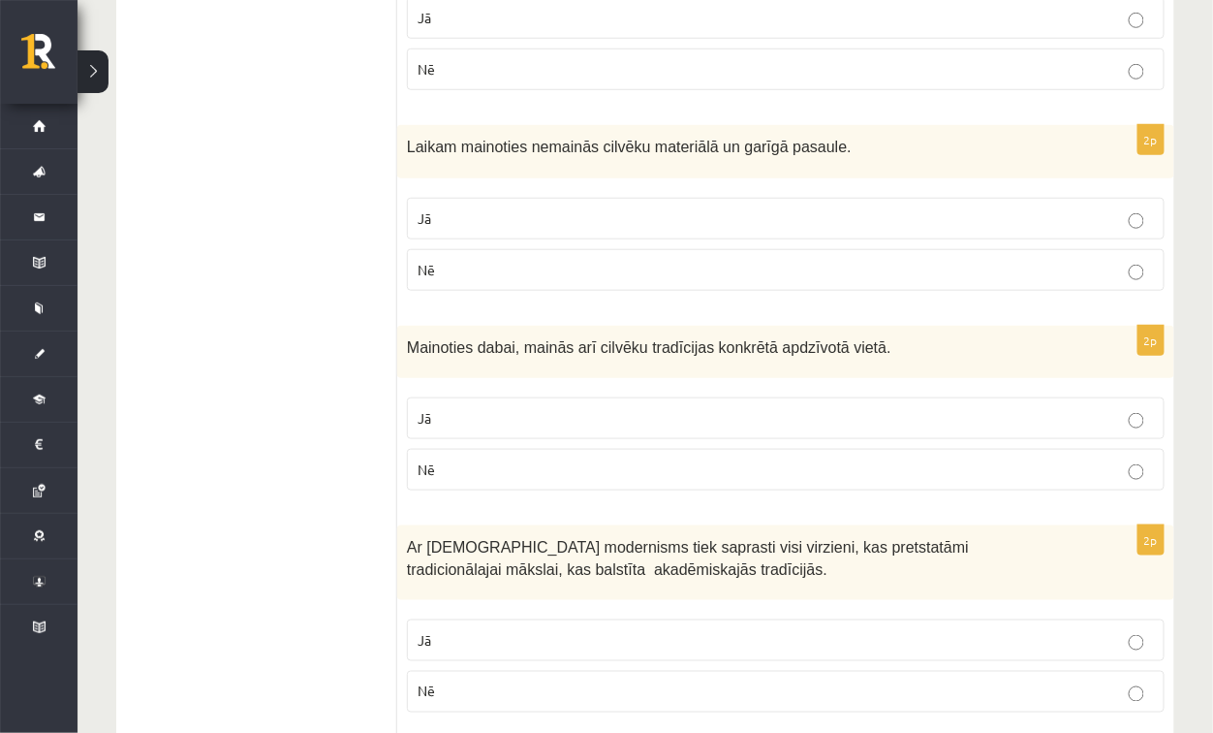
scroll to position [2520, 0]
click at [467, 407] on p "Jā" at bounding box center [786, 417] width 737 height 20
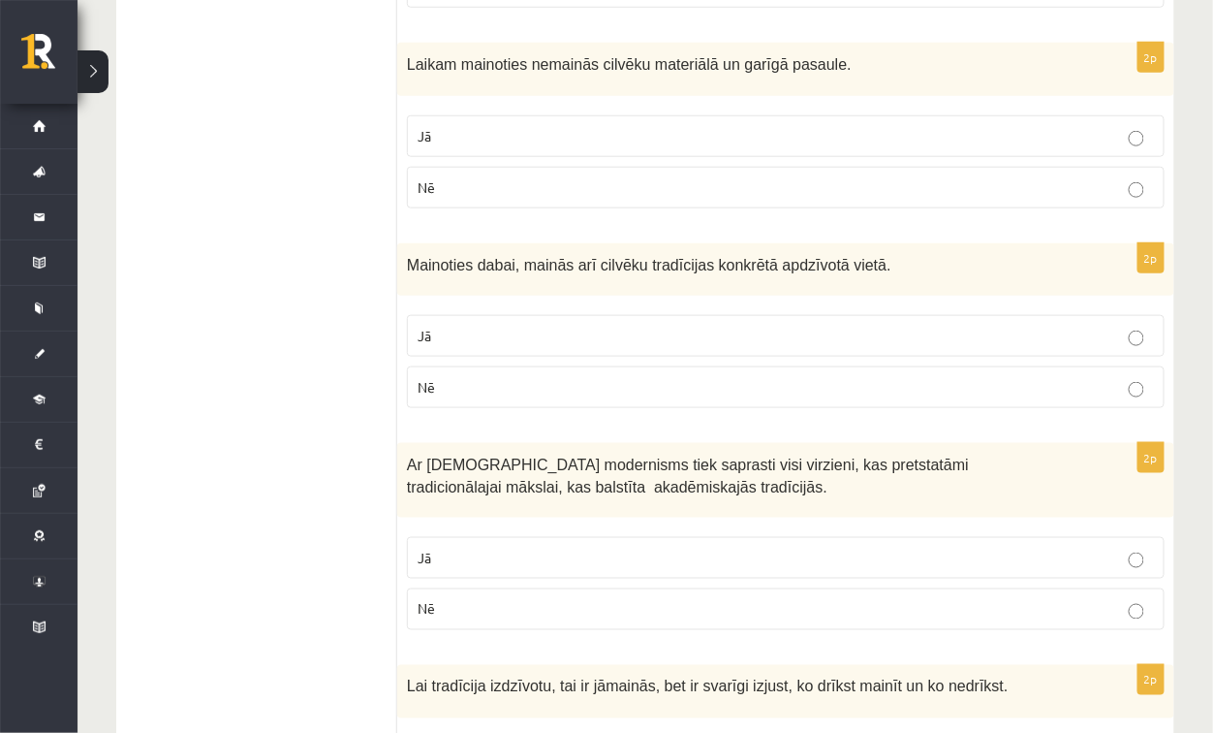
scroll to position [2617, 0]
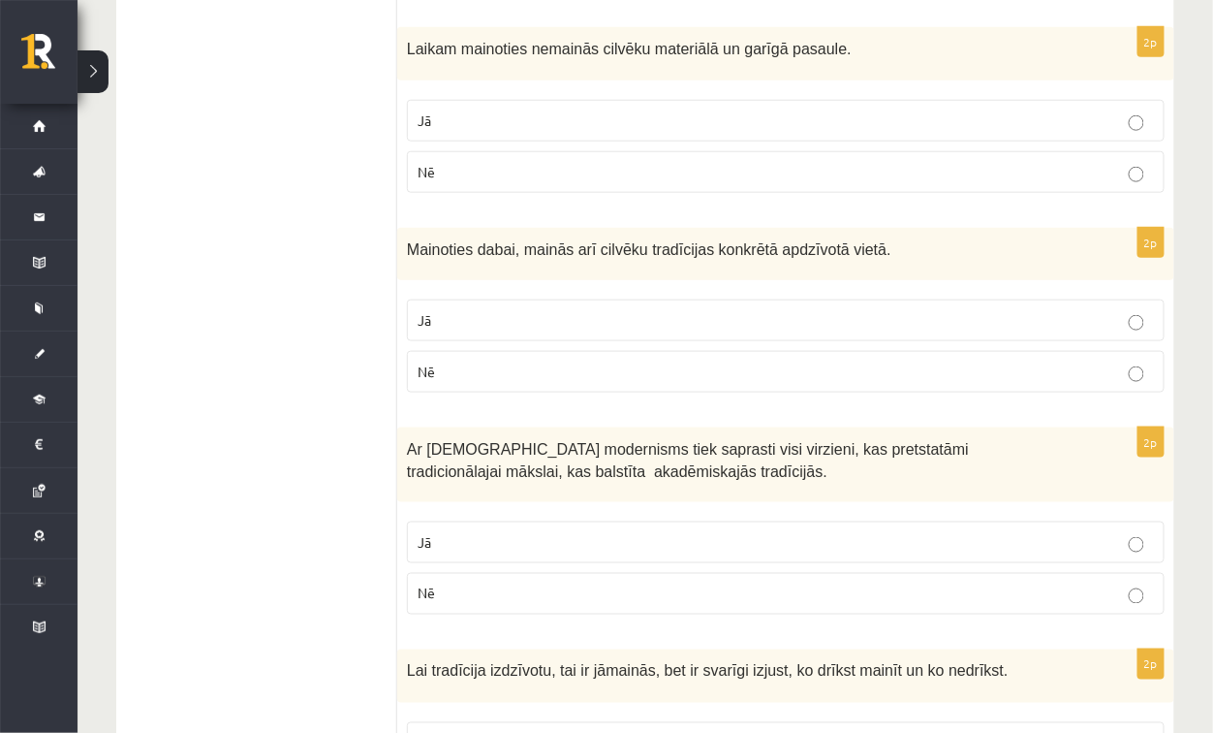
drag, startPoint x: 447, startPoint y: 1, endPoint x: 378, endPoint y: -117, distance: 136.8
click at [735, 530] on label "Jā" at bounding box center [786, 542] width 758 height 42
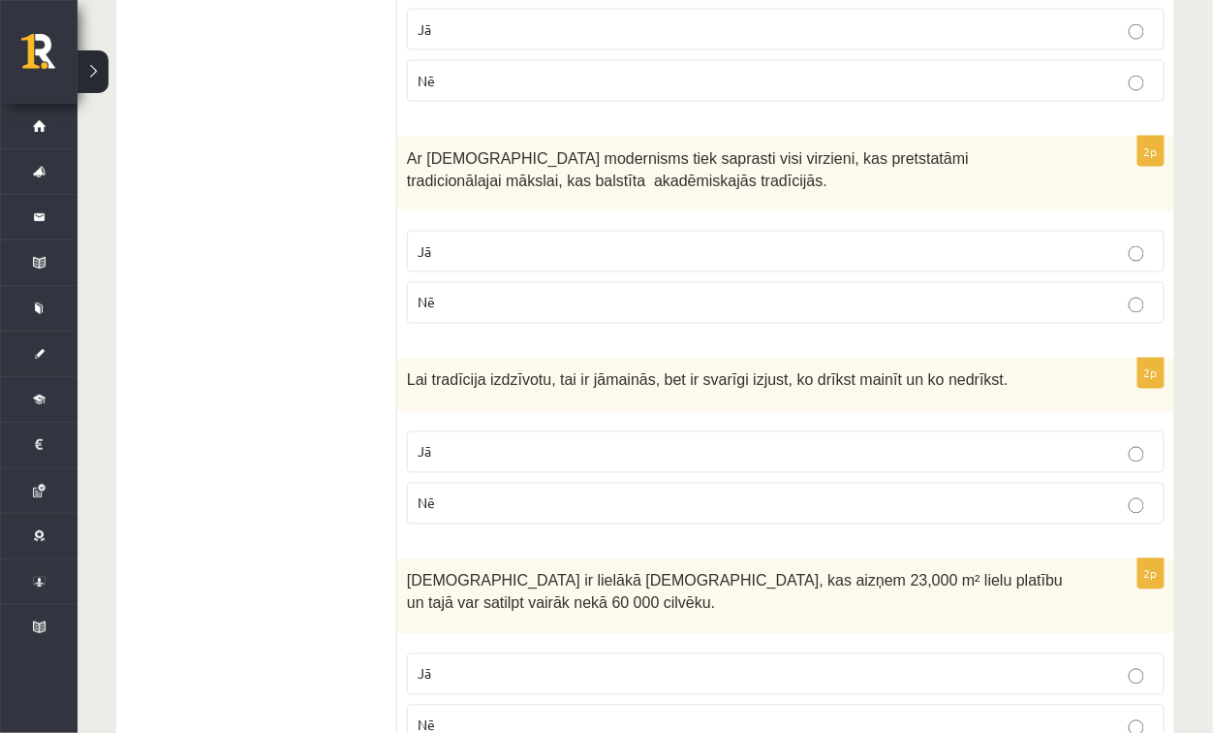
click at [726, 442] on p "Jā" at bounding box center [786, 452] width 737 height 20
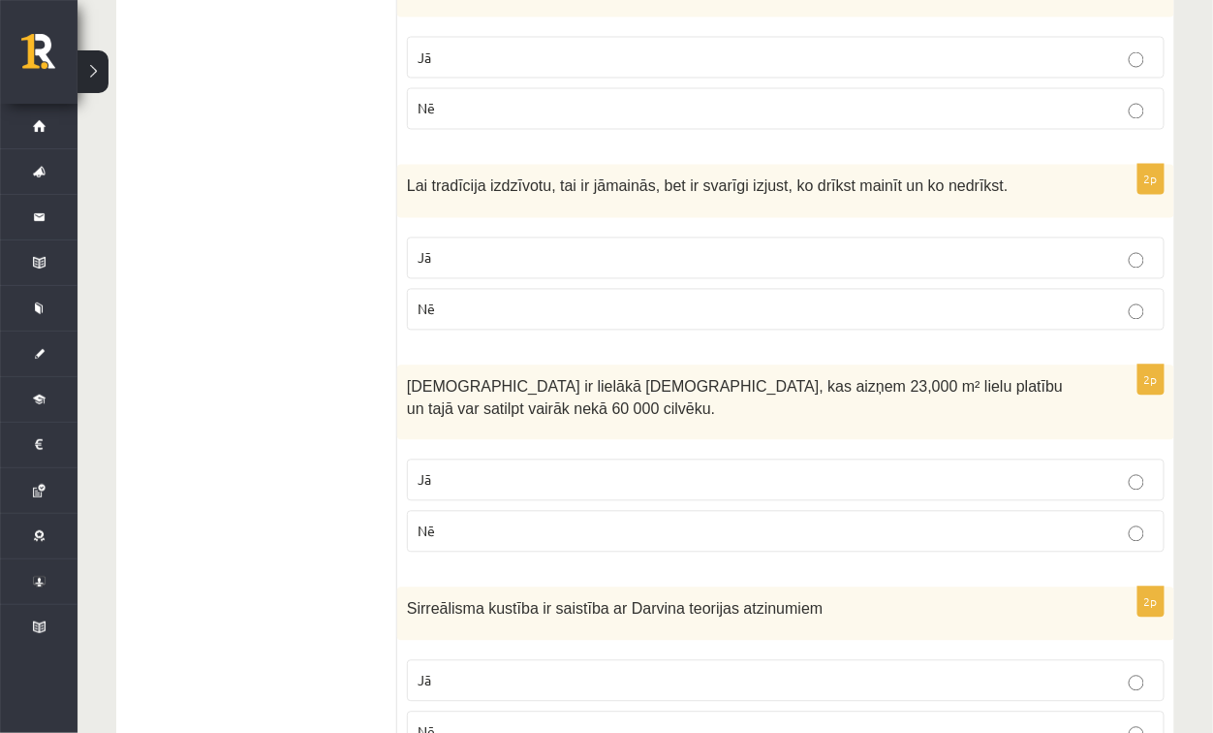
click at [739, 459] on label "Jā" at bounding box center [786, 480] width 758 height 42
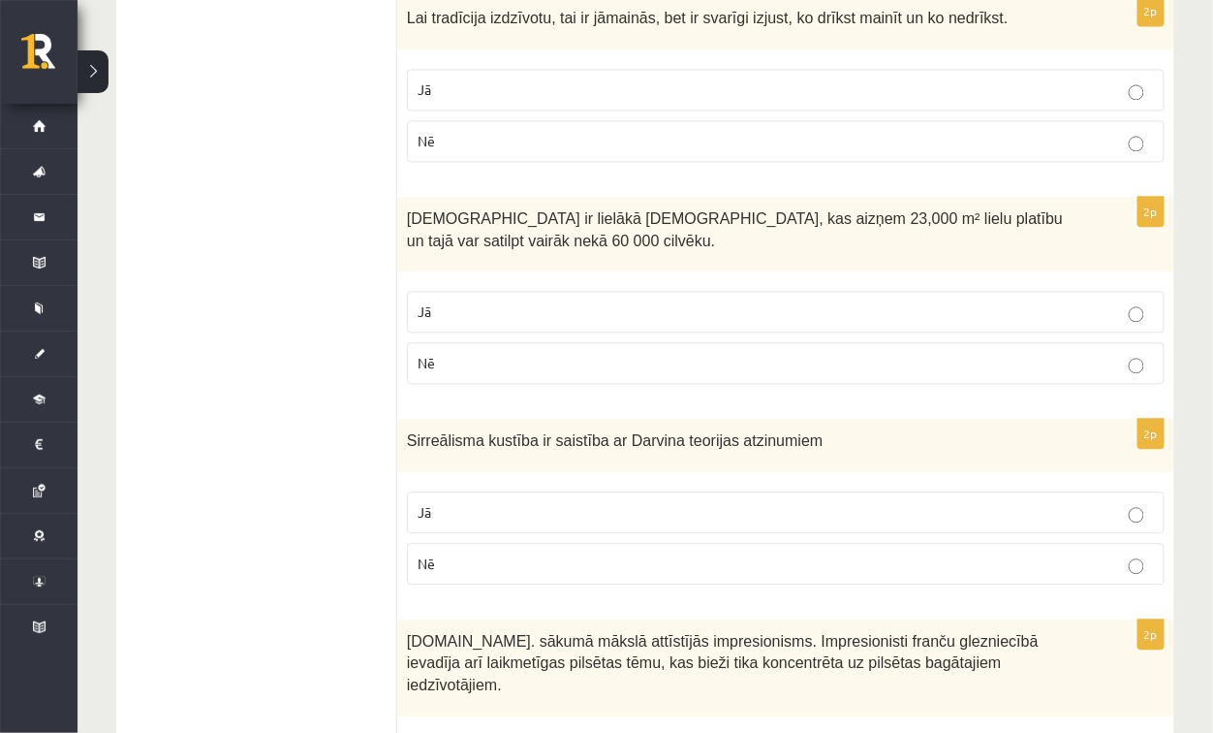
scroll to position [3392, 0]
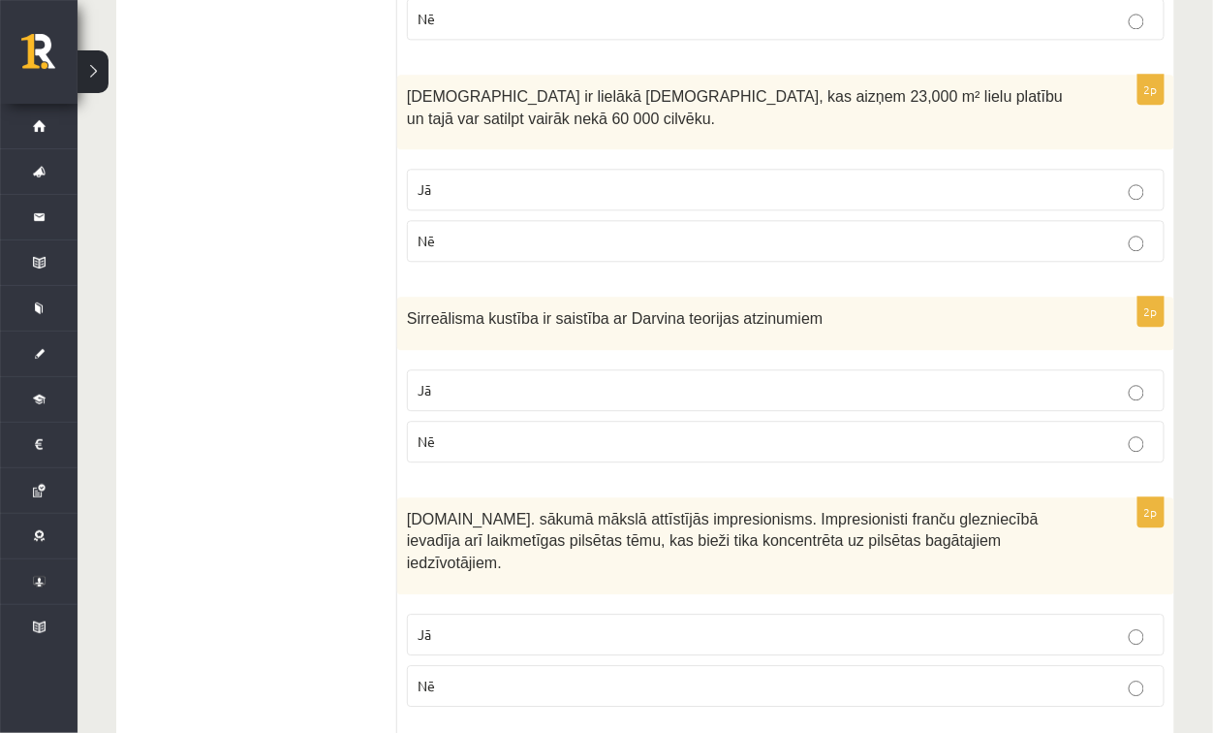
click at [653, 422] on label "Nē" at bounding box center [786, 442] width 758 height 42
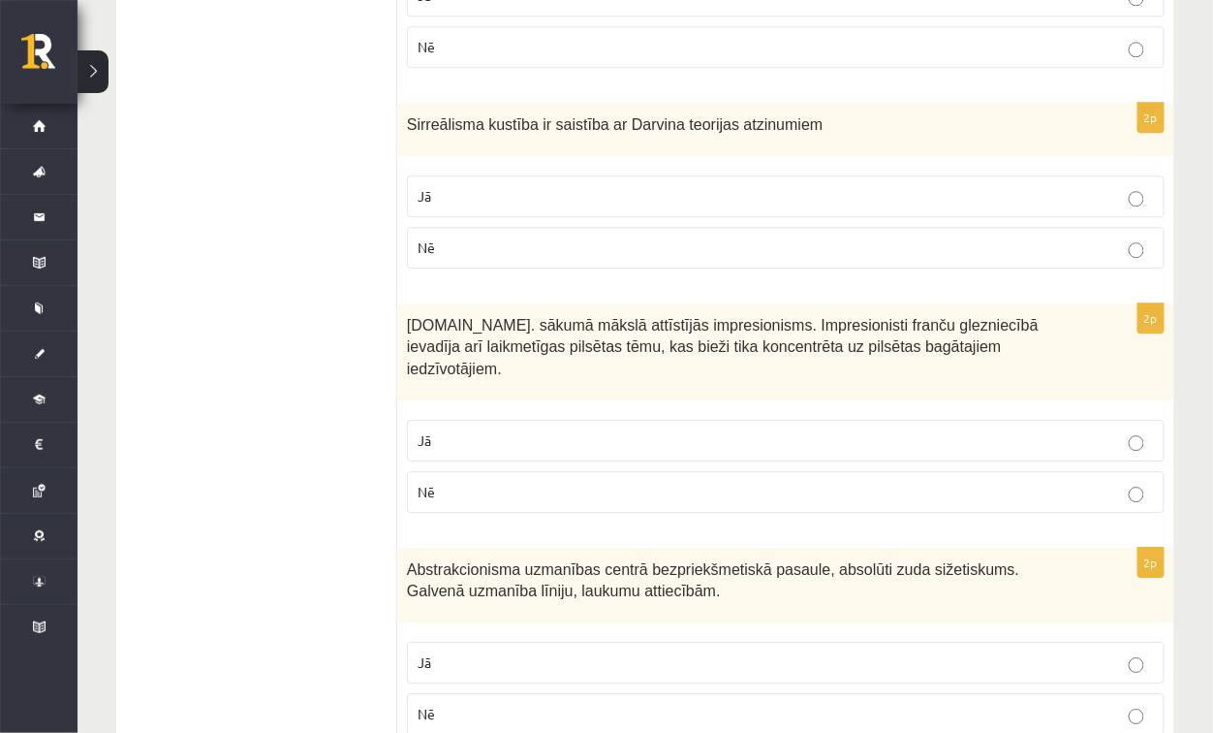
click at [689, 471] on label "Nē" at bounding box center [786, 492] width 758 height 42
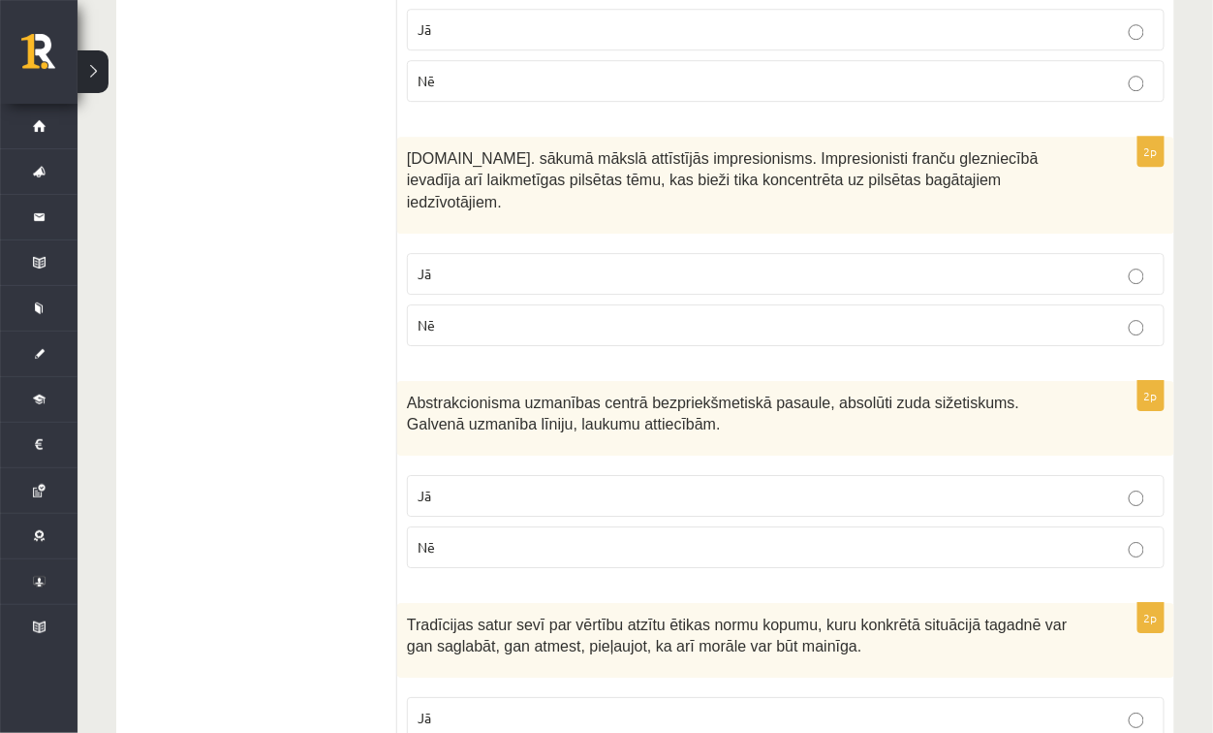
scroll to position [3780, 0]
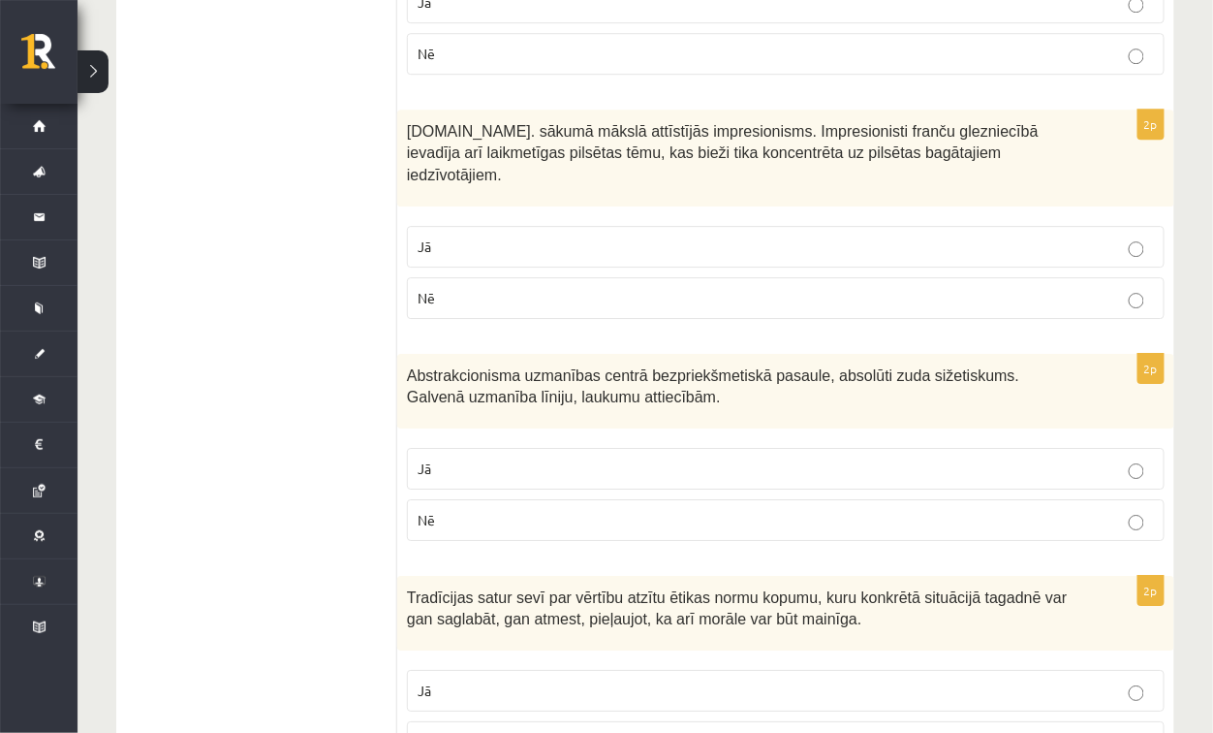
click at [518, 458] on p "Jā" at bounding box center [786, 468] width 737 height 20
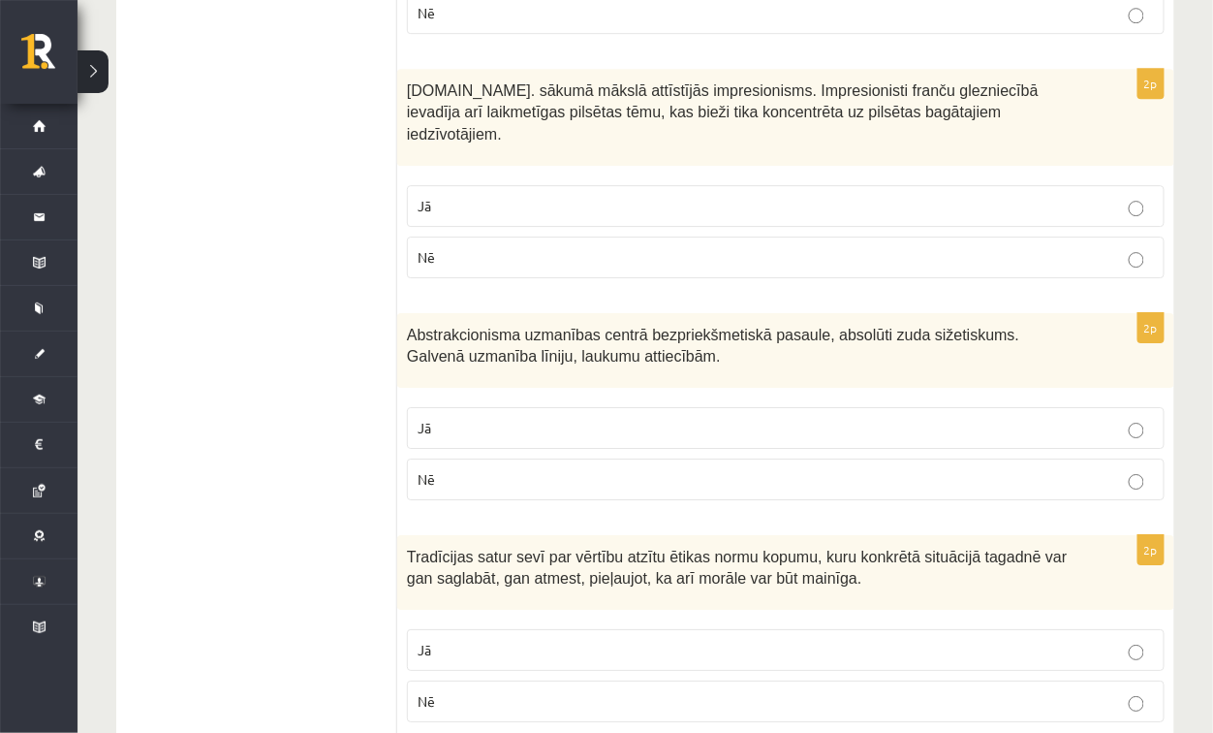
scroll to position [3823, 0]
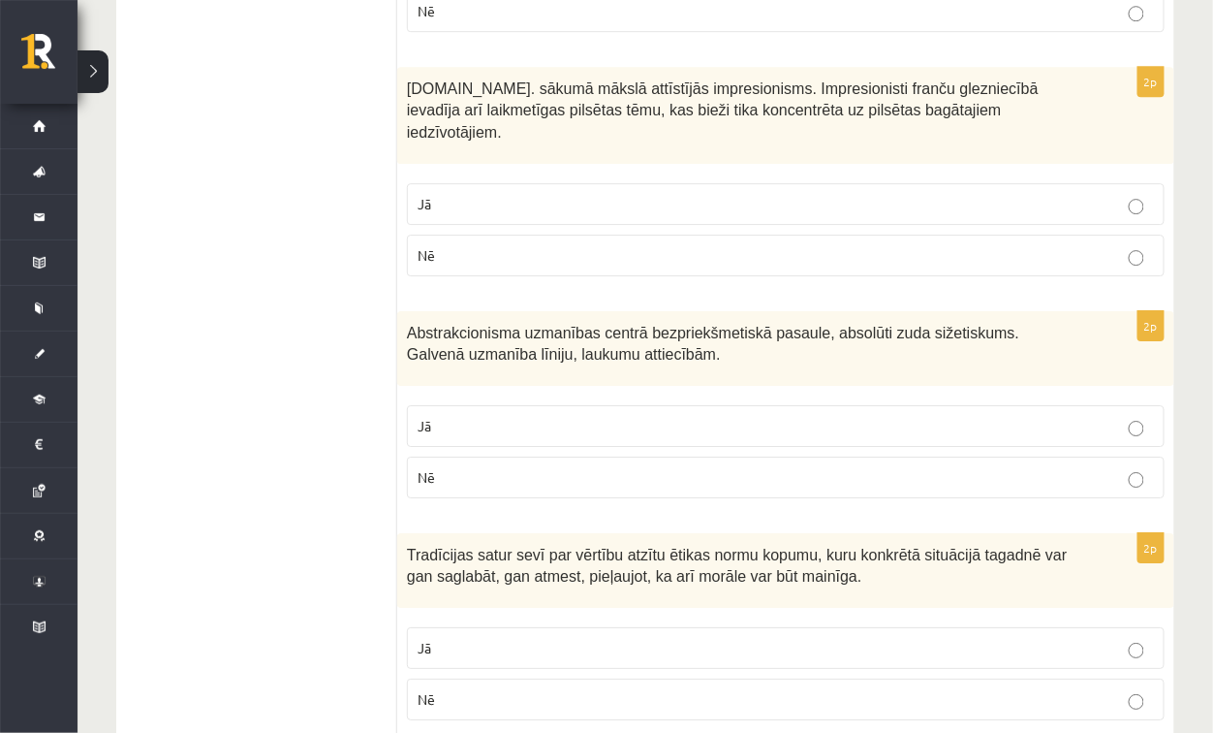
click at [571, 689] on p "Nē" at bounding box center [786, 699] width 737 height 20
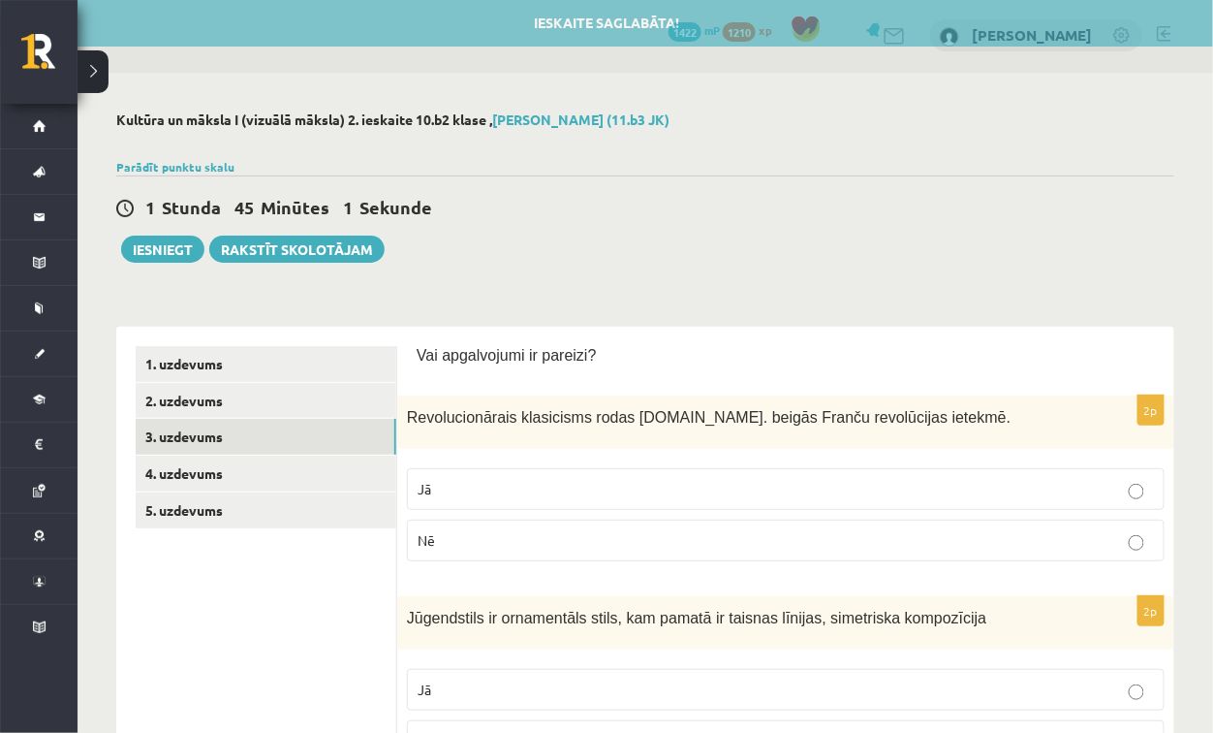
scroll to position [0, 0]
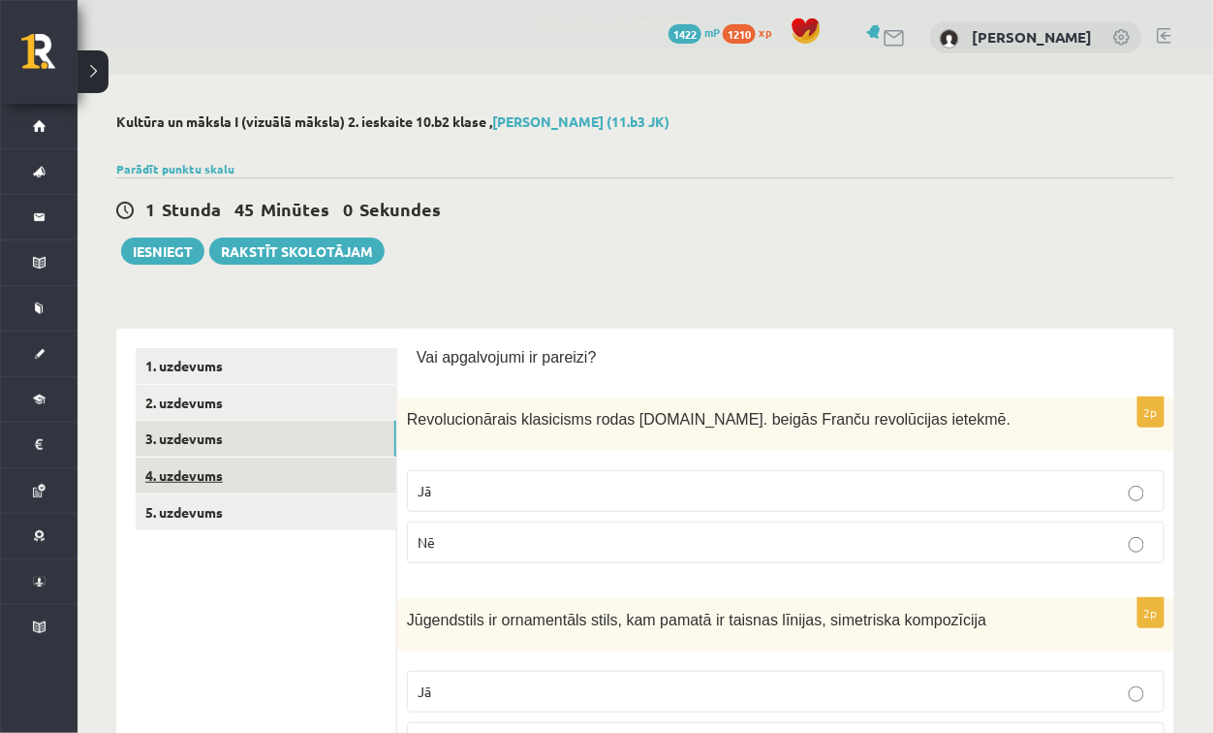
click at [216, 474] on link "4. uzdevums" at bounding box center [266, 475] width 261 height 36
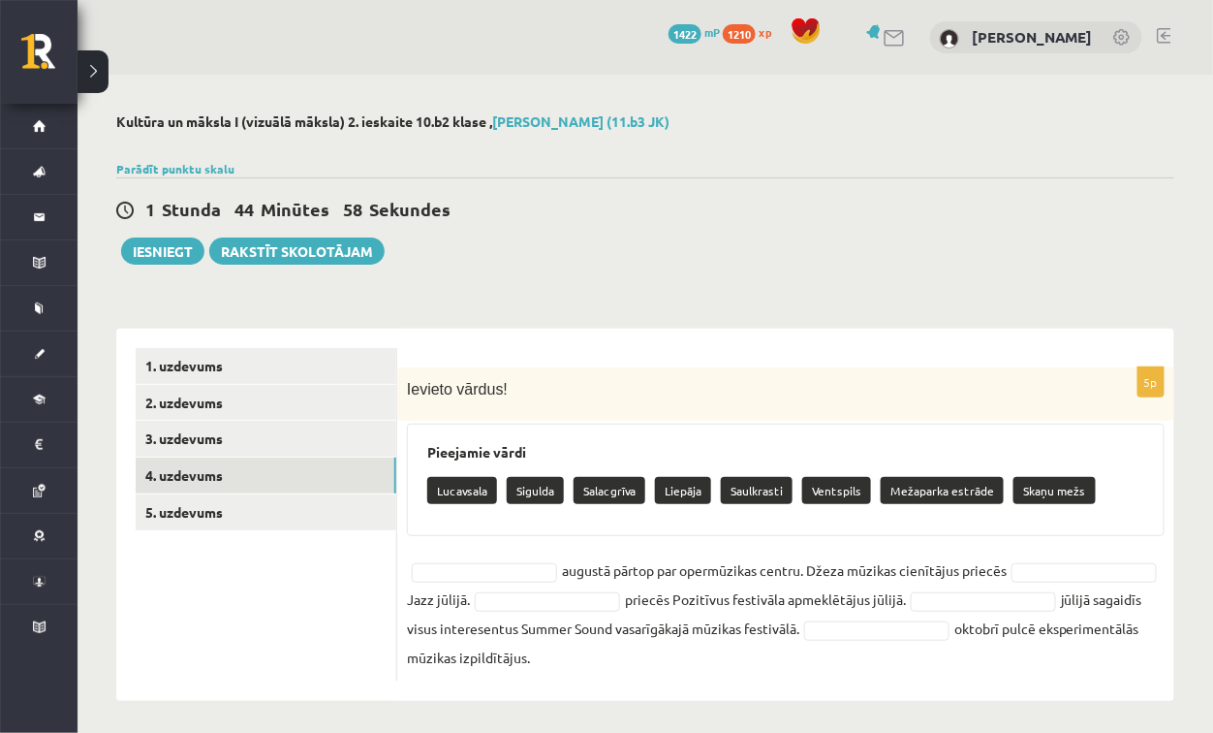
drag, startPoint x: 409, startPoint y: 387, endPoint x: 935, endPoint y: 625, distance: 577.8
click at [1013, 678] on div "5p Ievieto vārdus! Pieejamie vārdi Lucavsala Sigulda Salacgrīva Liepāja Saulkra…" at bounding box center [785, 524] width 777 height 314
copy div "evieto vārdus! Pieejamie vārdi Lucavsala Sigulda Salacgrīva Liepāja Saulkrasti …"
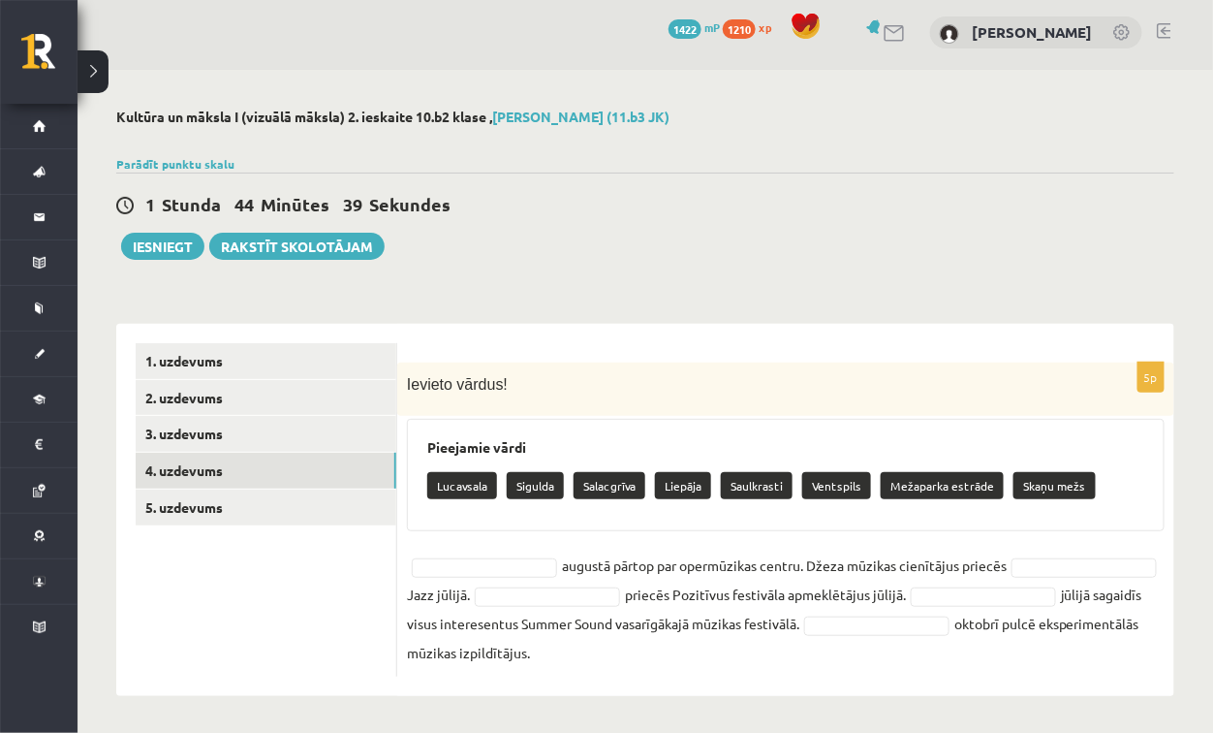
click at [619, 383] on p "Ievieto vārdus!" at bounding box center [737, 383] width 661 height 22
click at [633, 360] on form "5p Ievieto vārdus! Pieejamie vārdi Lucavsala Sigulda Salacgrīva Liepāja Saulkra…" at bounding box center [786, 509] width 739 height 333
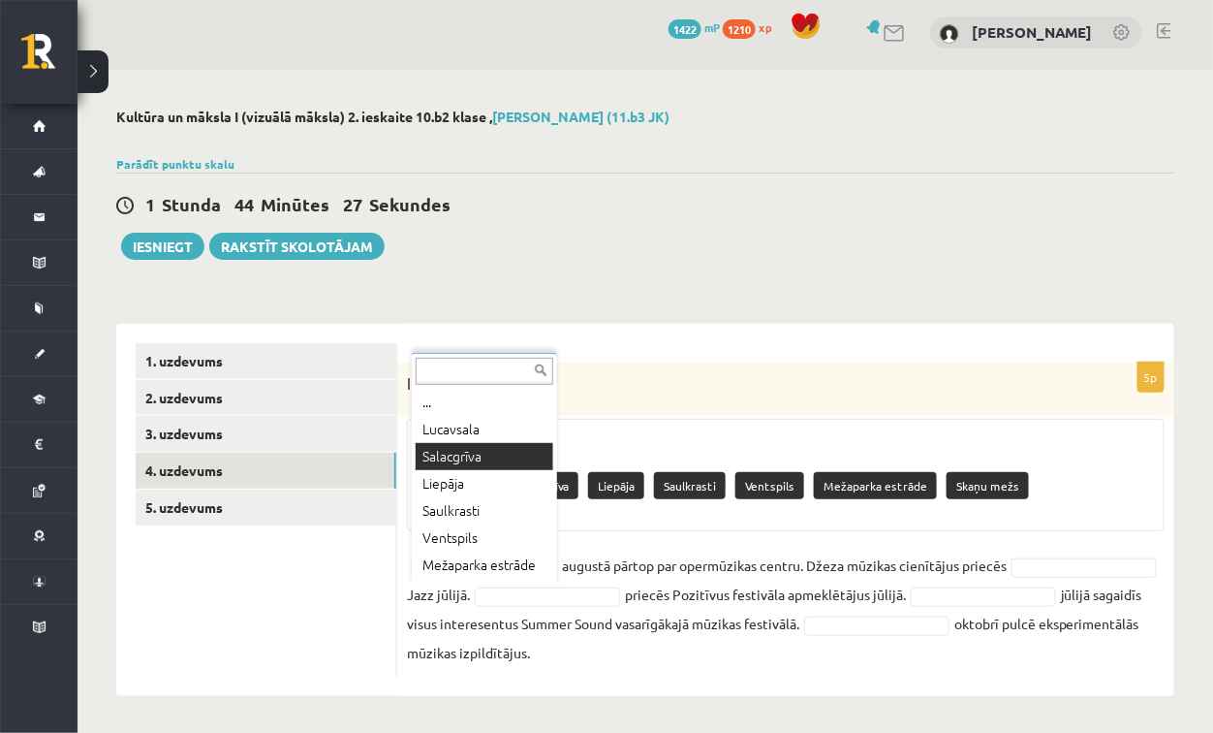
scroll to position [16, 0]
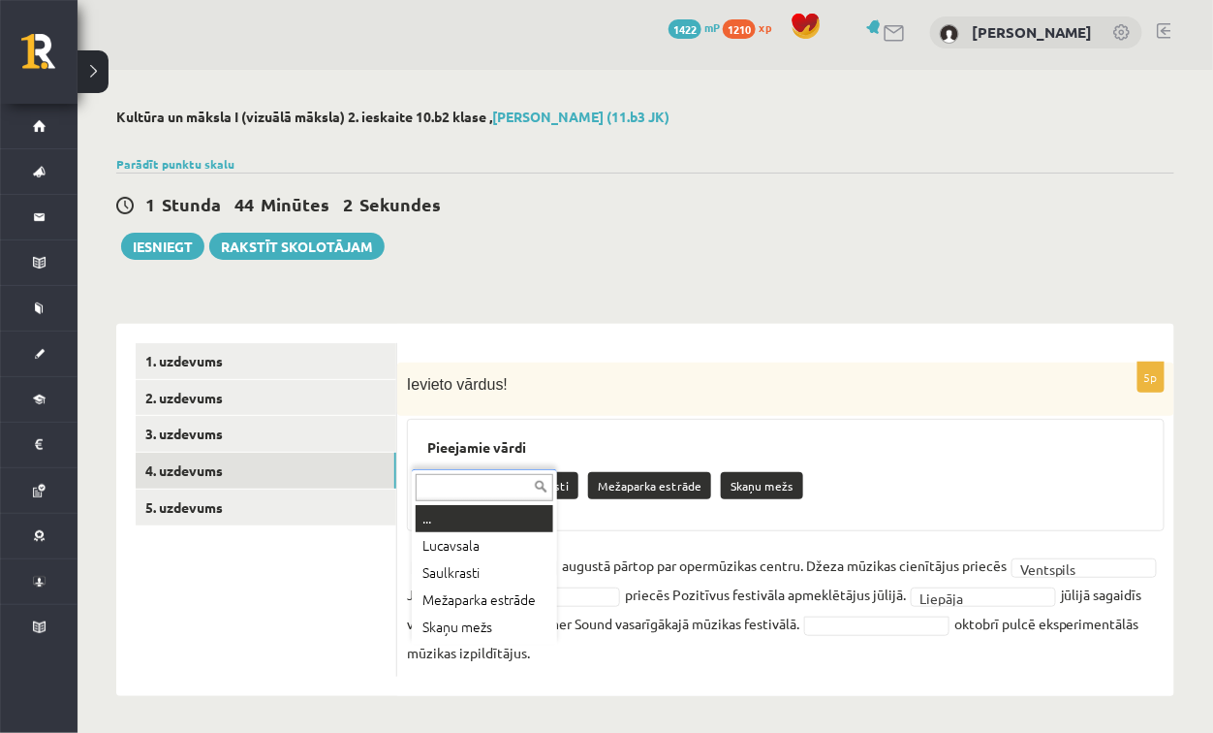
drag, startPoint x: 482, startPoint y: 655, endPoint x: 428, endPoint y: 625, distance: 61.2
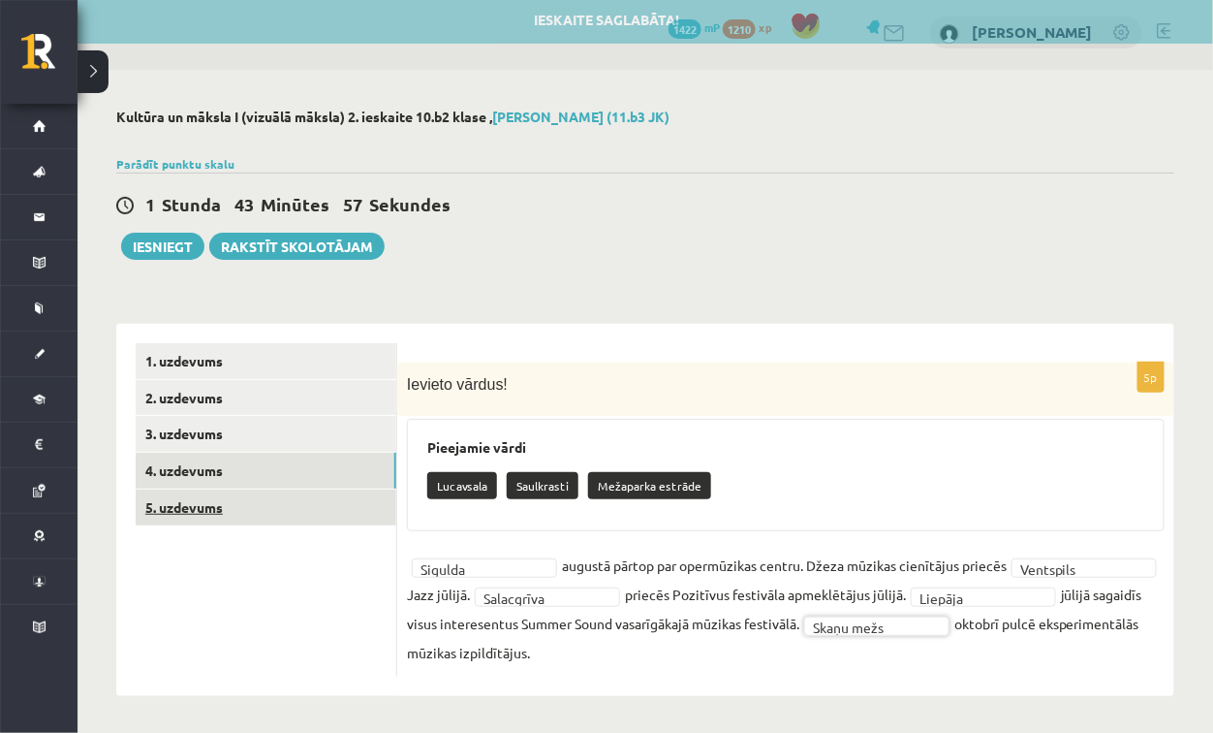
click at [210, 493] on link "5. uzdevums" at bounding box center [266, 507] width 261 height 36
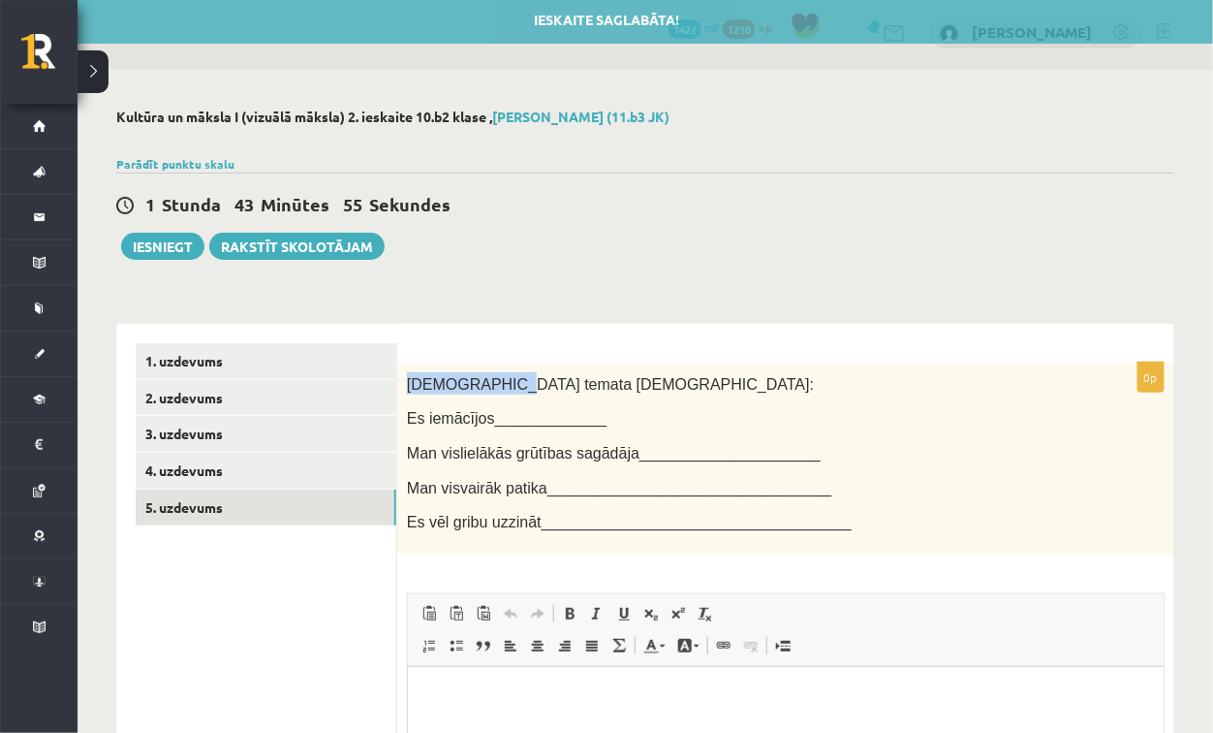
scroll to position [0, 0]
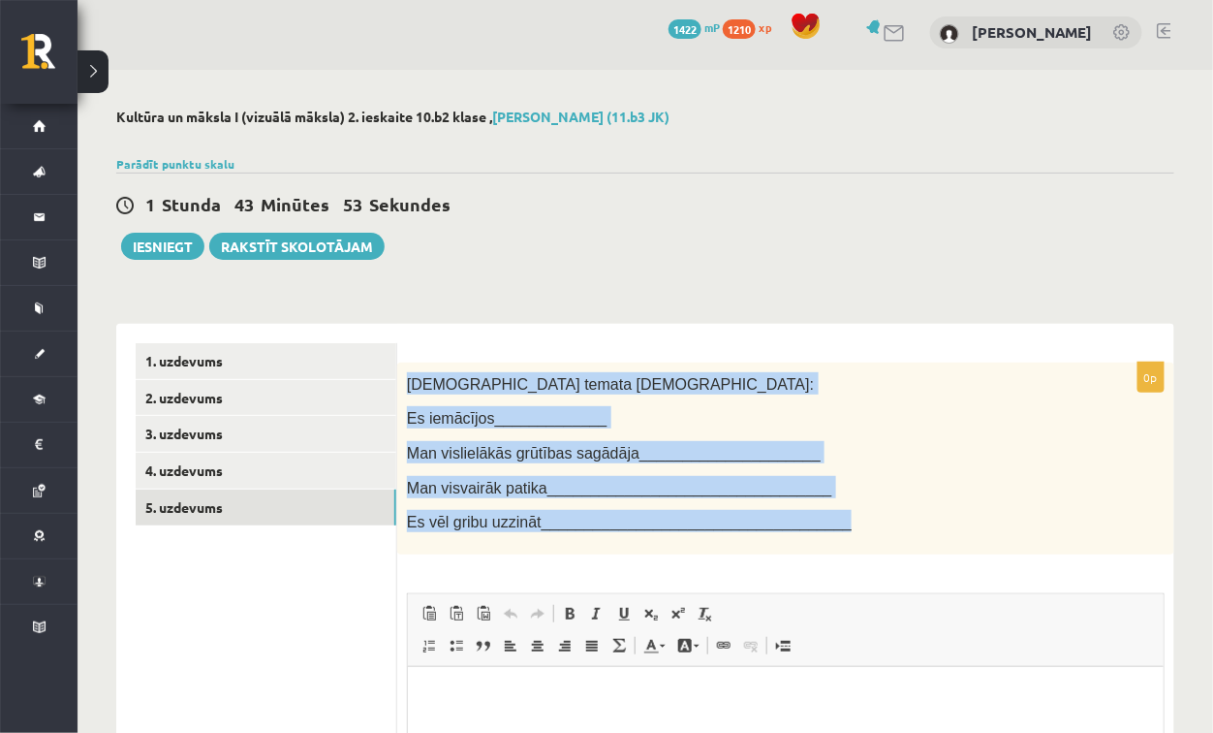
drag, startPoint x: 405, startPoint y: 377, endPoint x: 802, endPoint y: 524, distance: 422.9
click at [818, 532] on div "Šī temata ietvaros: Es iemācījos_____________ Man vislielākās grūtības sagādāja…" at bounding box center [785, 458] width 777 height 192
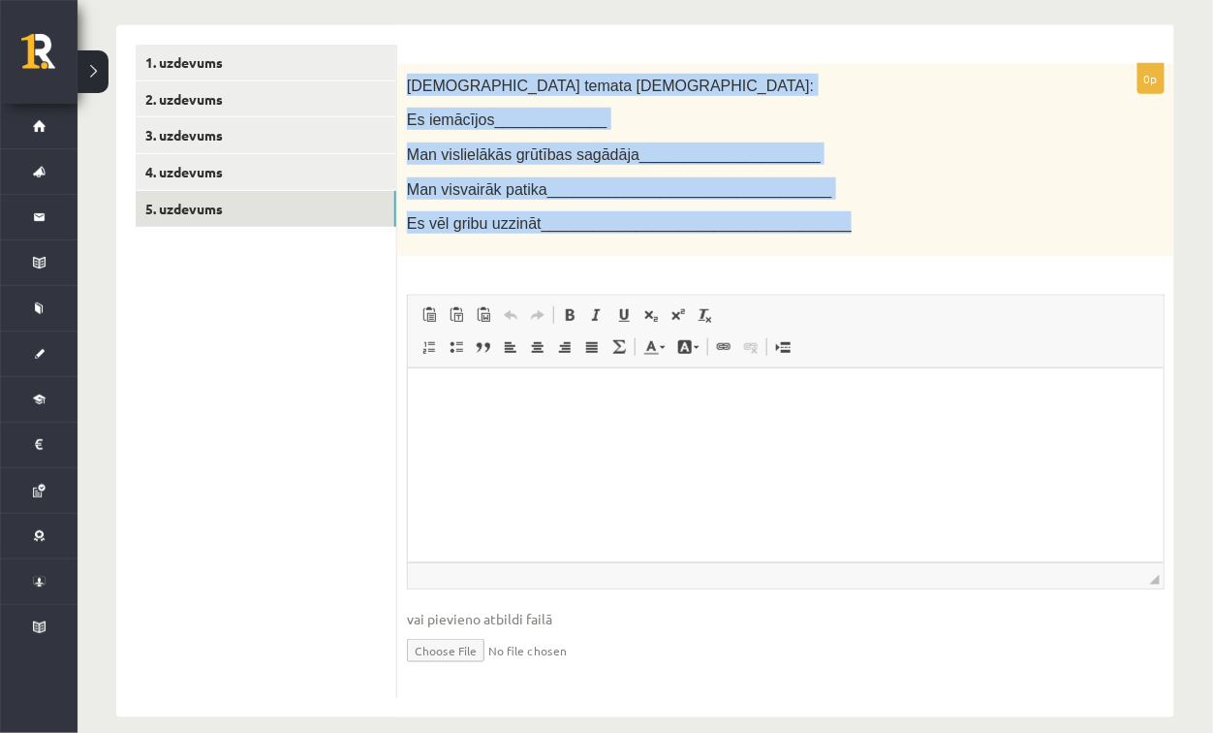
scroll to position [324, 0]
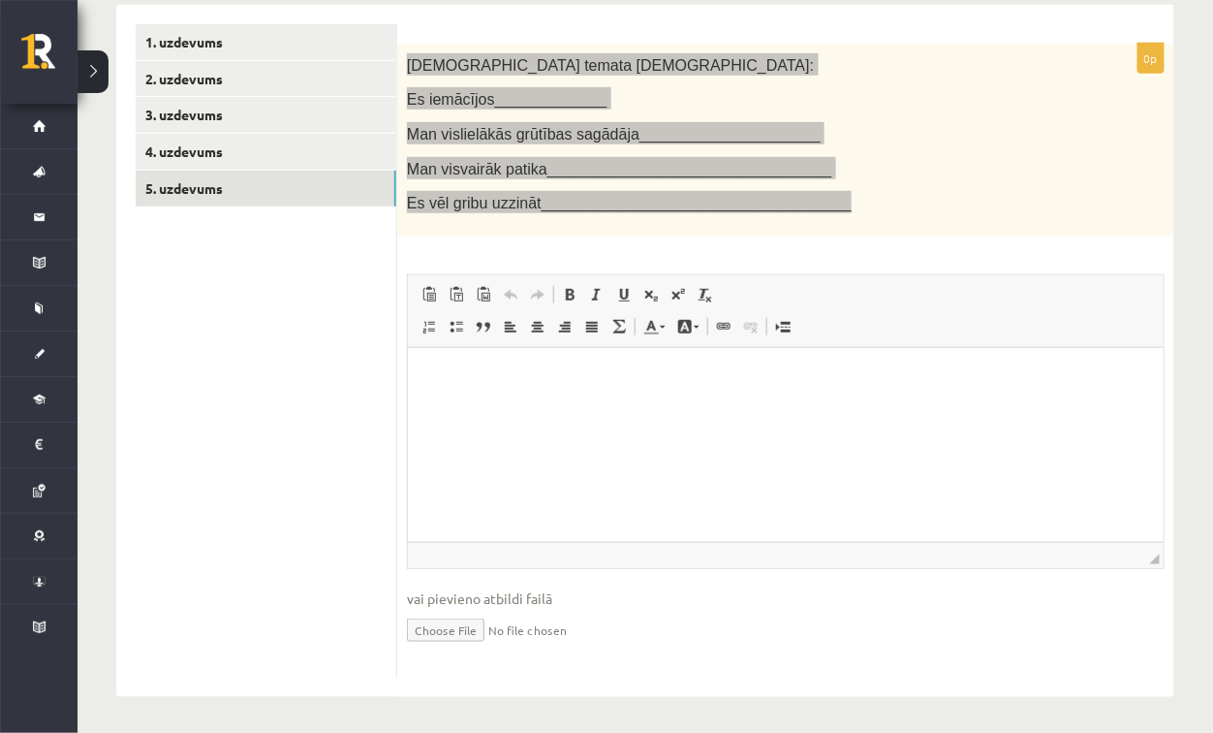
click at [473, 406] on html at bounding box center [785, 376] width 756 height 59
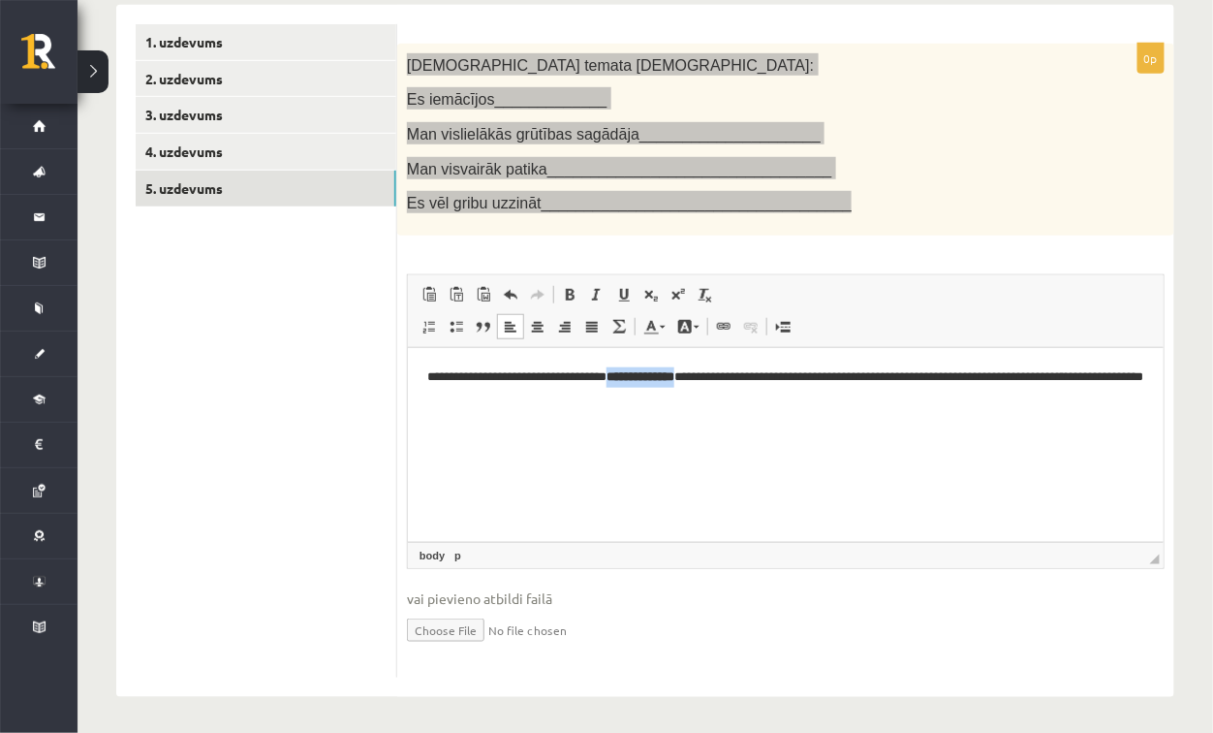
drag, startPoint x: 717, startPoint y: 385, endPoint x: 630, endPoint y: 377, distance: 87.6
click at [630, 377] on p "**********" at bounding box center [785, 386] width 719 height 41
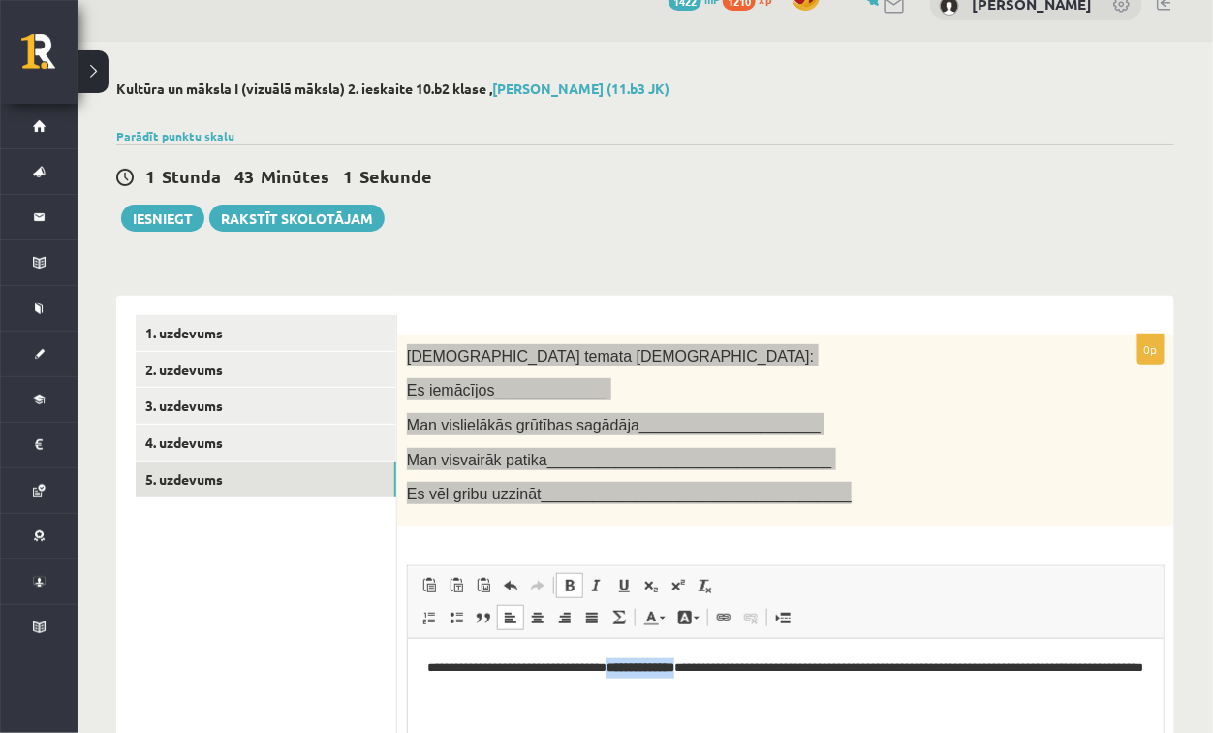
scroll to position [33, 0]
click at [575, 584] on span at bounding box center [570, 586] width 16 height 16
click at [654, 715] on html "**********" at bounding box center [785, 677] width 756 height 79
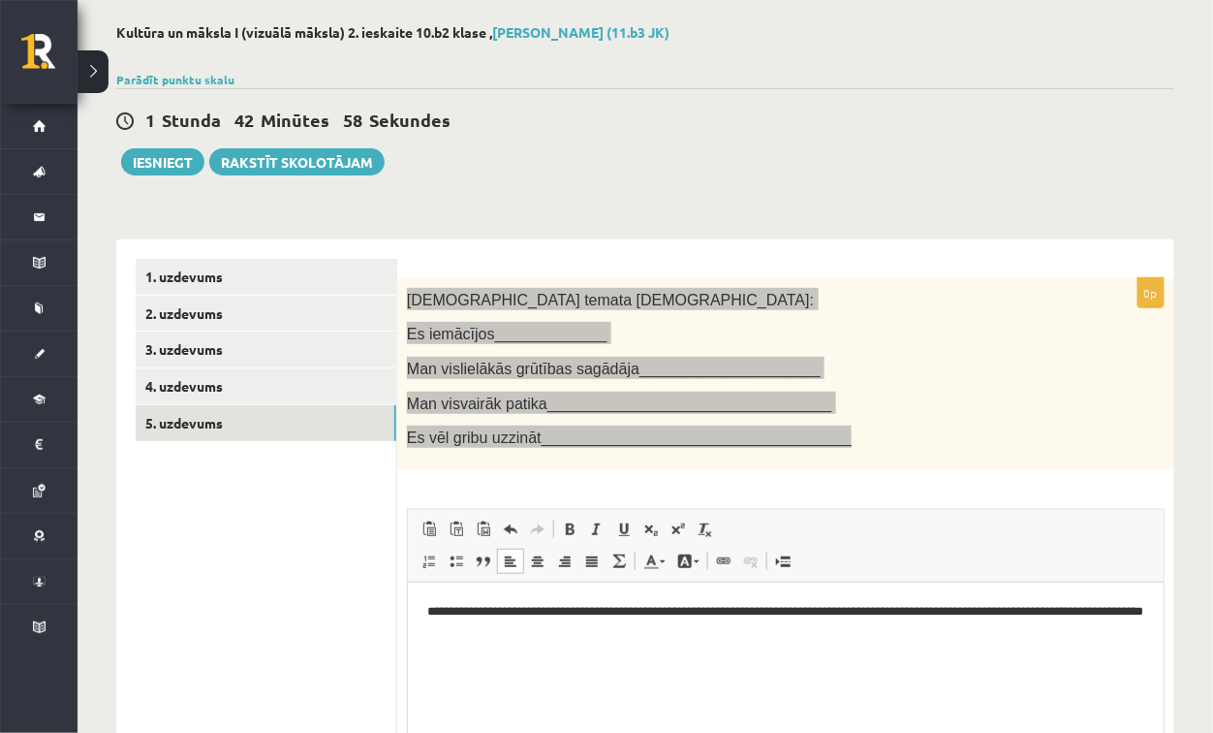
scroll to position [130, 0]
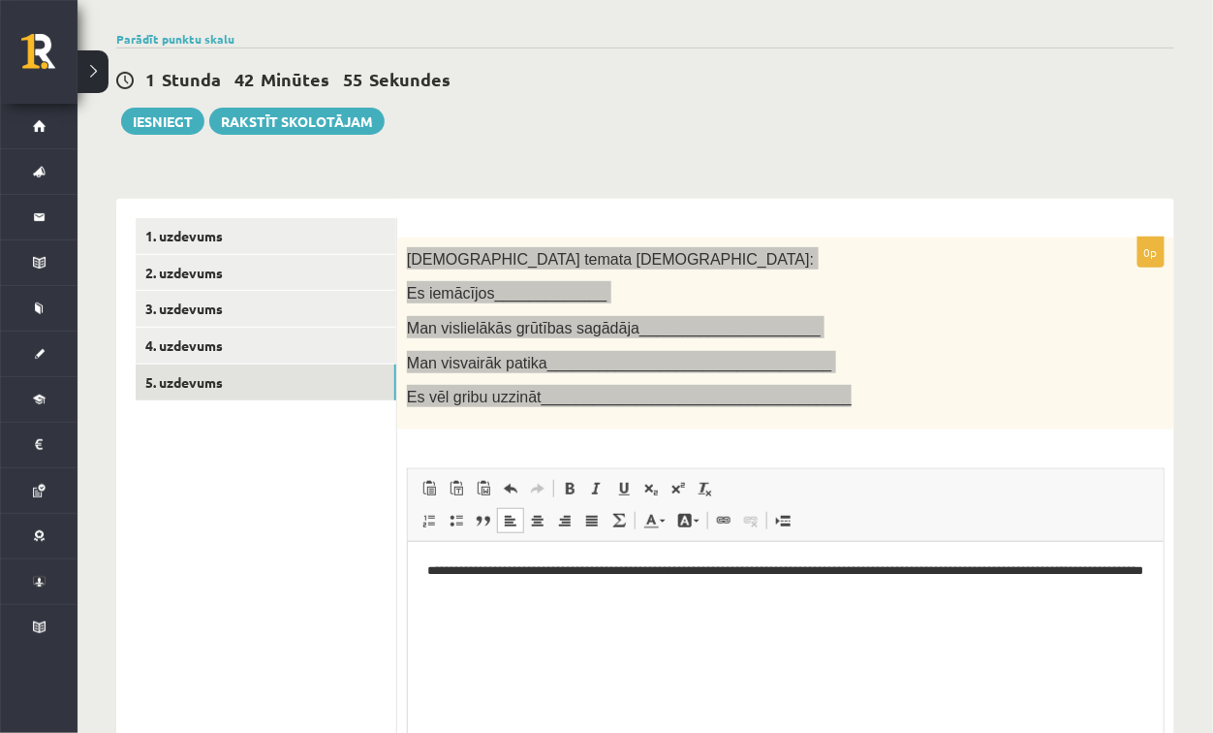
click at [715, 570] on p "**********" at bounding box center [785, 580] width 719 height 41
drag, startPoint x: 771, startPoint y: 568, endPoint x: 718, endPoint y: 569, distance: 52.3
click at [718, 569] on p "**********" at bounding box center [785, 580] width 719 height 41
click at [788, 613] on span "Copy" at bounding box center [802, 617] width 60 height 28
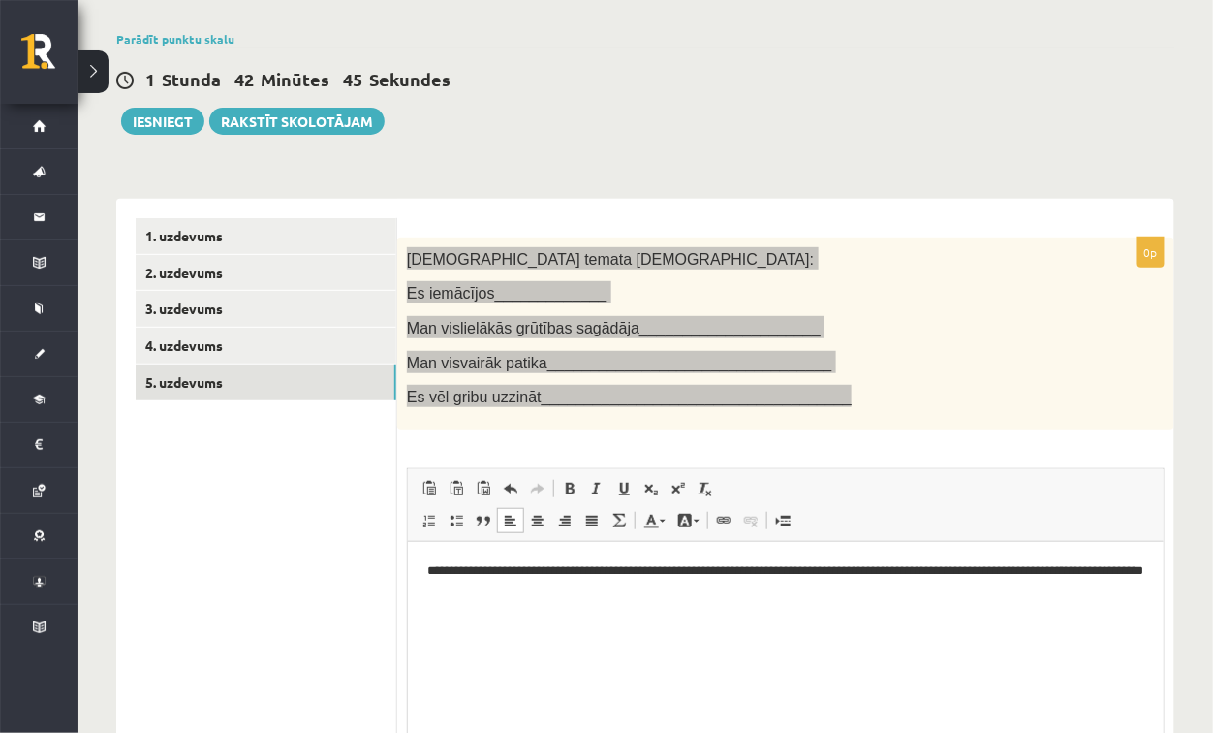
click at [708, 572] on p "**********" at bounding box center [785, 580] width 719 height 41
drag, startPoint x: 836, startPoint y: 573, endPoint x: 778, endPoint y: 573, distance: 58.2
click at [778, 573] on p "**********" at bounding box center [785, 580] width 719 height 41
click at [784, 573] on p "**********" at bounding box center [785, 580] width 719 height 41
drag, startPoint x: 1030, startPoint y: 568, endPoint x: 1121, endPoint y: 597, distance: 95.6
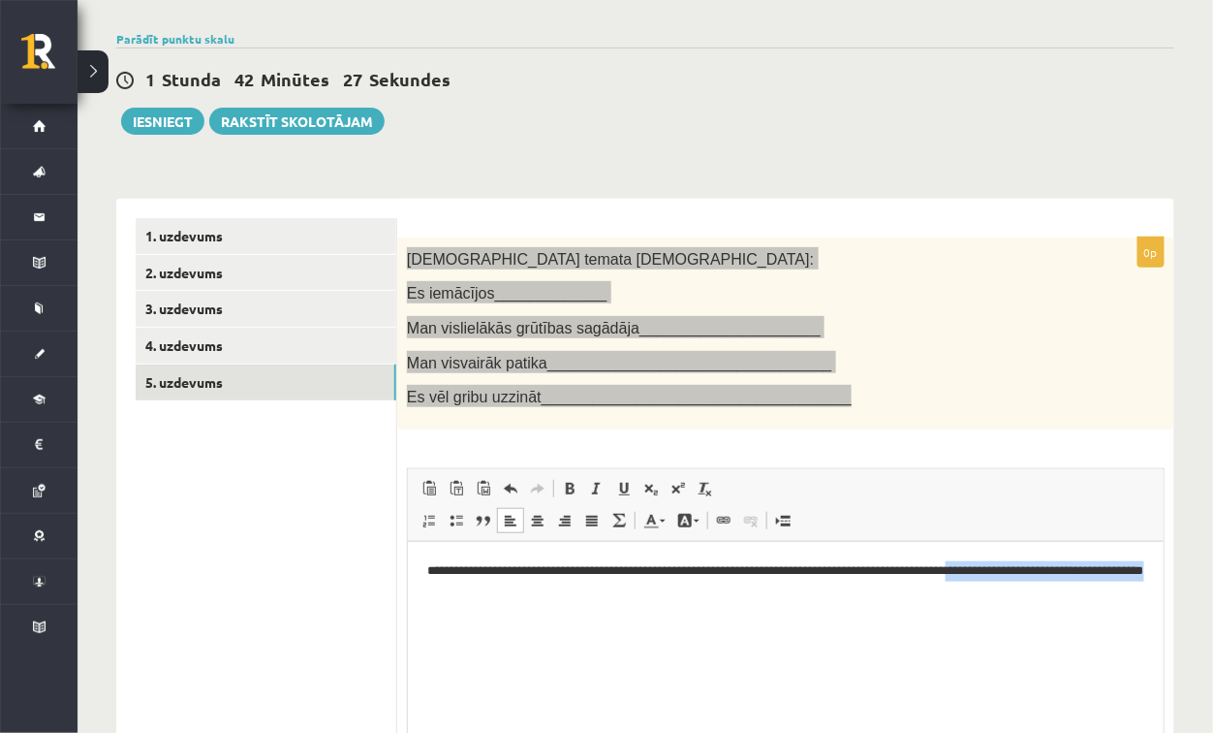
click at [1121, 597] on p "**********" at bounding box center [785, 580] width 719 height 41
click at [652, 598] on p "**********" at bounding box center [785, 580] width 719 height 41
click at [671, 597] on p "**********" at bounding box center [785, 580] width 719 height 41
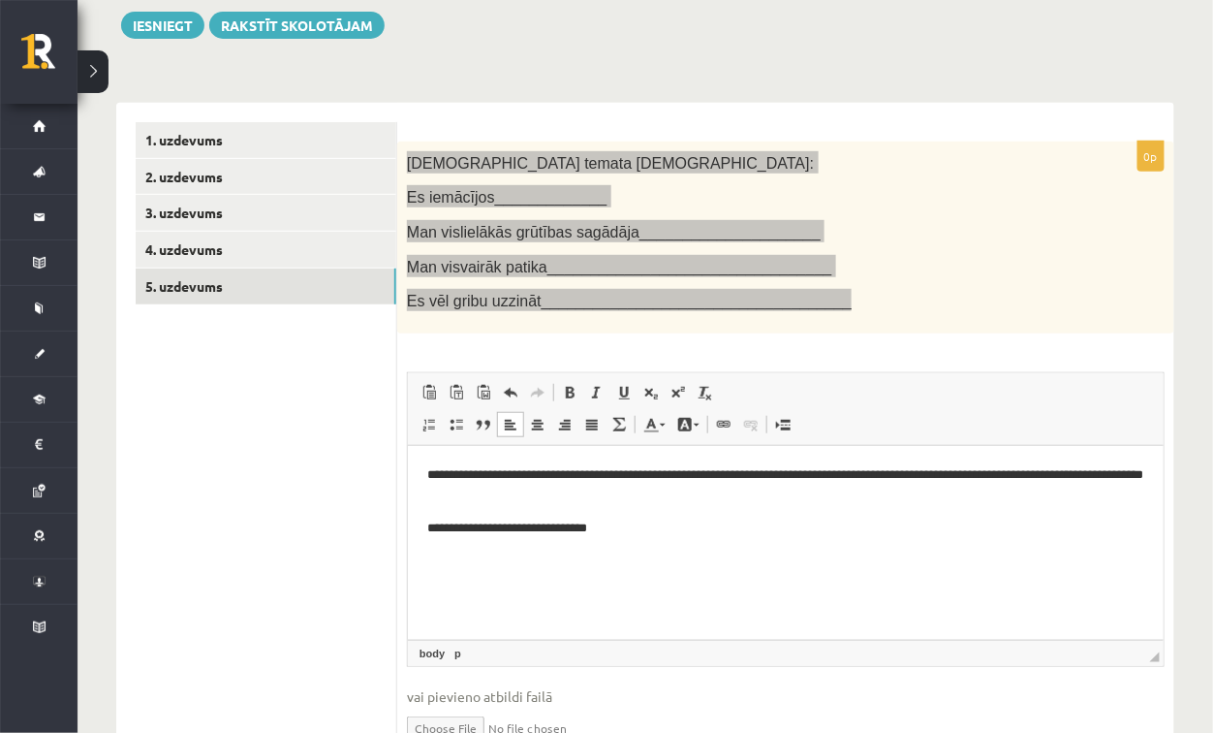
scroll to position [227, 0]
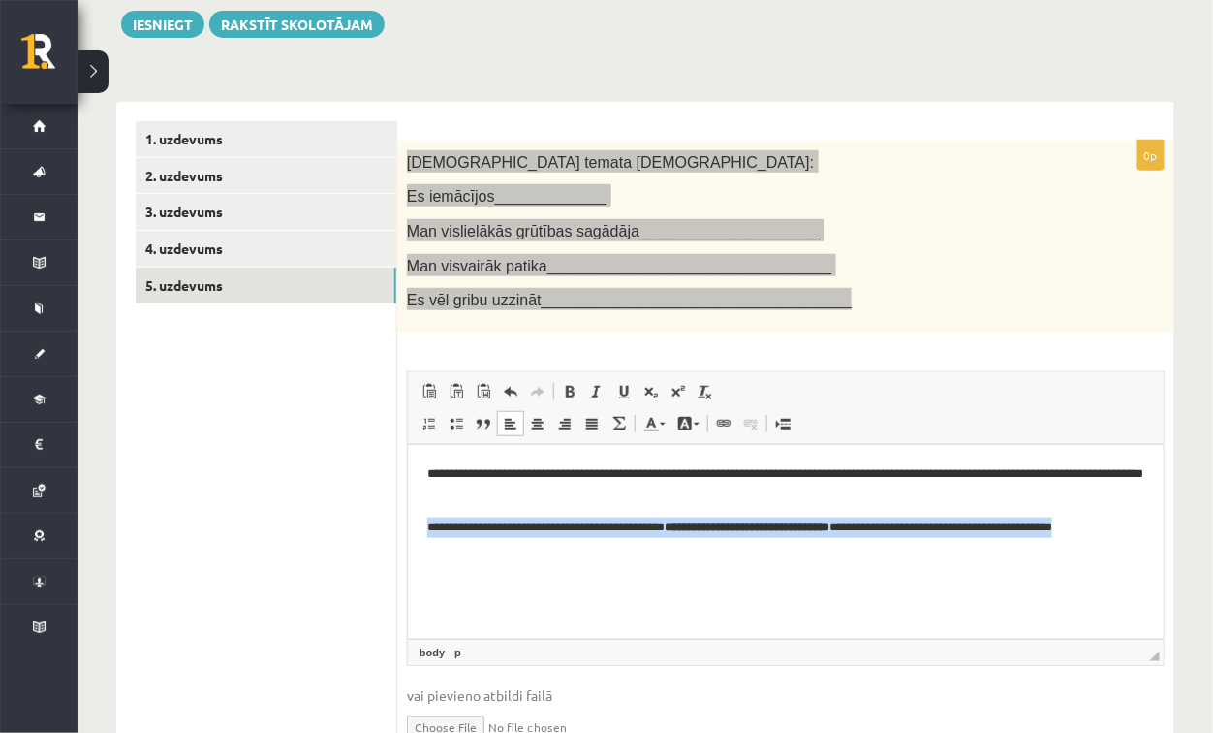
drag, startPoint x: 423, startPoint y: 527, endPoint x: 1140, endPoint y: 538, distance: 717.3
click at [1140, 538] on html "**********" at bounding box center [785, 499] width 756 height 111
click at [571, 385] on span at bounding box center [570, 392] width 16 height 16
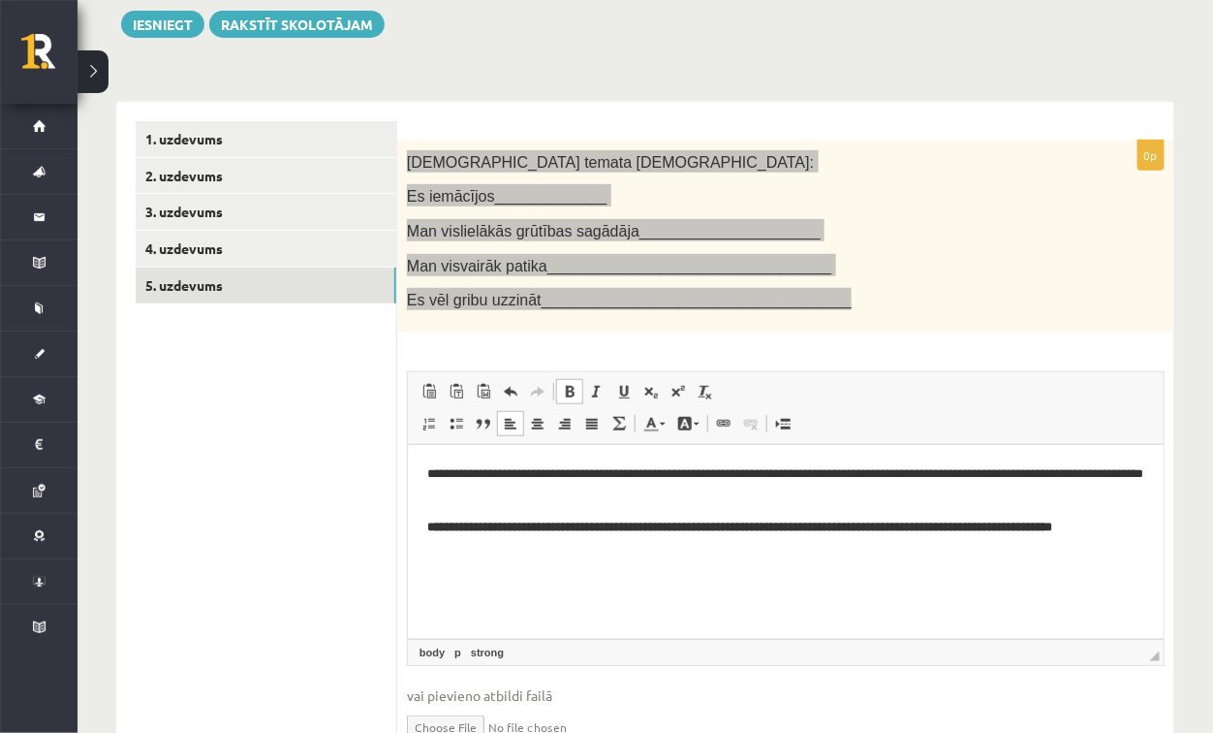
click at [571, 385] on span at bounding box center [570, 392] width 16 height 16
click at [550, 555] on html "**********" at bounding box center [785, 499] width 756 height 111
click at [1130, 525] on p "**********" at bounding box center [785, 527] width 719 height 20
click at [437, 458] on html "**********" at bounding box center [785, 516] width 756 height 144
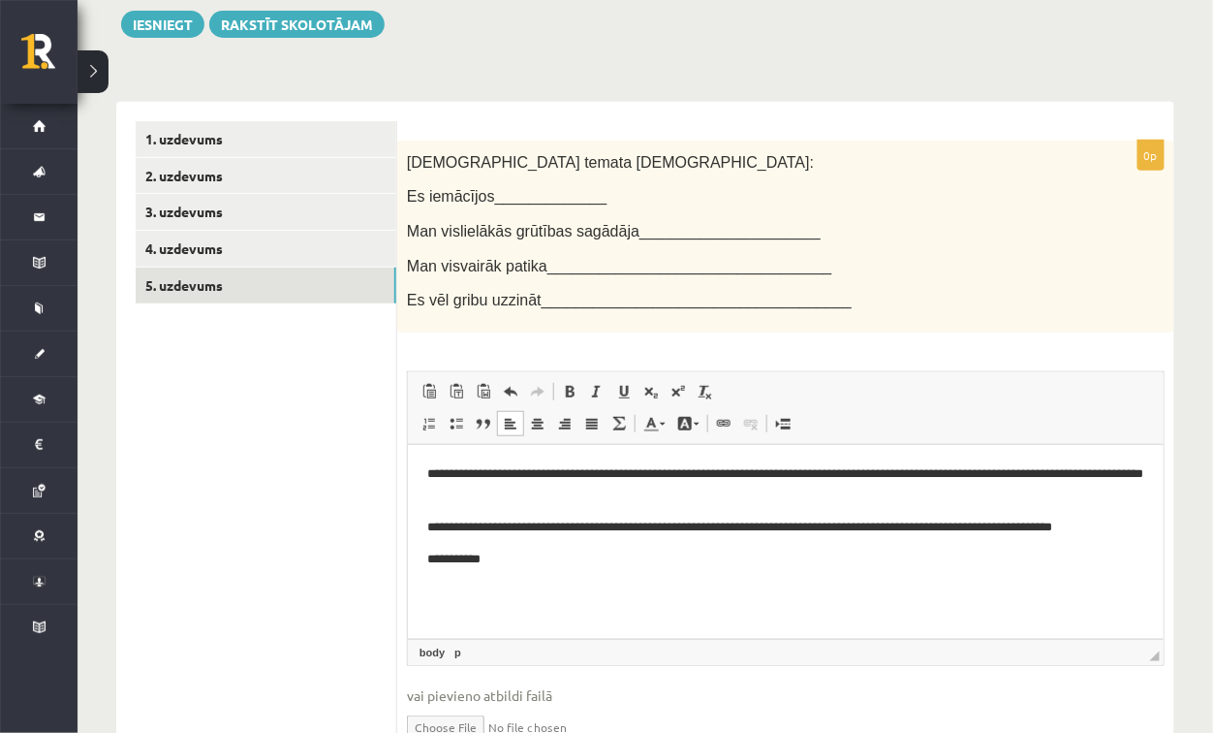
click at [479, 333] on div "**********" at bounding box center [785, 458] width 777 height 634
click at [490, 268] on span "Man visvairāk patika_________________________________" at bounding box center [619, 266] width 425 height 16
click at [522, 564] on p "**********" at bounding box center [785, 559] width 719 height 20
click at [586, 559] on b "**********" at bounding box center [606, 557] width 78 height 13
click at [571, 588] on html "**********" at bounding box center [785, 516] width 756 height 144
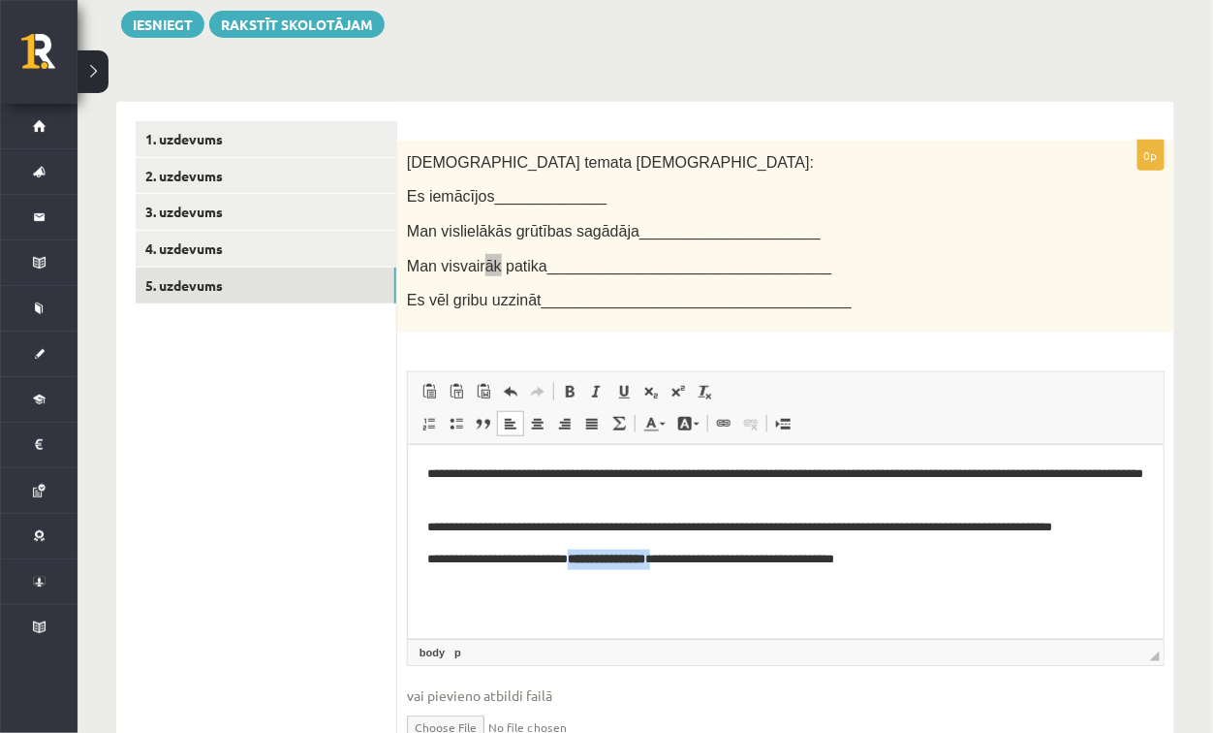
drag, startPoint x: 586, startPoint y: 556, endPoint x: 682, endPoint y: 557, distance: 96.0
click at [682, 557] on p "**********" at bounding box center [785, 559] width 719 height 20
click at [568, 389] on span at bounding box center [570, 392] width 16 height 16
click at [620, 587] on html "**********" at bounding box center [785, 516] width 756 height 144
click at [922, 561] on p "**********" at bounding box center [785, 559] width 719 height 20
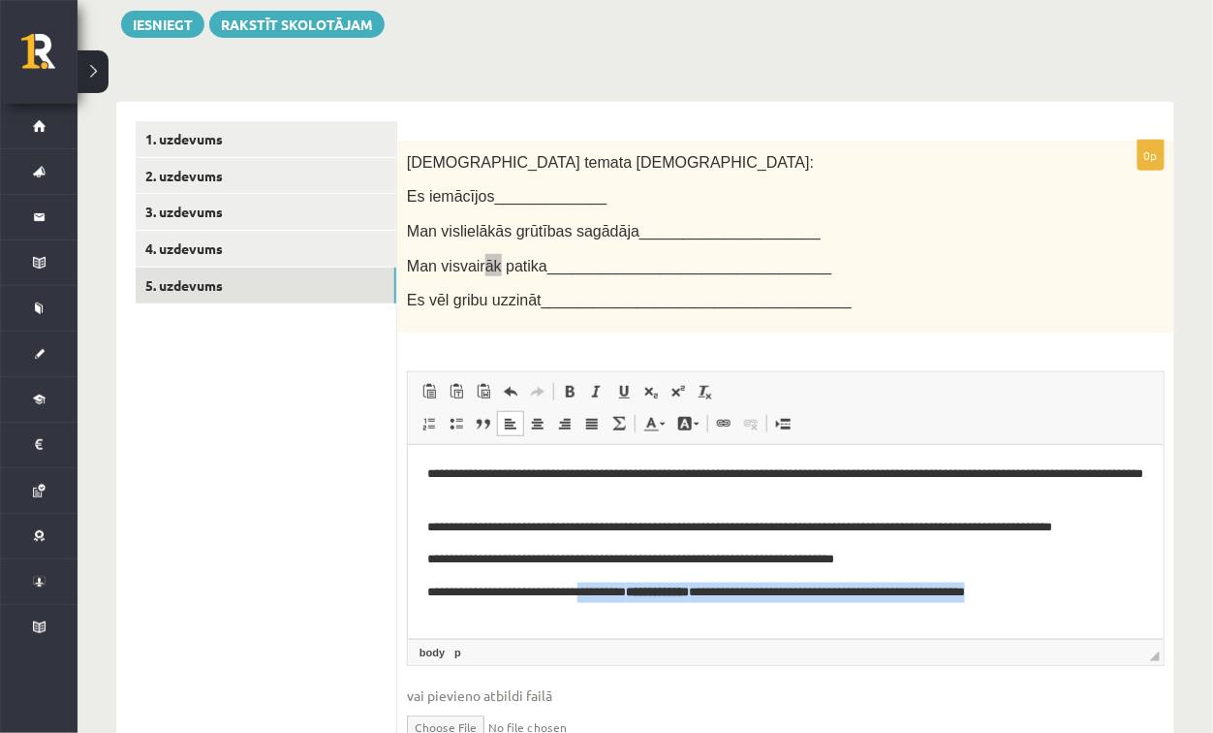
drag, startPoint x: 1041, startPoint y: 591, endPoint x: 588, endPoint y: 588, distance: 452.6
click at [588, 588] on p "**********" at bounding box center [785, 592] width 719 height 20
click at [562, 394] on span at bounding box center [570, 392] width 16 height 16
click at [563, 394] on span at bounding box center [570, 392] width 16 height 16
click at [640, 621] on html "**********" at bounding box center [785, 532] width 756 height 177
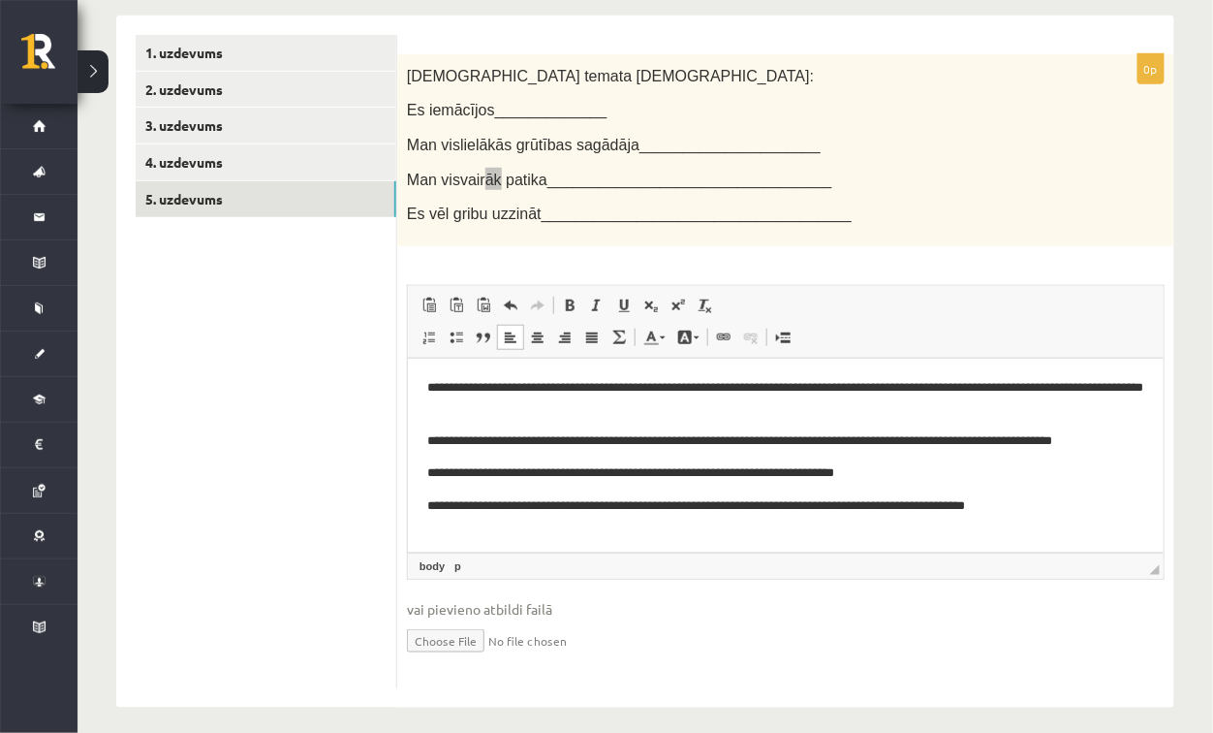
scroll to position [324, 0]
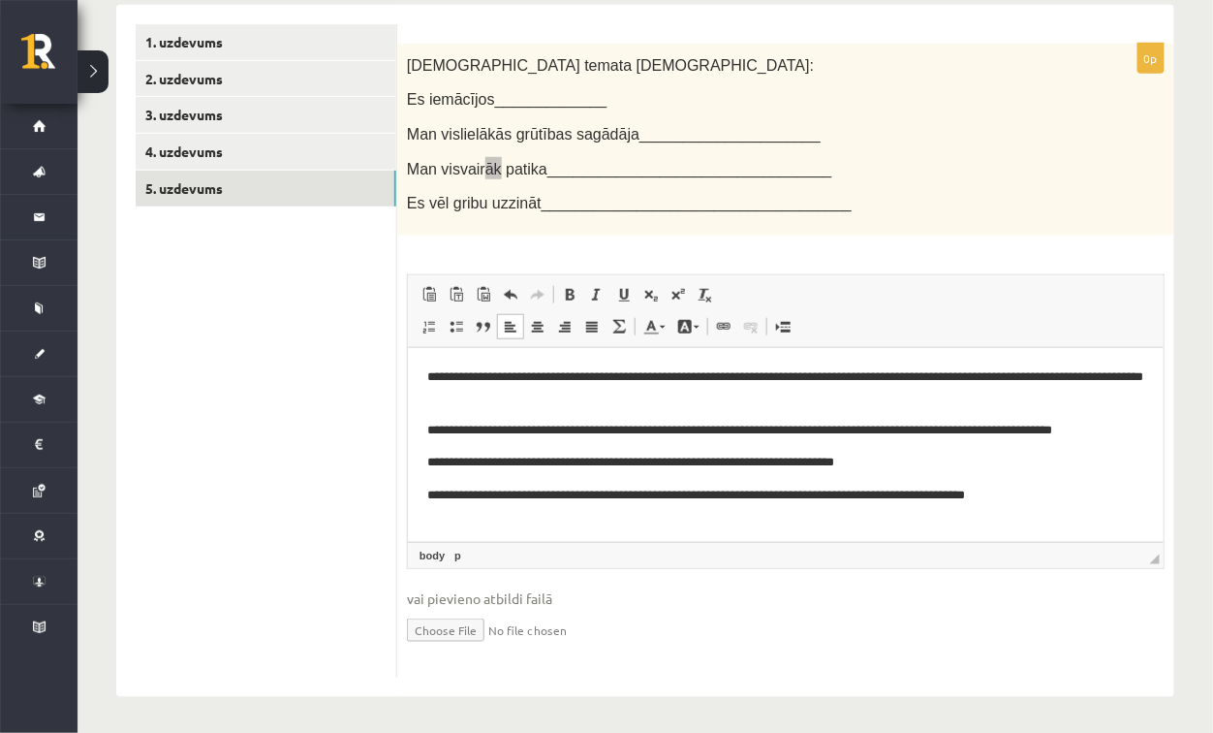
click at [1040, 508] on html "**********" at bounding box center [785, 435] width 756 height 177
click at [1029, 521] on html "**********" at bounding box center [785, 435] width 756 height 177
click at [1012, 524] on html "**********" at bounding box center [785, 435] width 756 height 177
click at [433, 521] on html "**********" at bounding box center [785, 435] width 756 height 177
click at [436, 524] on html "**********" at bounding box center [785, 435] width 756 height 177
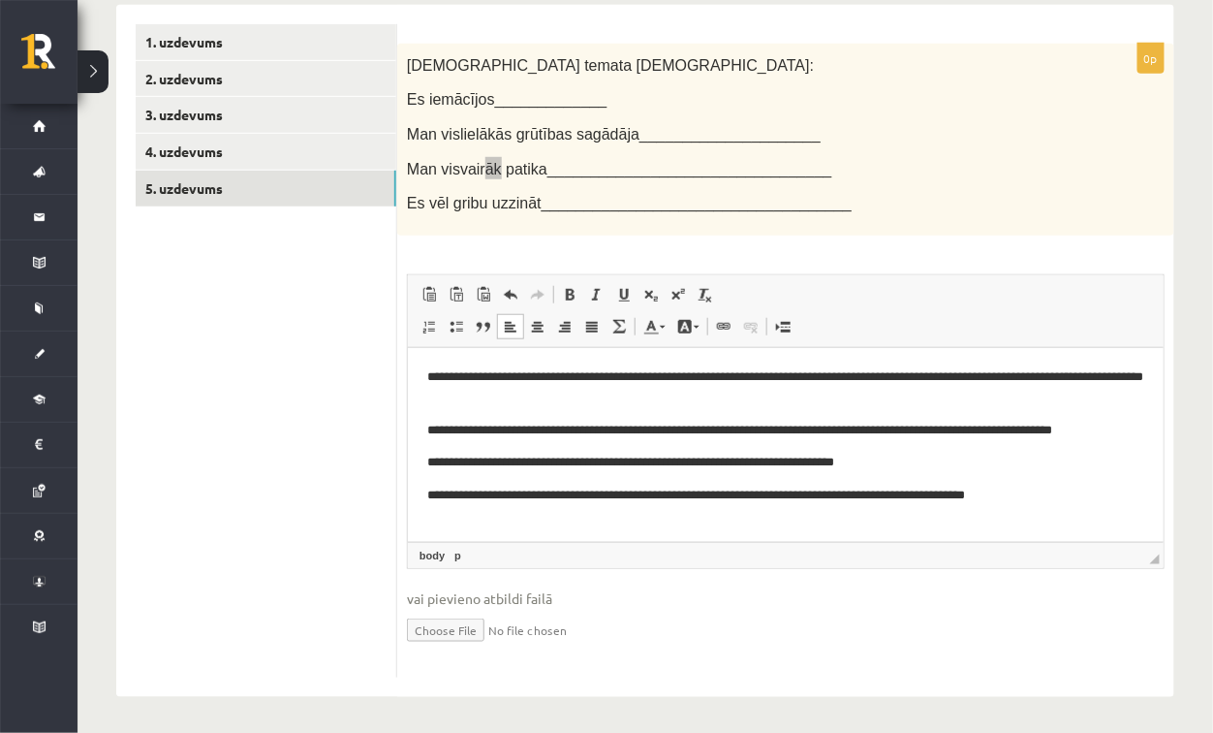
click at [702, 506] on html "**********" at bounding box center [785, 435] width 756 height 177
click at [818, 511] on html "**********" at bounding box center [785, 435] width 756 height 177
click at [633, 478] on body "**********" at bounding box center [784, 435] width 717 height 139
click at [598, 468] on p "**********" at bounding box center [785, 462] width 719 height 20
click at [688, 470] on p "**********" at bounding box center [785, 462] width 719 height 20
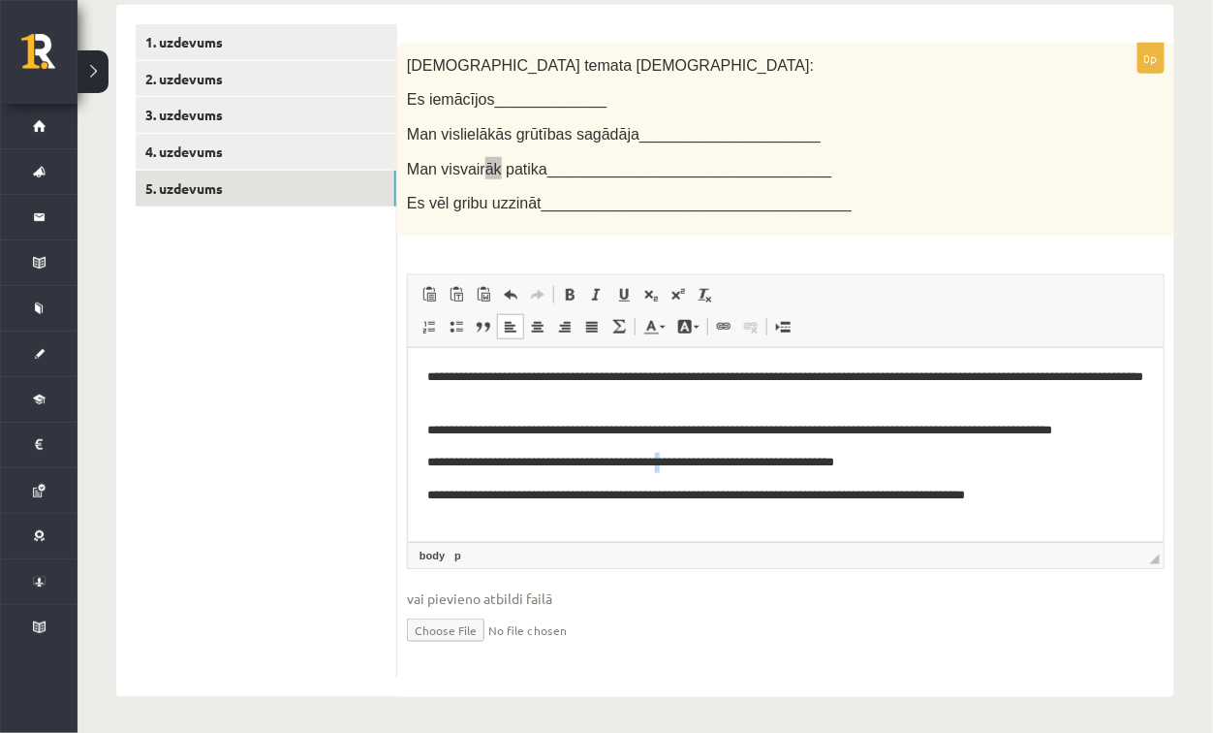
click at [689, 471] on p "**********" at bounding box center [785, 462] width 719 height 20
click at [596, 467] on p "**********" at bounding box center [785, 462] width 719 height 20
click at [700, 470] on p "**********" at bounding box center [785, 462] width 719 height 20
click at [677, 466] on p "**********" at bounding box center [785, 462] width 719 height 20
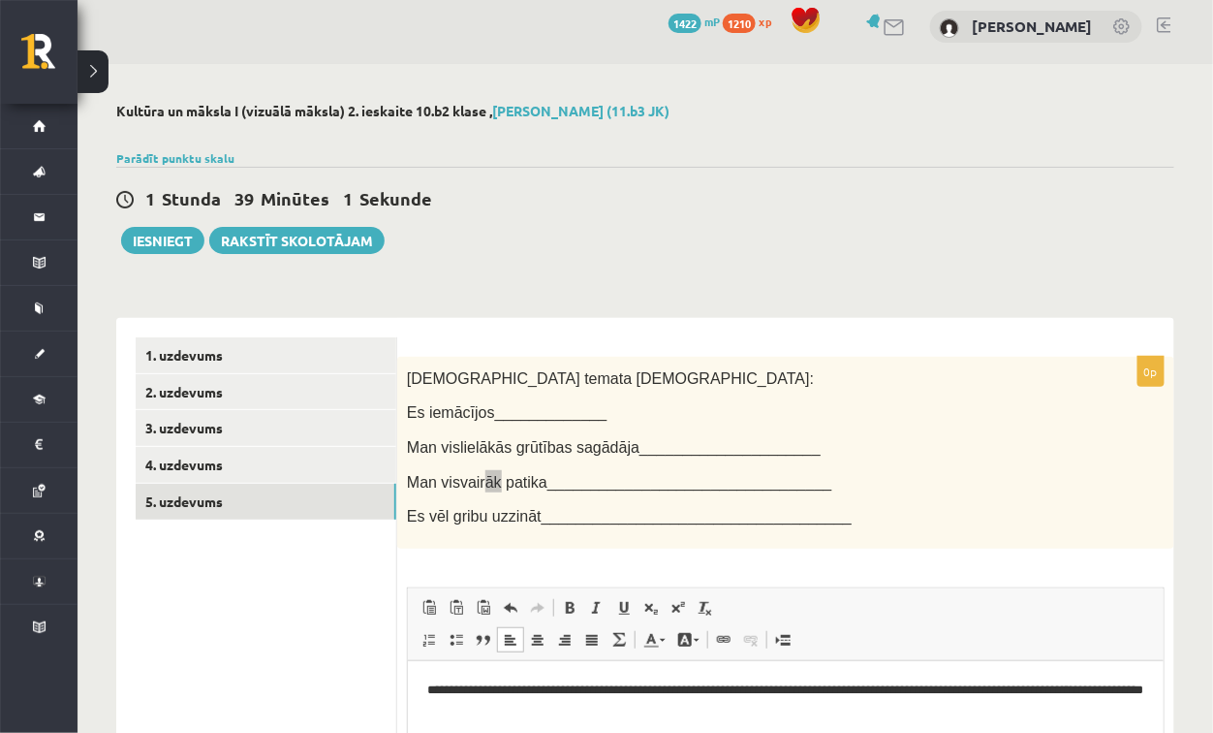
scroll to position [0, 0]
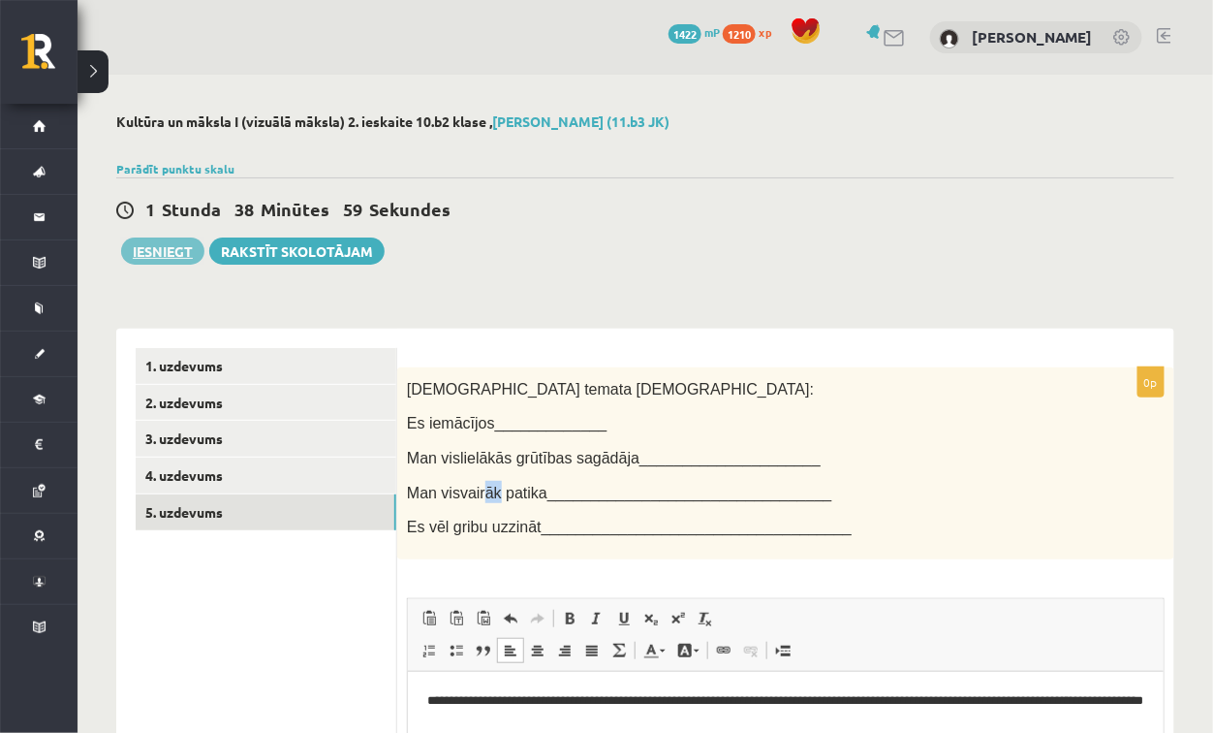
click at [175, 247] on button "Iesniegt" at bounding box center [162, 250] width 83 height 27
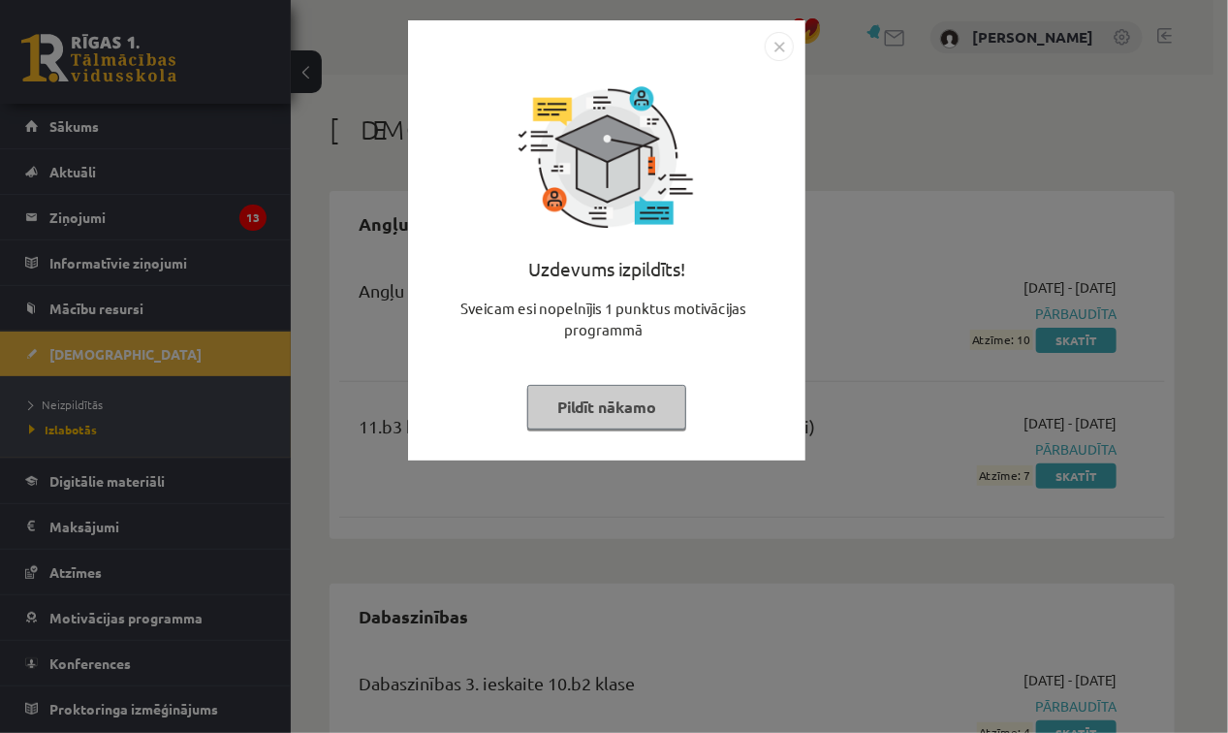
click at [607, 408] on button "Pildīt nākamo" at bounding box center [606, 407] width 159 height 45
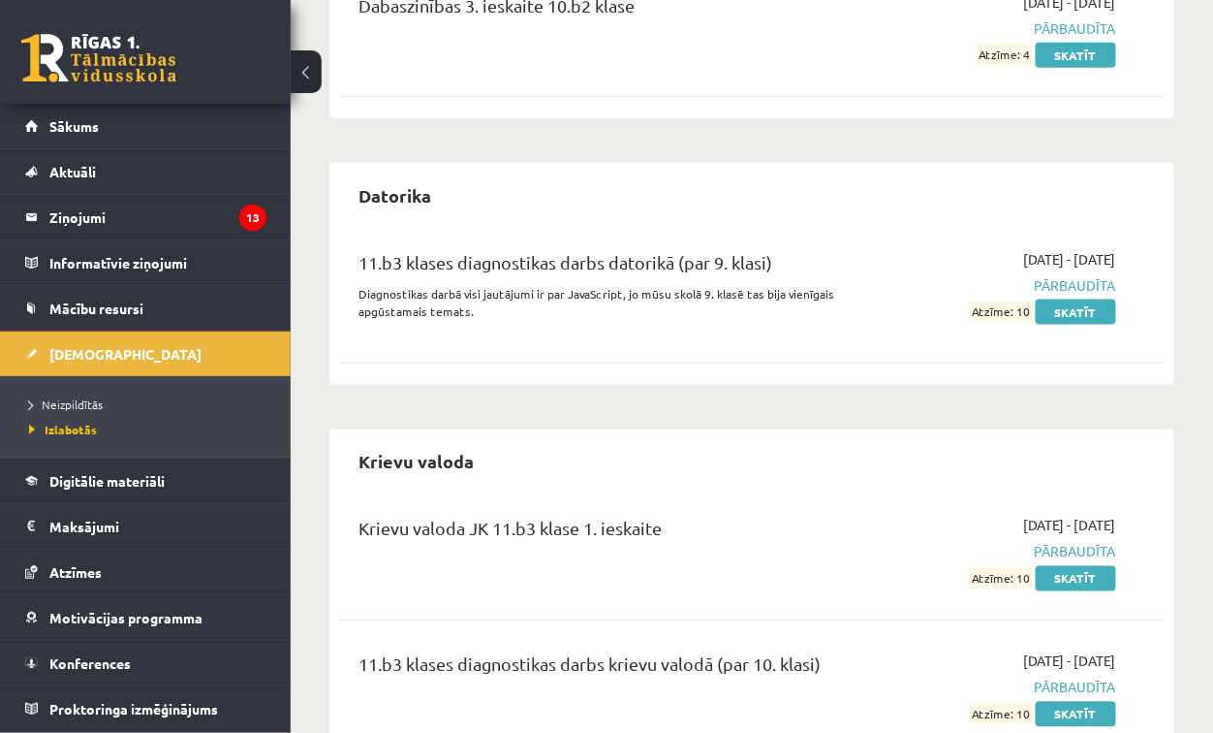
scroll to position [678, 0]
